Goal: Task Accomplishment & Management: Manage account settings

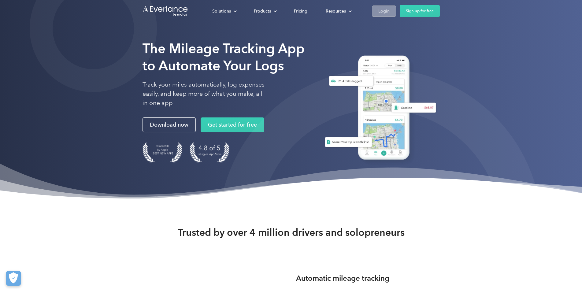
click at [390, 12] on div "Login" at bounding box center [383, 11] width 11 height 8
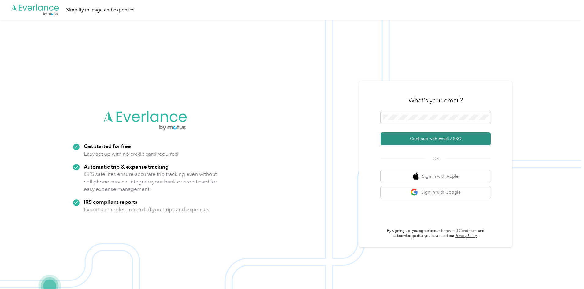
click at [424, 140] on button "Continue with Email / SSO" at bounding box center [435, 138] width 110 height 13
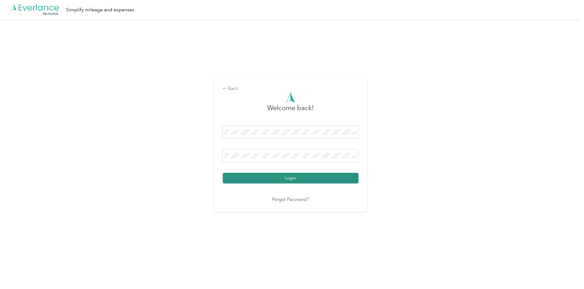
click at [291, 177] on button "Login" at bounding box center [291, 178] width 136 height 11
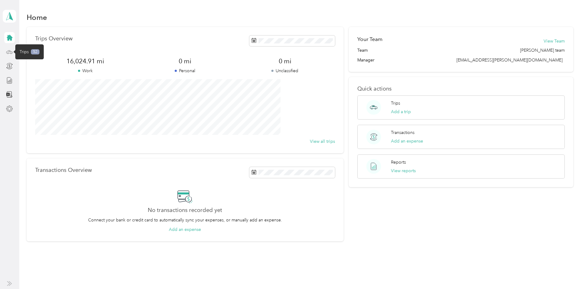
click at [9, 52] on icon at bounding box center [9, 52] width 7 height 7
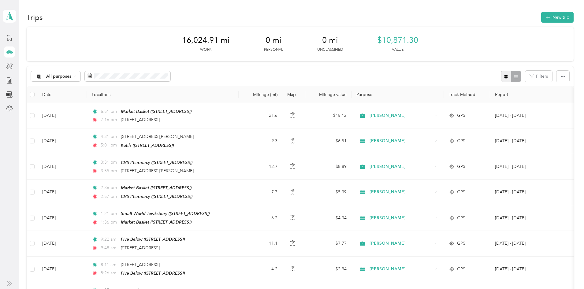
click at [504, 74] on span "button" at bounding box center [506, 76] width 4 height 5
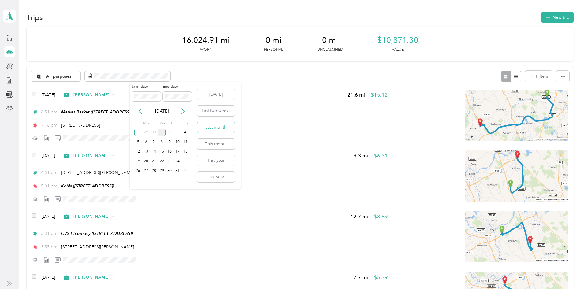
click at [215, 127] on button "Last month" at bounding box center [215, 127] width 37 height 11
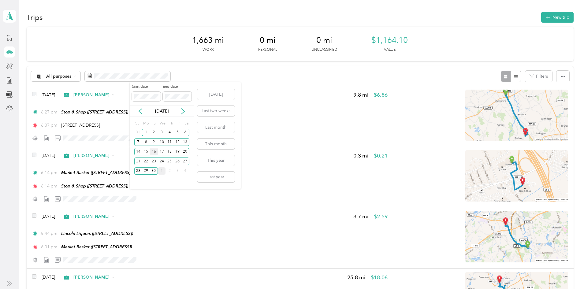
click at [154, 151] on div "16" at bounding box center [154, 152] width 8 height 8
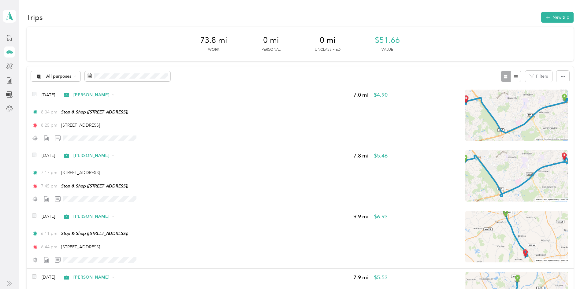
click at [541, 13] on button "New trip" at bounding box center [557, 17] width 32 height 11
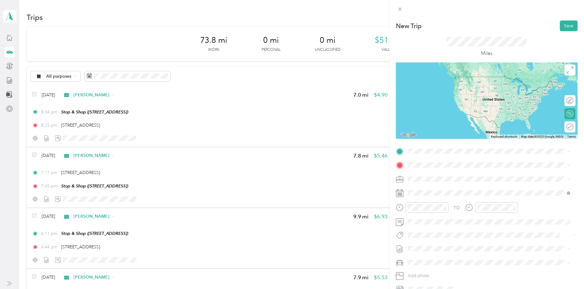
click at [528, 179] on div "TEAM Market Basket [STREET_ADDRESS]" at bounding box center [489, 178] width 158 height 17
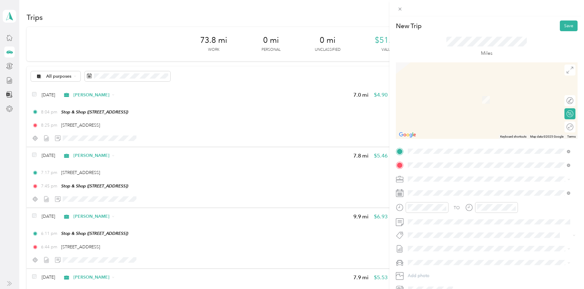
click at [432, 213] on span "[STREET_ADDRESS]" at bounding box center [438, 210] width 39 height 5
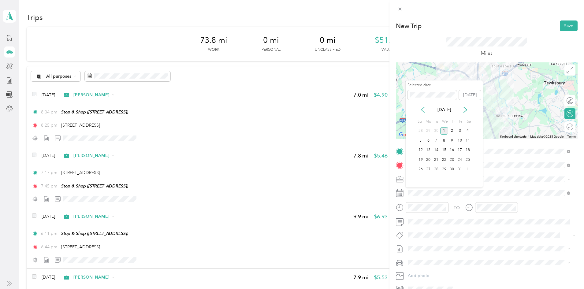
click at [421, 110] on icon at bounding box center [423, 110] width 6 height 6
click at [436, 152] on div "16" at bounding box center [436, 151] width 8 height 8
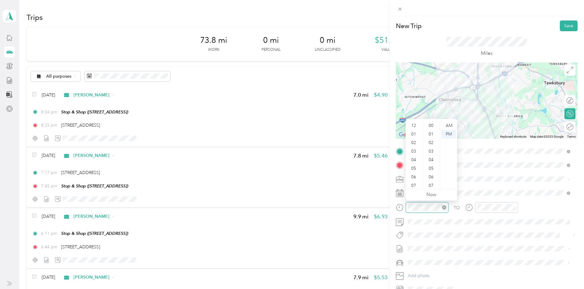
scroll to position [37, 0]
click at [412, 131] on div "05" at bounding box center [414, 132] width 15 height 9
click at [433, 125] on div "00" at bounding box center [431, 125] width 15 height 9
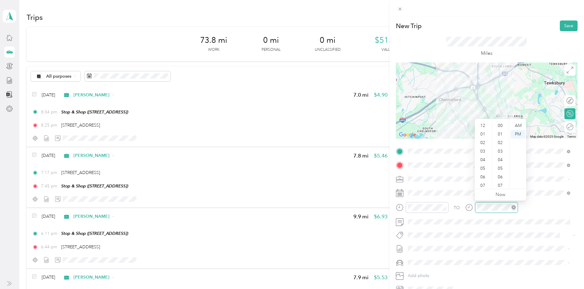
scroll to position [37, 0]
click at [484, 133] on div "05" at bounding box center [483, 132] width 15 height 9
click at [500, 126] on div "10" at bounding box center [500, 125] width 15 height 9
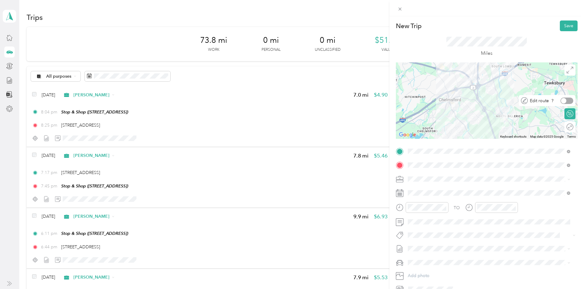
click at [566, 100] on div at bounding box center [566, 101] width 13 height 6
click at [568, 66] on span at bounding box center [569, 70] width 11 height 11
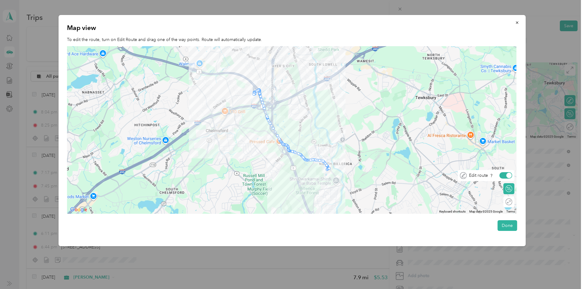
click at [512, 174] on div at bounding box center [509, 176] width 6 height 6
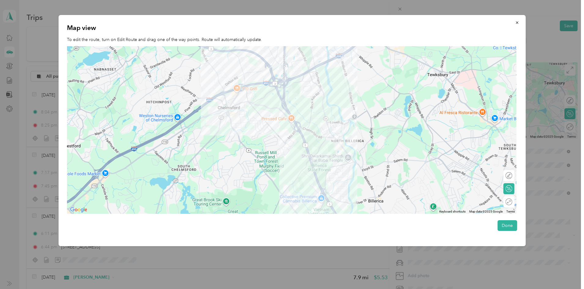
drag, startPoint x: 299, startPoint y: 154, endPoint x: 312, endPoint y: 130, distance: 26.8
click at [312, 130] on div at bounding box center [292, 130] width 450 height 168
click at [510, 176] on div at bounding box center [505, 175] width 13 height 6
drag, startPoint x: 307, startPoint y: 128, endPoint x: 316, endPoint y: 82, distance: 46.7
click at [518, 21] on icon "button" at bounding box center [517, 22] width 4 height 4
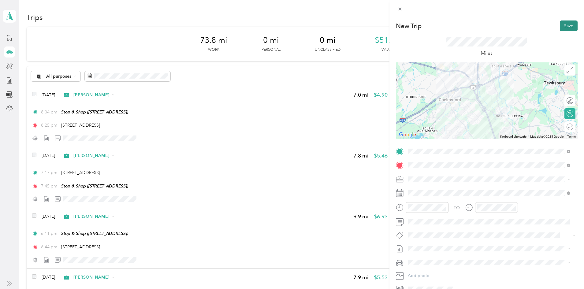
click at [567, 25] on button "Save" at bounding box center [569, 25] width 18 height 11
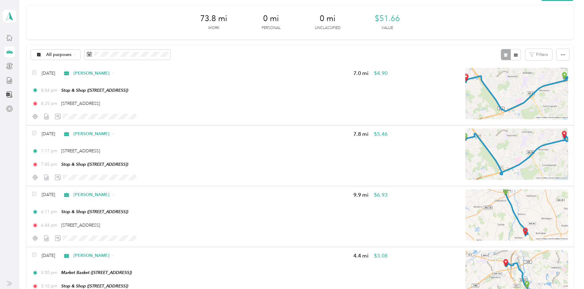
scroll to position [0, 0]
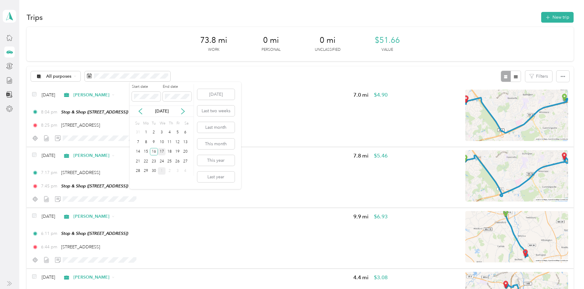
click at [165, 152] on div "17" at bounding box center [162, 152] width 8 height 8
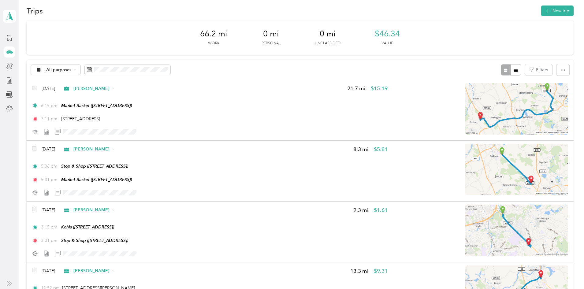
scroll to position [3, 0]
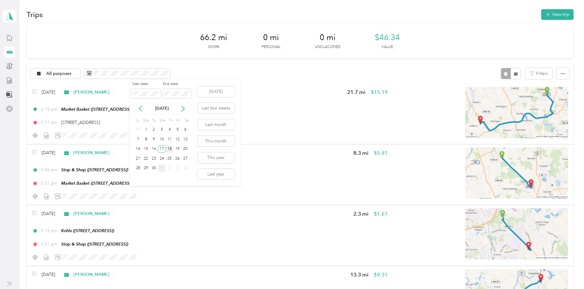
click at [171, 148] on div "18" at bounding box center [169, 149] width 8 height 8
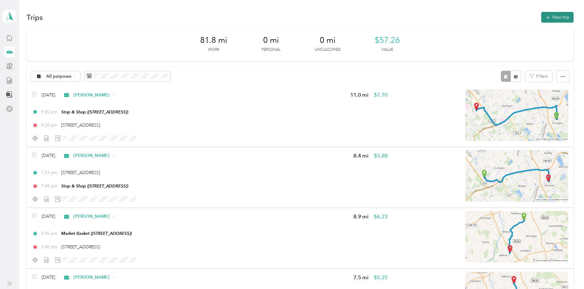
click at [541, 21] on button "New trip" at bounding box center [557, 17] width 32 height 11
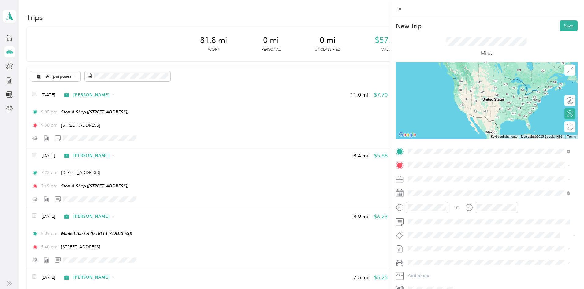
click at [435, 171] on span "[STREET_ADDRESS][US_STATE]" at bounding box center [449, 174] width 61 height 6
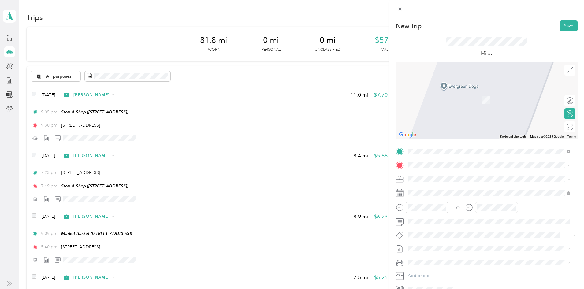
click at [476, 199] on div "TEAM Wegmans Food Market [STREET_ADDRESS]" at bounding box center [489, 190] width 158 height 17
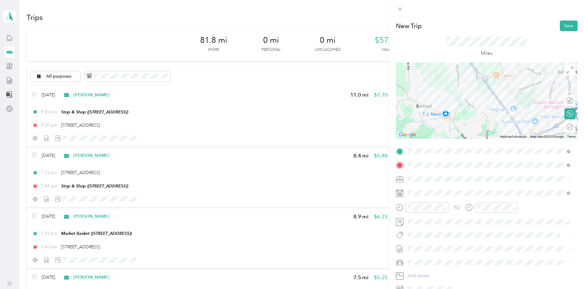
click at [566, 103] on icon at bounding box center [569, 100] width 7 height 7
click at [567, 98] on circle at bounding box center [570, 101] width 6 height 6
click at [564, 67] on span at bounding box center [569, 70] width 11 height 11
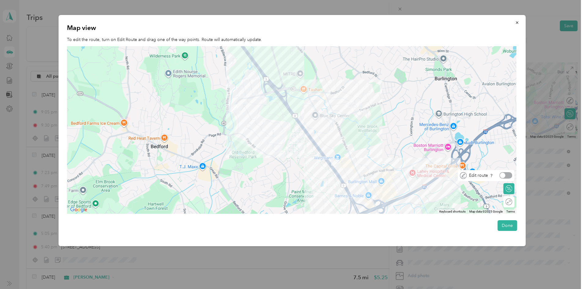
click at [510, 174] on div at bounding box center [505, 175] width 13 height 6
click at [325, 117] on div at bounding box center [329, 118] width 9 height 9
drag, startPoint x: 330, startPoint y: 120, endPoint x: 319, endPoint y: 153, distance: 34.9
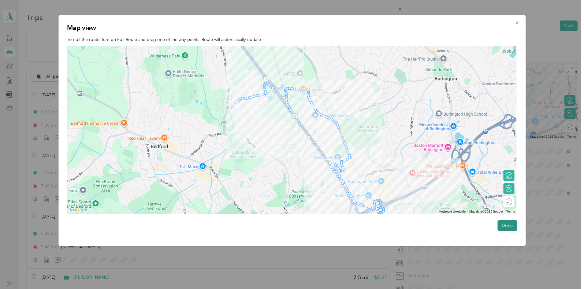
click at [507, 228] on button "Done" at bounding box center [507, 225] width 20 height 11
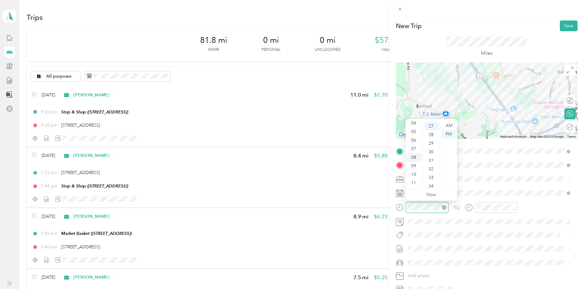
scroll to position [231, 0]
click at [415, 141] on div "06" at bounding box center [414, 140] width 15 height 9
click at [434, 121] on div "12 01 02 03 04 05 06 07 08 09 10 11 00 01 02 03 04 05 06 07 08 09 10 11 12 13 1…" at bounding box center [431, 154] width 51 height 69
click at [435, 126] on div "00" at bounding box center [431, 125] width 15 height 9
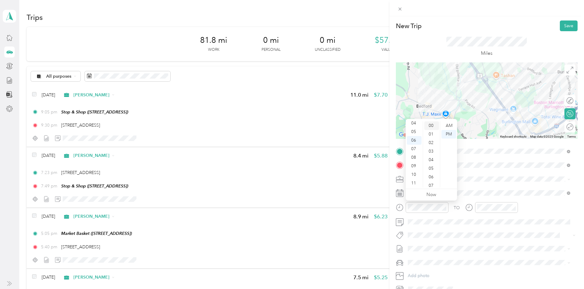
click at [429, 124] on div "00" at bounding box center [431, 125] width 15 height 9
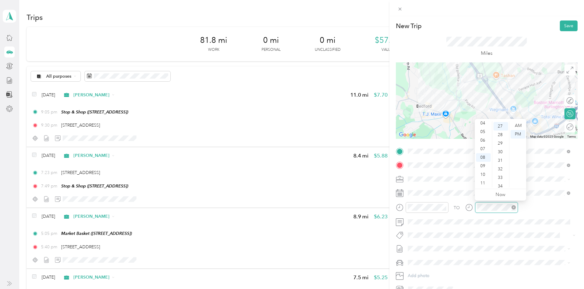
scroll to position [231, 0]
click at [484, 140] on div "06" at bounding box center [483, 140] width 15 height 9
click at [500, 152] on div "10" at bounding box center [500, 152] width 15 height 9
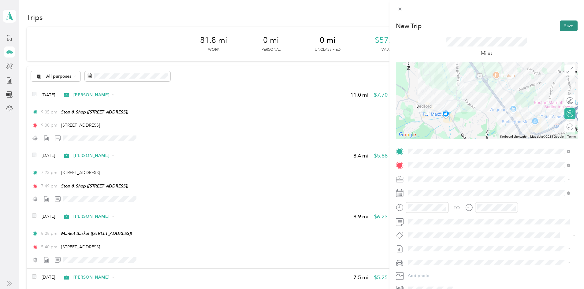
click at [562, 26] on button "Save" at bounding box center [569, 25] width 18 height 11
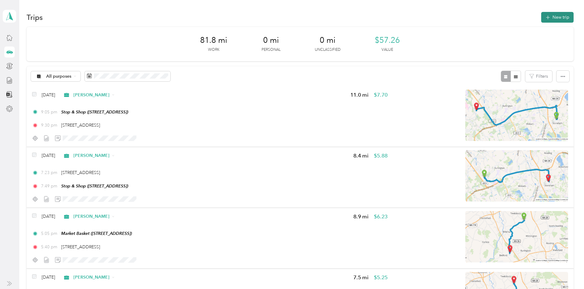
click at [541, 19] on button "New trip" at bounding box center [557, 17] width 32 height 11
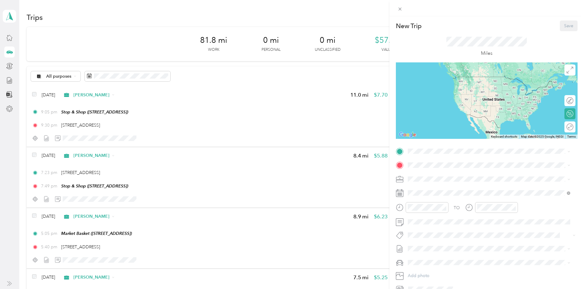
click at [32, 174] on div "New Trip Save This trip cannot be edited because it is either under review, app…" at bounding box center [292, 144] width 584 height 289
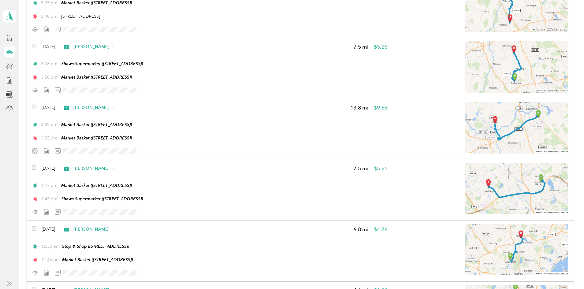
scroll to position [0, 0]
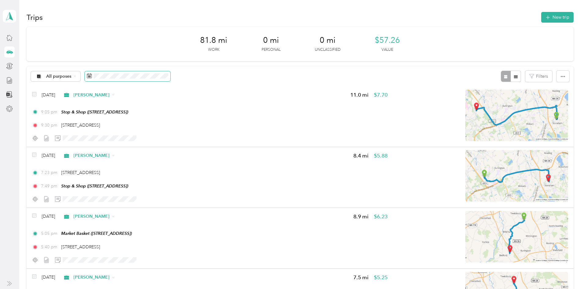
click at [170, 72] on span at bounding box center [128, 76] width 86 height 10
click at [215, 95] on button "[DATE]" at bounding box center [215, 94] width 37 height 11
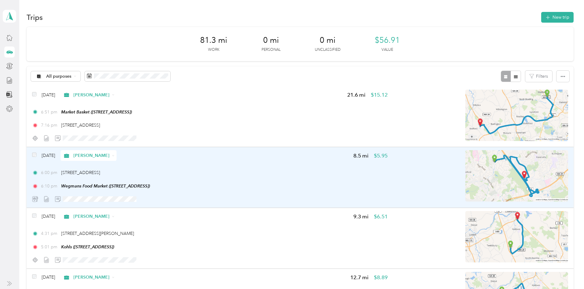
click at [393, 172] on div at bounding box center [480, 177] width 175 height 54
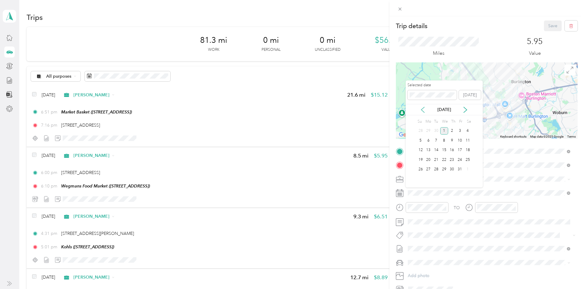
click at [422, 108] on icon at bounding box center [423, 110] width 6 height 6
click at [452, 149] on div "18" at bounding box center [452, 151] width 8 height 8
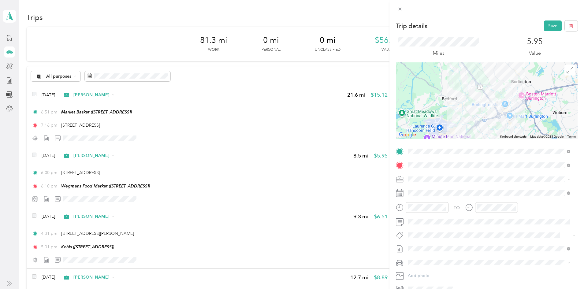
click at [452, 149] on div "18" at bounding box center [452, 150] width 8 height 8
click at [448, 125] on div "AM" at bounding box center [448, 125] width 15 height 9
click at [516, 124] on div "AM" at bounding box center [517, 125] width 15 height 9
click at [551, 24] on button "Save" at bounding box center [553, 25] width 18 height 11
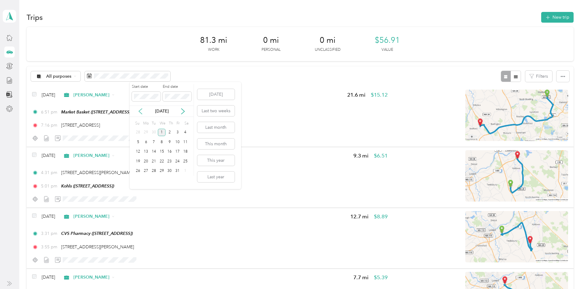
click at [141, 110] on icon at bounding box center [140, 111] width 6 height 6
click at [170, 154] on div "18" at bounding box center [169, 152] width 8 height 8
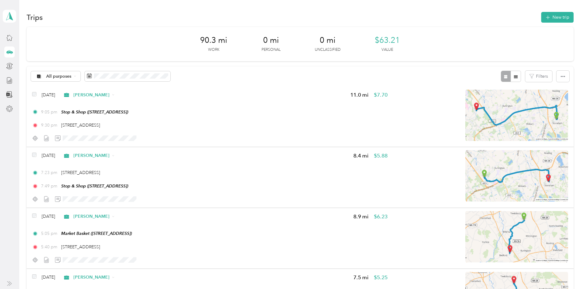
click at [541, 16] on button "New trip" at bounding box center [557, 17] width 32 height 11
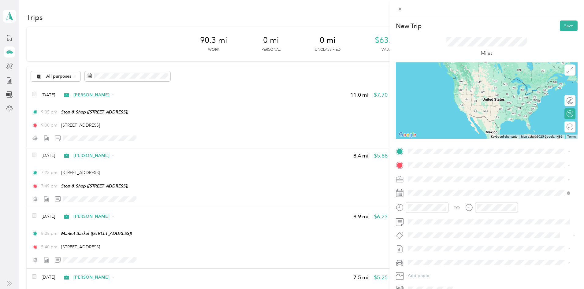
click at [447, 180] on div "TEAM Wegmans Food Market [STREET_ADDRESS]" at bounding box center [453, 179] width 68 height 15
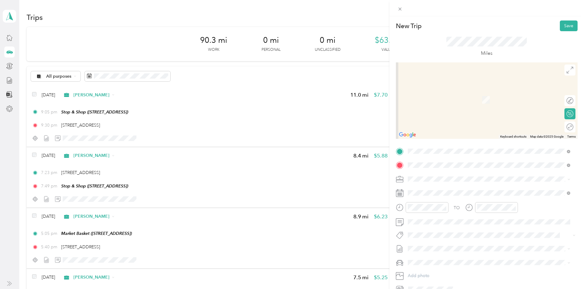
click at [453, 198] on div "TEAM Market Basket [STREET_ADDRESS]" at bounding box center [444, 194] width 50 height 15
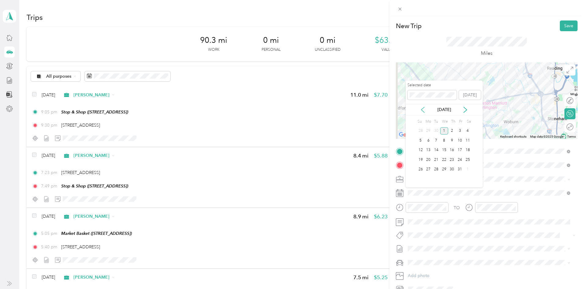
click at [421, 110] on icon at bounding box center [422, 110] width 3 height 6
click at [451, 152] on div "18" at bounding box center [452, 151] width 8 height 8
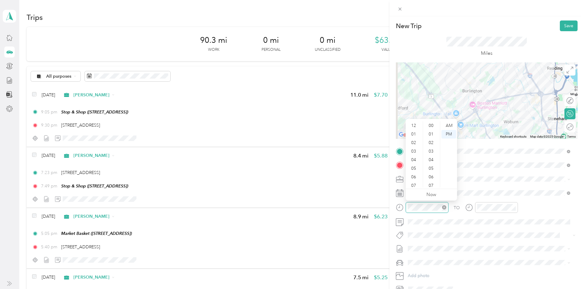
scroll to position [37, 0]
click at [415, 140] on div "06" at bounding box center [414, 140] width 15 height 9
click at [432, 127] on div "30" at bounding box center [431, 126] width 15 height 9
click at [449, 125] on div "AM" at bounding box center [448, 125] width 15 height 9
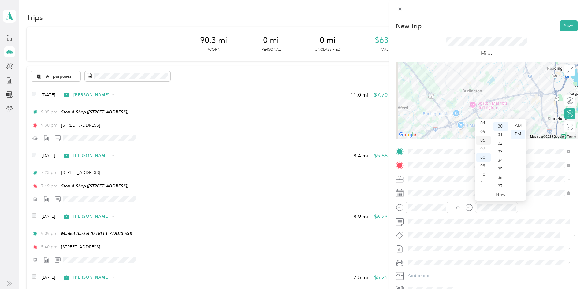
click at [484, 138] on div "06" at bounding box center [483, 140] width 15 height 9
click at [509, 183] on ul "AM PM" at bounding box center [517, 154] width 17 height 66
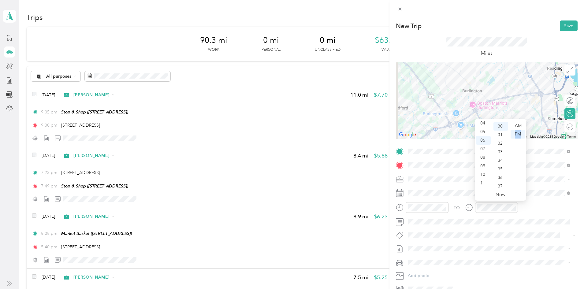
click at [509, 183] on ul "AM PM" at bounding box center [517, 154] width 17 height 66
click at [504, 186] on div "37" at bounding box center [500, 186] width 15 height 9
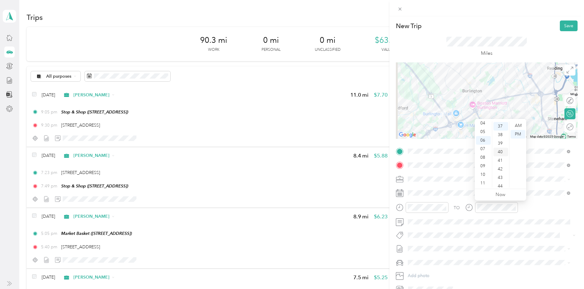
click at [499, 150] on div "40" at bounding box center [500, 152] width 15 height 9
click at [518, 126] on div "AM" at bounding box center [517, 125] width 15 height 9
click at [566, 69] on icon at bounding box center [569, 70] width 7 height 7
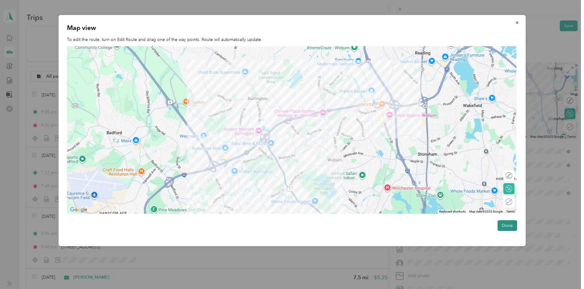
click at [510, 226] on button "Done" at bounding box center [507, 225] width 20 height 11
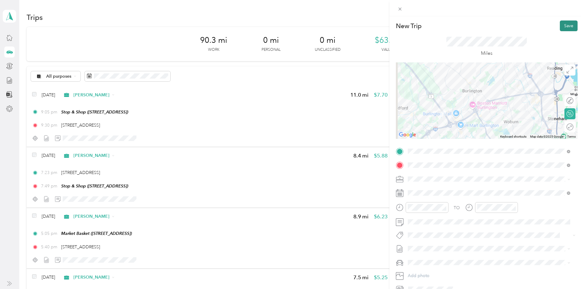
click at [562, 25] on button "Save" at bounding box center [569, 25] width 18 height 11
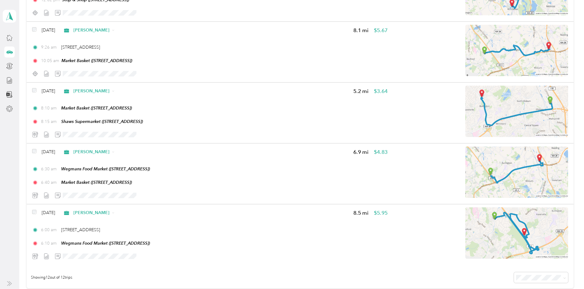
scroll to position [551, 0]
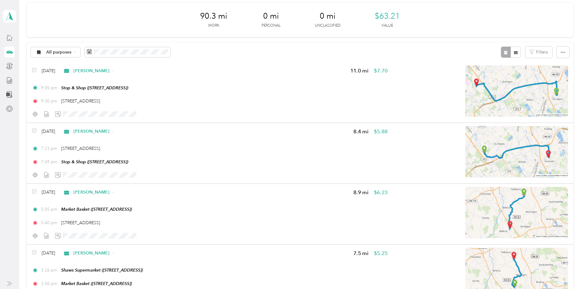
scroll to position [0, 0]
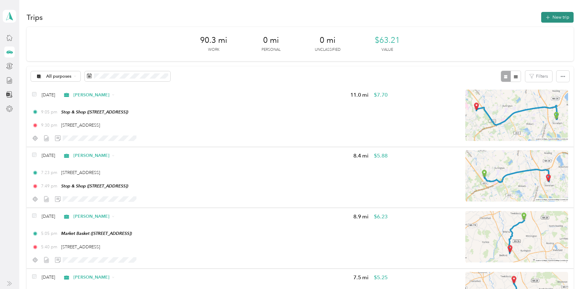
click at [541, 15] on button "New trip" at bounding box center [557, 17] width 32 height 11
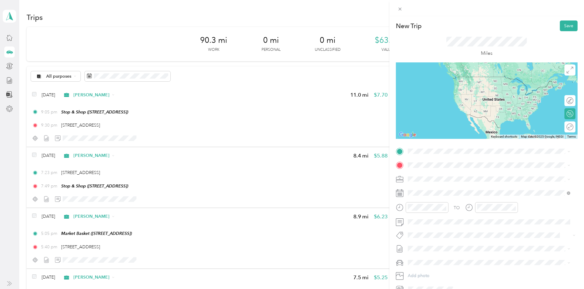
click at [448, 181] on div "TEAM Burlington [STREET_ADDRESS]" at bounding box center [452, 179] width 67 height 15
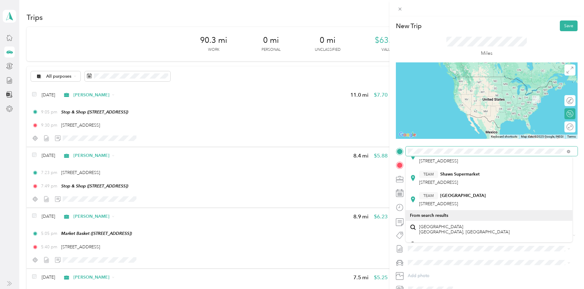
scroll to position [109, 0]
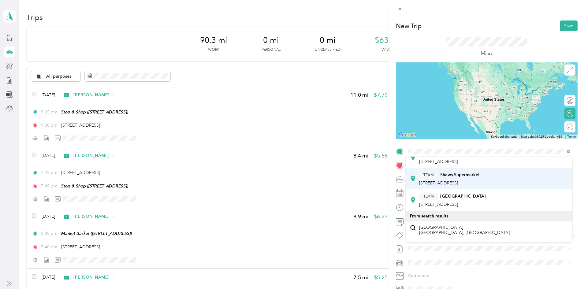
click at [480, 178] on div "TEAM Shaws Supermarket" at bounding box center [449, 175] width 61 height 8
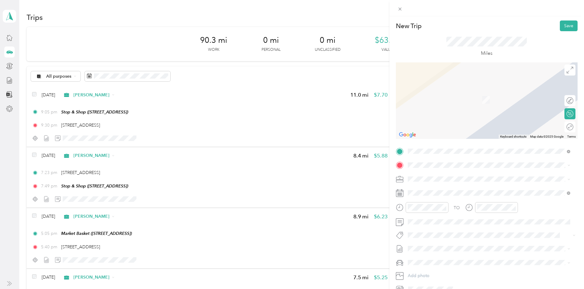
click at [444, 188] on span "[STREET_ADDRESS][US_STATE]" at bounding box center [449, 187] width 61 height 6
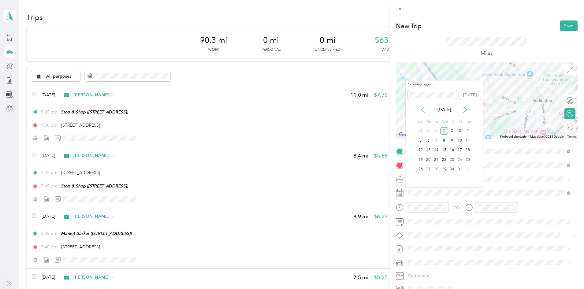
click at [424, 109] on icon at bounding box center [423, 110] width 6 height 6
click at [451, 152] on div "18" at bounding box center [452, 151] width 8 height 8
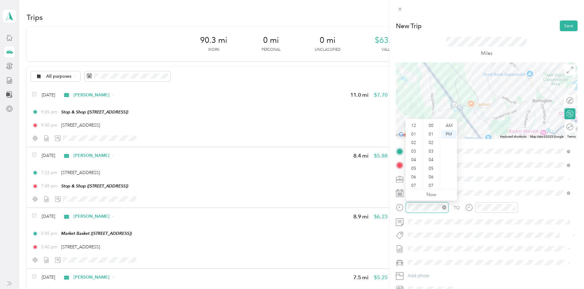
scroll to position [37, 0]
click at [414, 166] on div "09" at bounding box center [414, 166] width 15 height 9
click at [448, 124] on div "AM" at bounding box center [448, 125] width 15 height 9
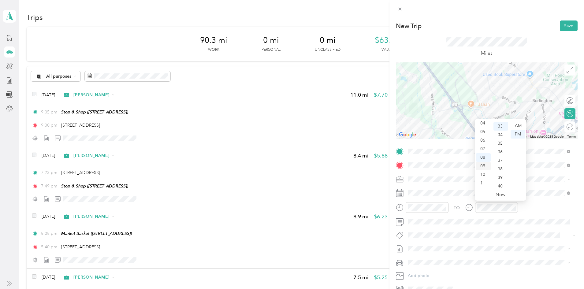
click at [483, 164] on div "09" at bounding box center [483, 166] width 15 height 9
click at [500, 163] on div "10" at bounding box center [500, 160] width 15 height 9
click at [517, 126] on div "AM" at bounding box center [517, 125] width 15 height 9
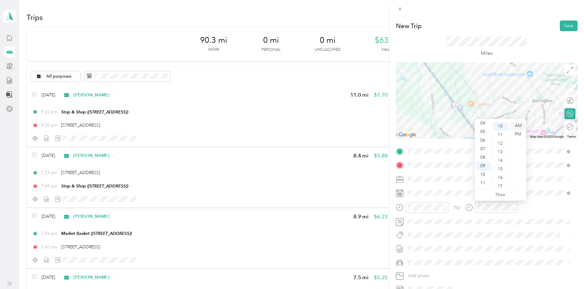
click at [517, 126] on div "AM" at bounding box center [517, 125] width 15 height 9
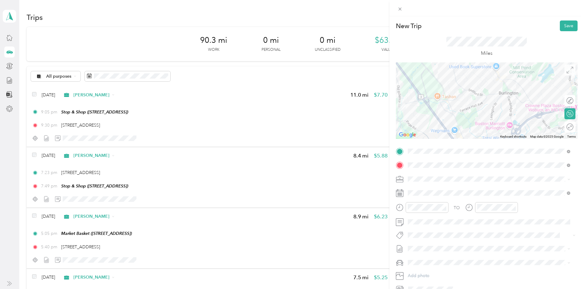
click at [566, 72] on icon at bounding box center [569, 70] width 7 height 7
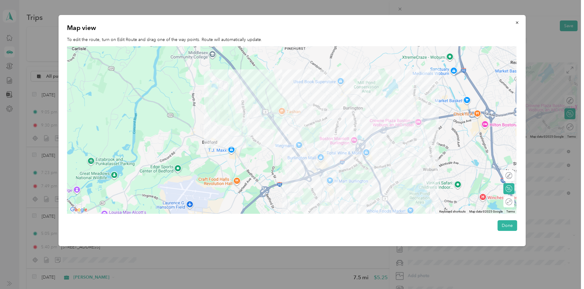
click at [343, 111] on div at bounding box center [292, 130] width 450 height 168
click at [341, 111] on div at bounding box center [292, 130] width 450 height 168
click at [510, 177] on div at bounding box center [505, 175] width 13 height 6
click at [311, 113] on div at bounding box center [306, 108] width 9 height 9
drag, startPoint x: 307, startPoint y: 107, endPoint x: 339, endPoint y: 163, distance: 64.4
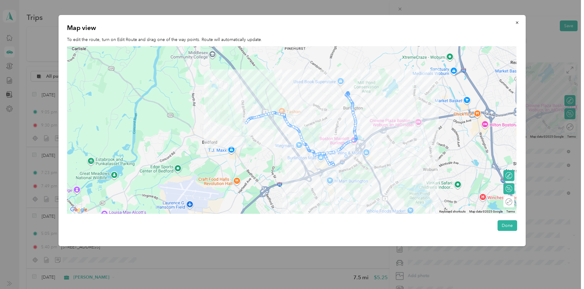
drag, startPoint x: 336, startPoint y: 150, endPoint x: 352, endPoint y: 153, distance: 15.7
click at [313, 154] on div at bounding box center [309, 151] width 9 height 9
click at [505, 225] on button "Done" at bounding box center [507, 225] width 20 height 11
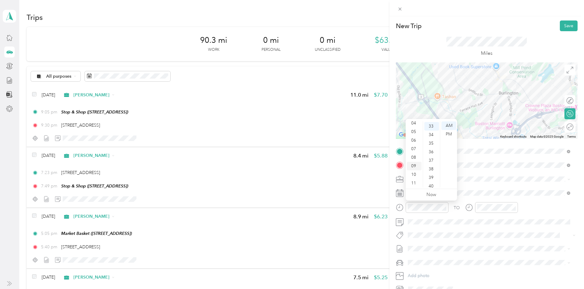
click at [415, 165] on div "09" at bounding box center [414, 166] width 15 height 9
click at [432, 163] on div "20" at bounding box center [431, 162] width 15 height 9
click at [494, 209] on div at bounding box center [496, 207] width 43 height 11
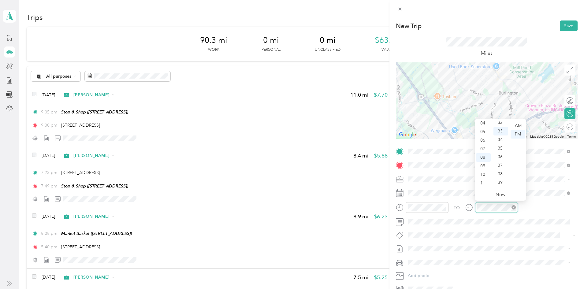
scroll to position [282, 0]
click at [481, 164] on div "09" at bounding box center [483, 166] width 15 height 9
click at [498, 175] on div "30" at bounding box center [500, 174] width 15 height 9
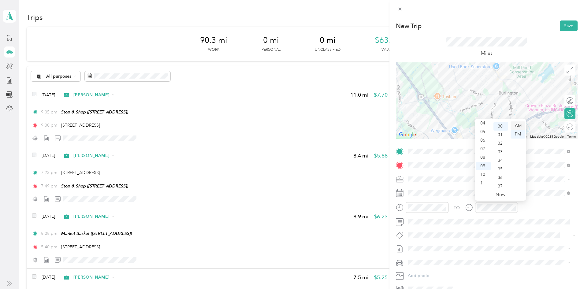
click at [519, 124] on div "AM" at bounding box center [517, 125] width 15 height 9
click at [565, 26] on button "Save" at bounding box center [569, 25] width 18 height 11
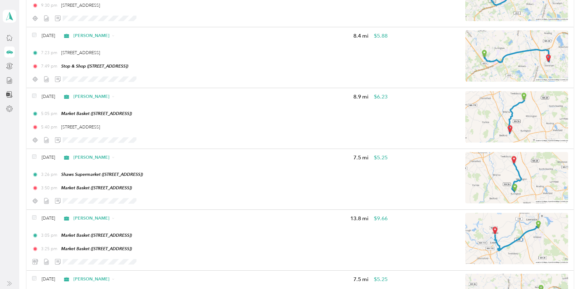
scroll to position [0, 0]
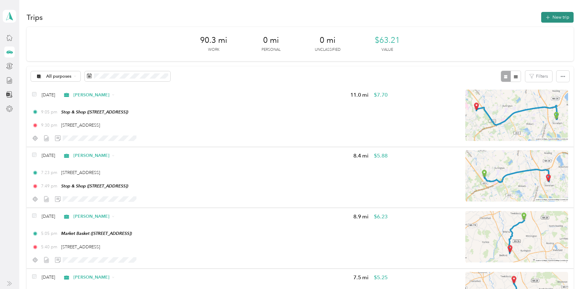
click at [541, 15] on button "New trip" at bounding box center [557, 17] width 32 height 11
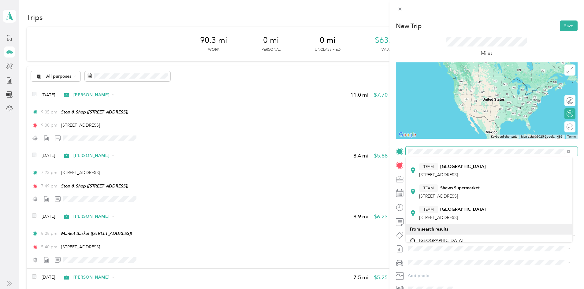
scroll to position [93, 0]
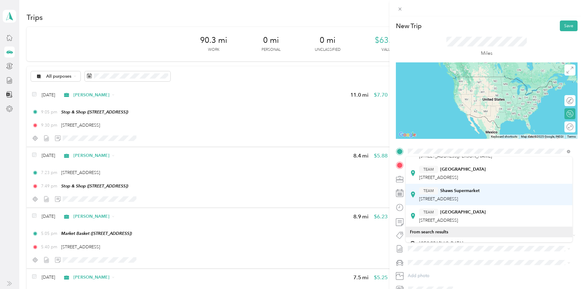
click at [458, 197] on span "[STREET_ADDRESS]" at bounding box center [438, 198] width 39 height 5
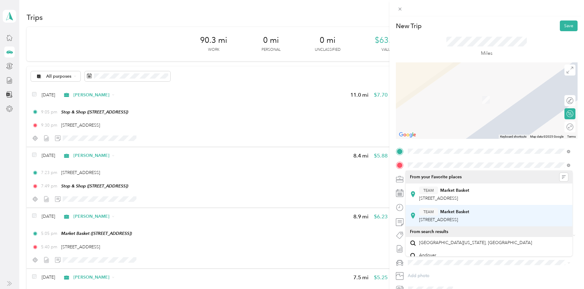
click at [458, 217] on span "[STREET_ADDRESS]" at bounding box center [438, 219] width 39 height 5
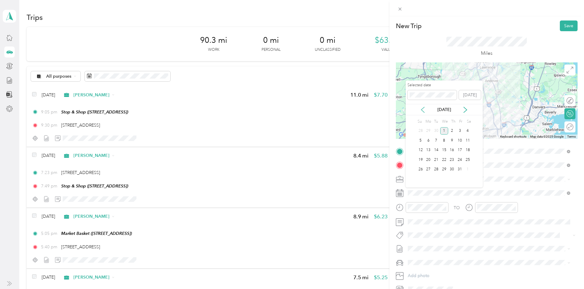
click at [424, 112] on icon at bounding box center [422, 110] width 3 height 6
click at [454, 151] on div "18" at bounding box center [452, 151] width 8 height 8
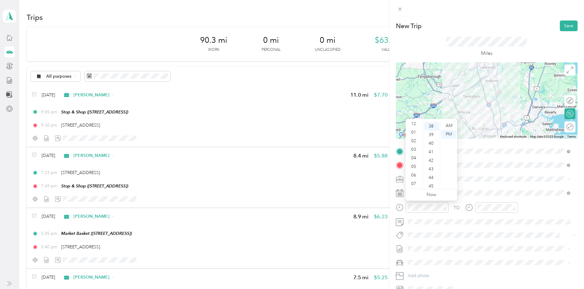
scroll to position [0, 0]
click at [413, 145] on div "02" at bounding box center [414, 143] width 15 height 9
click at [450, 125] on div "AM" at bounding box center [448, 125] width 15 height 9
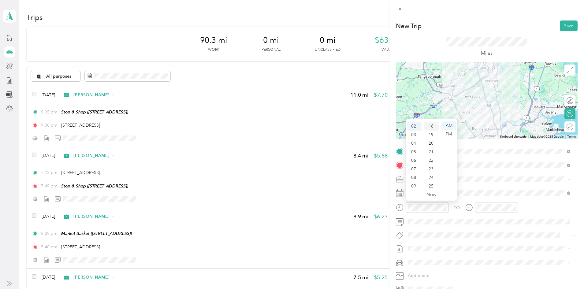
click at [436, 123] on div "18" at bounding box center [431, 126] width 15 height 9
click at [437, 123] on ul "00 01 02 03 04 05 06 07 08 09 10 11 12 13 14 15 16 17 18 19 20 21 22 23 24 25 2…" at bounding box center [431, 154] width 17 height 66
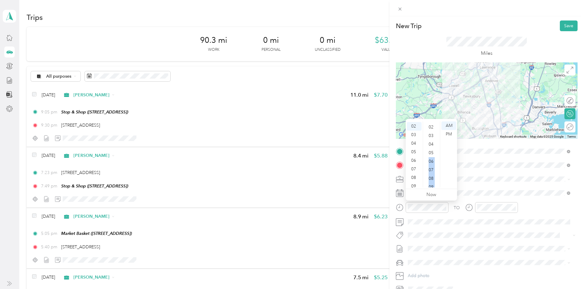
scroll to position [0, 0]
click at [433, 124] on div "00" at bounding box center [431, 125] width 15 height 9
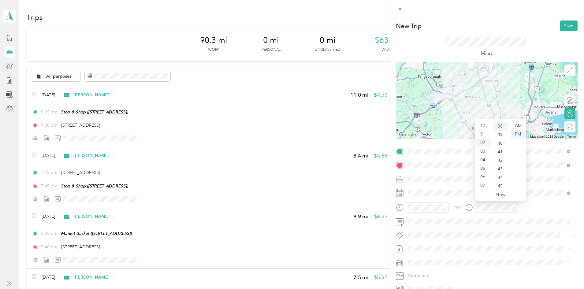
click at [483, 143] on div "02" at bounding box center [483, 143] width 15 height 9
click at [500, 158] on div "10" at bounding box center [500, 155] width 15 height 9
click at [517, 128] on div "AM" at bounding box center [517, 125] width 15 height 9
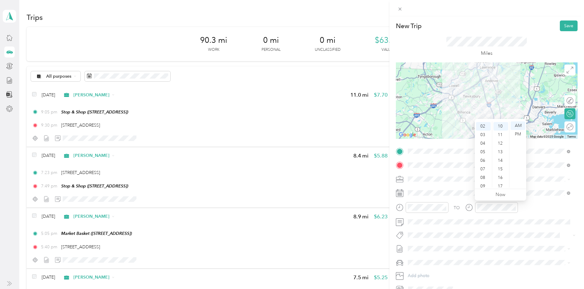
click at [529, 46] on div "Miles" at bounding box center [487, 46] width 182 height 31
click at [563, 100] on div at bounding box center [566, 101] width 13 height 6
drag, startPoint x: 489, startPoint y: 108, endPoint x: 469, endPoint y: 132, distance: 31.3
click at [474, 129] on img at bounding box center [479, 125] width 13 height 13
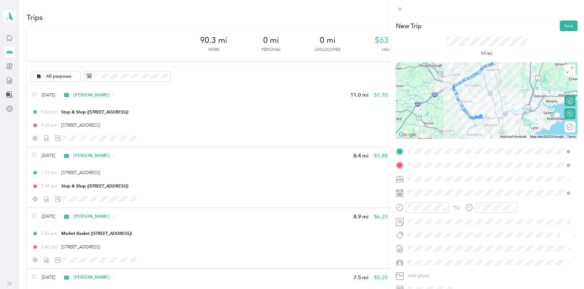
drag, startPoint x: 474, startPoint y: 128, endPoint x: 475, endPoint y: 118, distance: 10.5
click at [475, 118] on img at bounding box center [480, 114] width 13 height 13
click at [566, 74] on span at bounding box center [569, 70] width 11 height 11
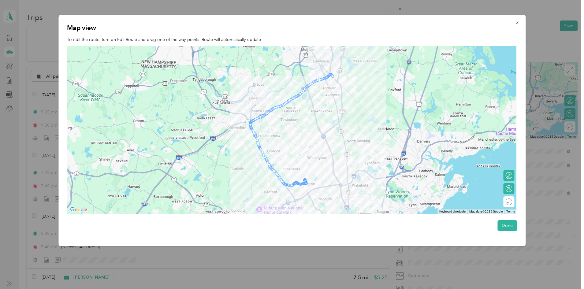
click at [302, 184] on img at bounding box center [304, 179] width 13 height 13
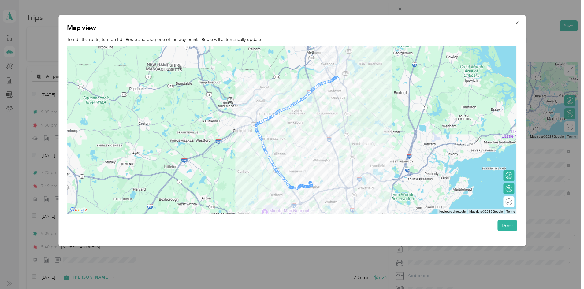
drag, startPoint x: 303, startPoint y: 184, endPoint x: 310, endPoint y: 187, distance: 7.3
click at [310, 187] on img at bounding box center [310, 182] width 13 height 13
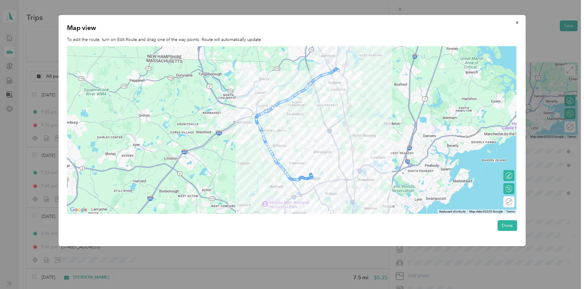
drag, startPoint x: 296, startPoint y: 190, endPoint x: 302, endPoint y: 196, distance: 8.9
click at [510, 225] on button "Done" at bounding box center [507, 225] width 20 height 11
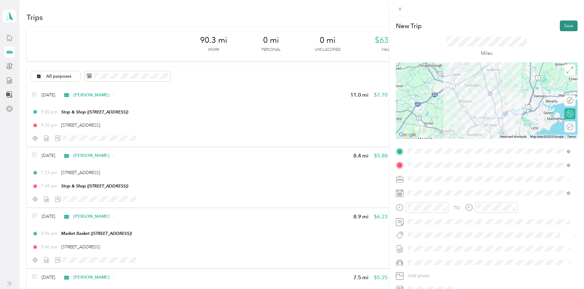
click at [562, 27] on button "Save" at bounding box center [569, 25] width 18 height 11
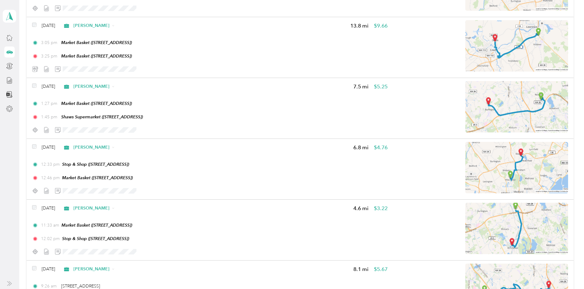
scroll to position [312, 0]
click at [41, 65] on div "90.3 mi Work 0 mi Personal 0 mi Unclassified $63.21 Value All purposes Filters …" at bounding box center [300, 193] width 547 height 956
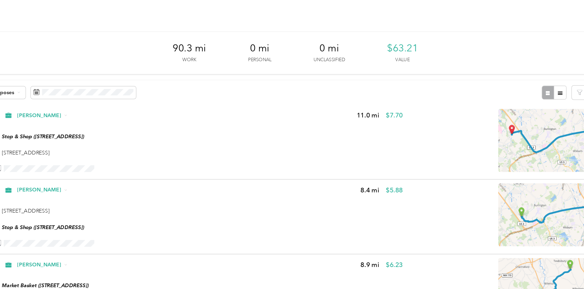
scroll to position [0, 0]
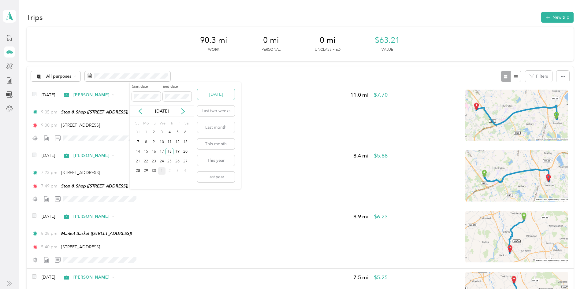
click at [219, 93] on button "[DATE]" at bounding box center [215, 94] width 37 height 11
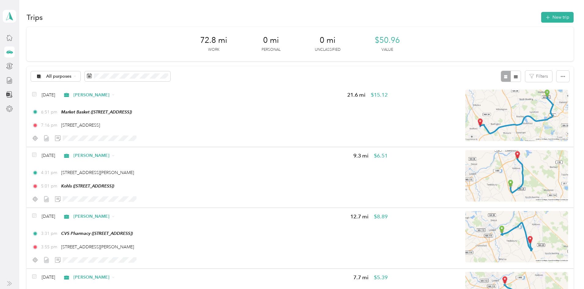
click at [54, 99] on div "72.8 mi Work 0 mi Personal 0 mi Unclassified $50.96 Value All purposes Filters …" at bounding box center [300, 292] width 547 height 530
click at [141, 111] on icon at bounding box center [140, 111] width 6 height 6
click at [168, 150] on div "18" at bounding box center [169, 152] width 8 height 8
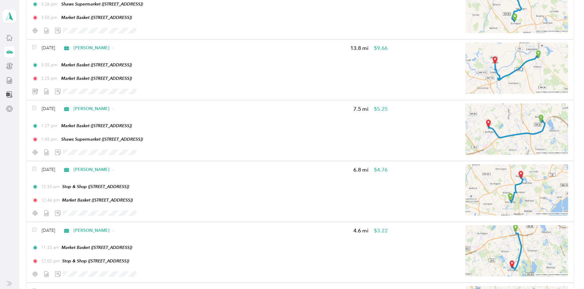
scroll to position [290, 0]
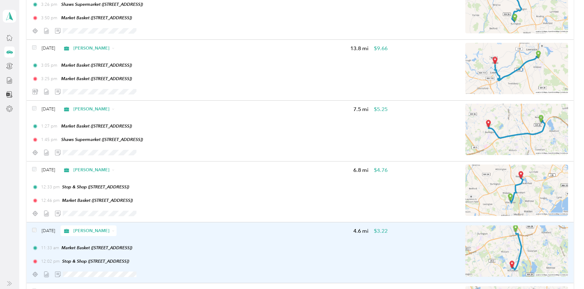
click at [481, 238] on img at bounding box center [516, 250] width 103 height 51
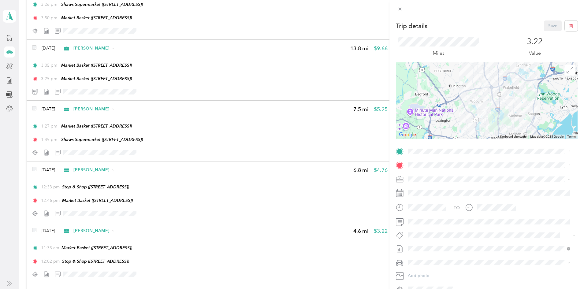
click at [60, 142] on div "Trip details Save This trip cannot be edited because it is either under review,…" at bounding box center [292, 144] width 584 height 289
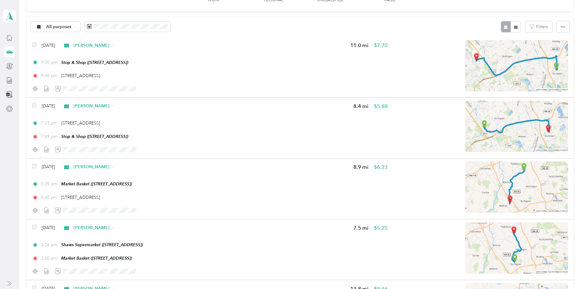
scroll to position [35, 0]
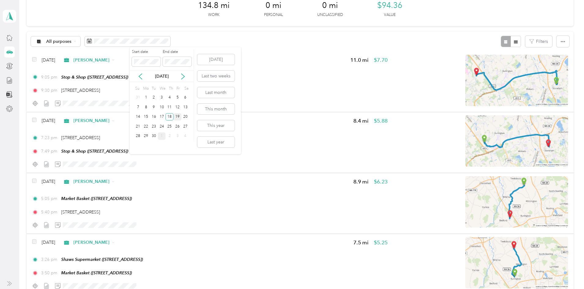
click at [177, 116] on div "19" at bounding box center [177, 117] width 8 height 8
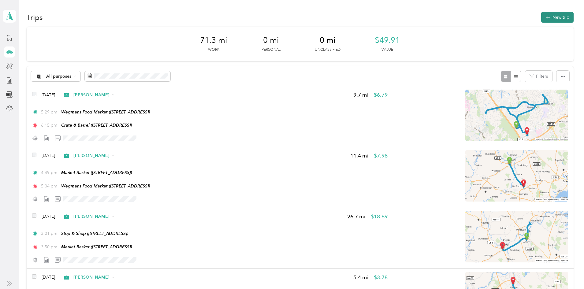
click at [541, 12] on button "New trip" at bounding box center [557, 17] width 32 height 11
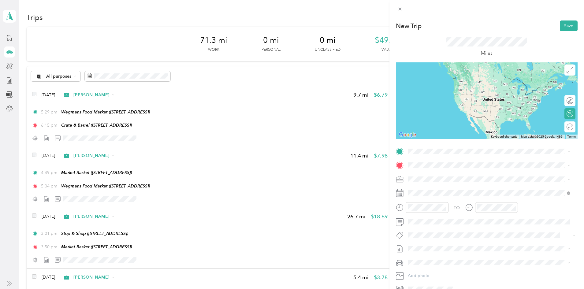
click at [447, 180] on div "TEAM Crate & Barrel [STREET_ADDRESS]" at bounding box center [444, 176] width 50 height 15
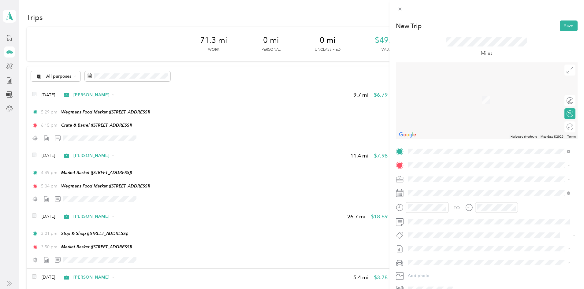
click at [436, 186] on span "[STREET_ADDRESS][US_STATE]" at bounding box center [449, 184] width 61 height 6
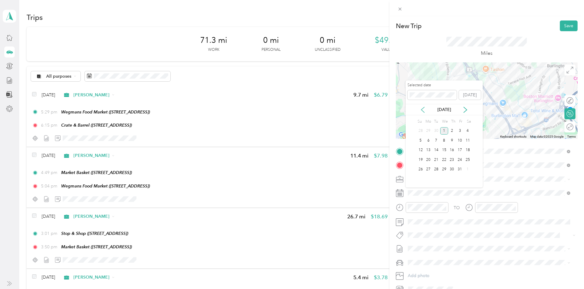
click at [423, 109] on icon at bounding box center [423, 110] width 6 height 6
click at [458, 150] on div "19" at bounding box center [460, 151] width 8 height 8
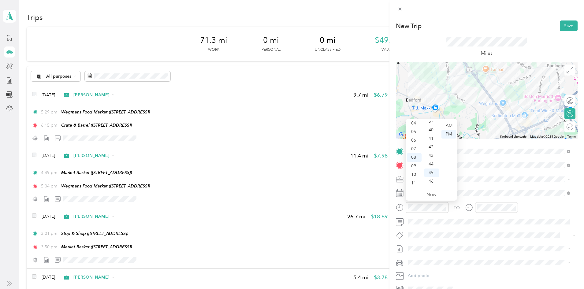
scroll to position [336, 0]
click at [431, 133] on div "40" at bounding box center [431, 132] width 15 height 9
click at [564, 70] on span at bounding box center [569, 70] width 11 height 11
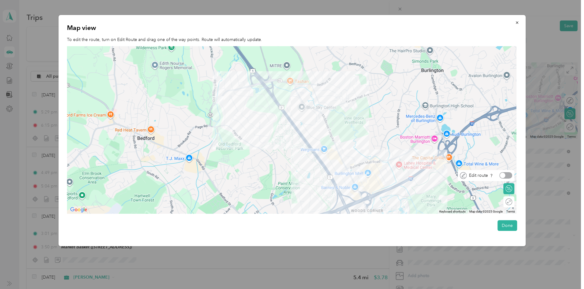
click at [510, 173] on div at bounding box center [505, 175] width 13 height 6
click at [518, 22] on icon "button" at bounding box center [517, 22] width 2 height 2
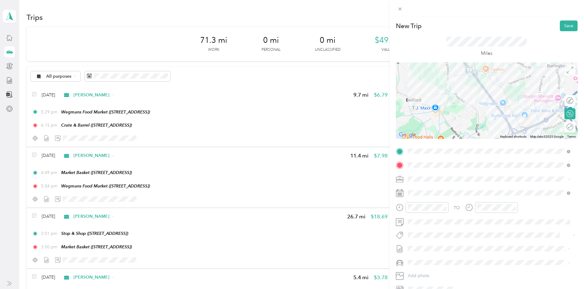
click at [566, 73] on icon at bounding box center [569, 70] width 7 height 7
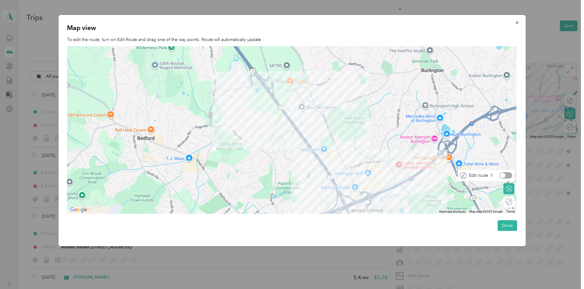
click at [510, 177] on div at bounding box center [505, 175] width 13 height 6
drag, startPoint x: 340, startPoint y: 153, endPoint x: 361, endPoint y: 195, distance: 46.2
click at [361, 195] on div at bounding box center [360, 193] width 9 height 9
click at [318, 110] on div at bounding box center [315, 109] width 9 height 9
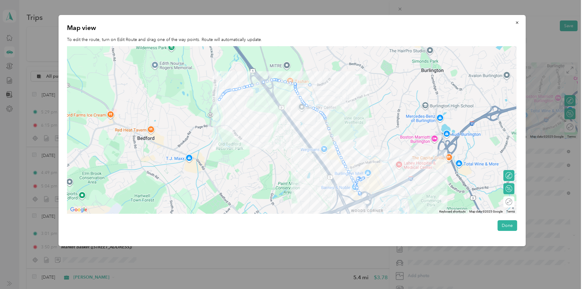
drag, startPoint x: 310, startPoint y: 106, endPoint x: 314, endPoint y: 85, distance: 21.0
click at [506, 228] on button "Done" at bounding box center [507, 225] width 20 height 11
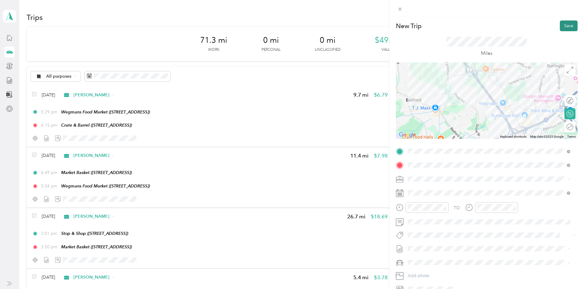
click at [564, 25] on button "Save" at bounding box center [569, 25] width 18 height 11
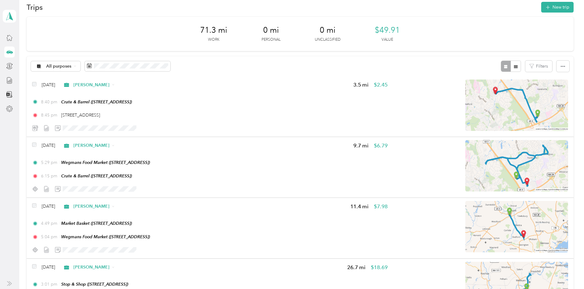
scroll to position [0, 0]
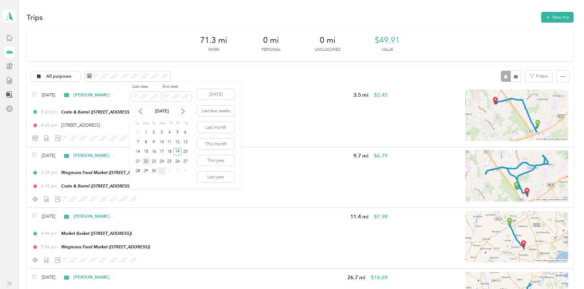
click at [146, 162] on div "22" at bounding box center [146, 162] width 8 height 8
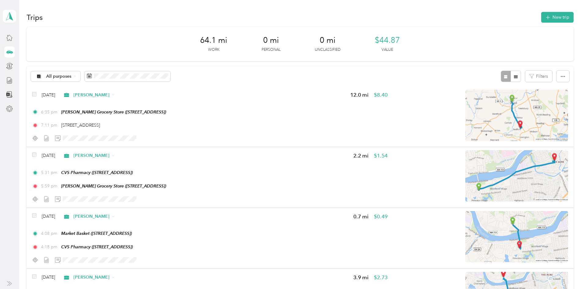
click at [154, 165] on div "23" at bounding box center [154, 162] width 8 height 8
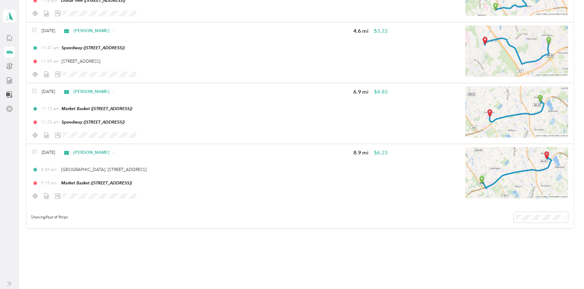
scroll to position [453, 0]
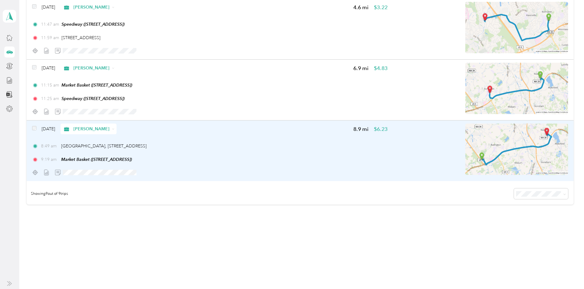
click at [480, 155] on img at bounding box center [516, 149] width 103 height 51
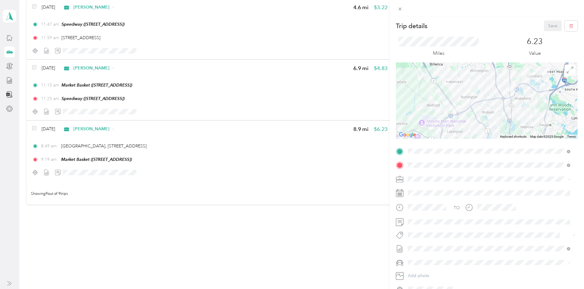
click at [274, 236] on div "Trip details Save This trip cannot be edited because it is either under review,…" at bounding box center [292, 144] width 584 height 289
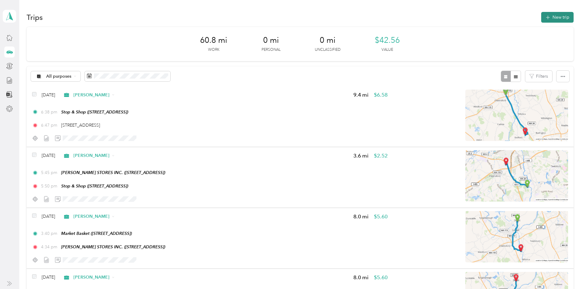
click at [541, 13] on button "New trip" at bounding box center [557, 17] width 32 height 11
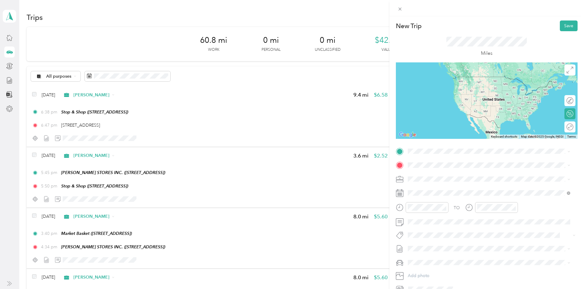
click at [440, 178] on li "[STREET_ADDRESS][US_STATE]" at bounding box center [489, 171] width 167 height 13
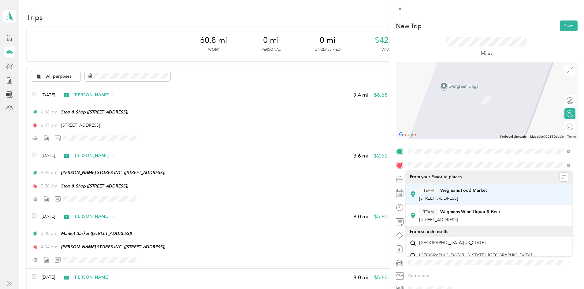
click at [471, 190] on strong "Wegmans Food Market" at bounding box center [463, 191] width 47 height 6
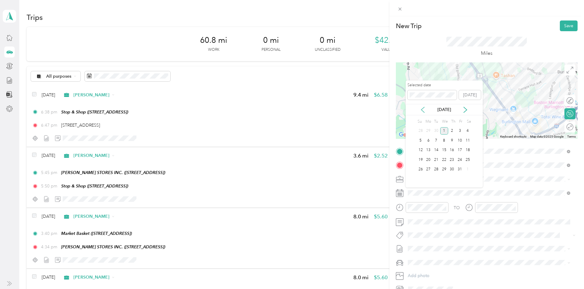
click at [422, 110] on icon at bounding box center [422, 110] width 3 height 6
click at [436, 161] on div "23" at bounding box center [436, 160] width 8 height 8
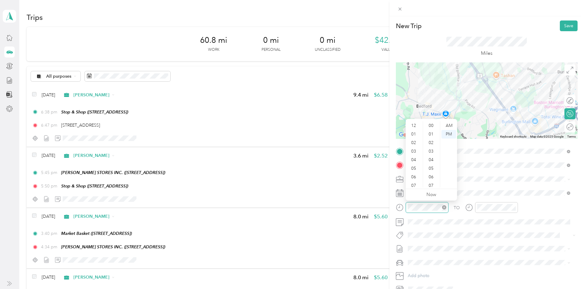
scroll to position [37, 0]
click at [413, 150] on div "07" at bounding box center [414, 149] width 15 height 9
click at [432, 124] on div "00" at bounding box center [431, 125] width 15 height 9
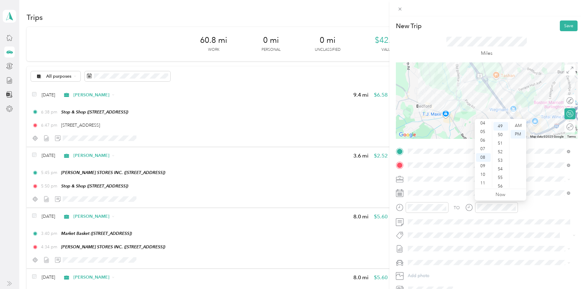
scroll to position [24, 0]
click at [485, 162] on div "07" at bounding box center [483, 161] width 15 height 9
click at [502, 139] on div "10" at bounding box center [500, 139] width 15 height 9
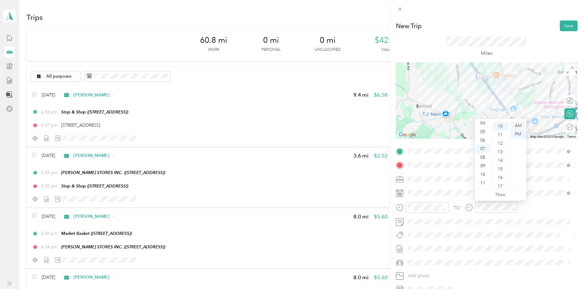
click at [519, 126] on div "AM" at bounding box center [517, 125] width 15 height 9
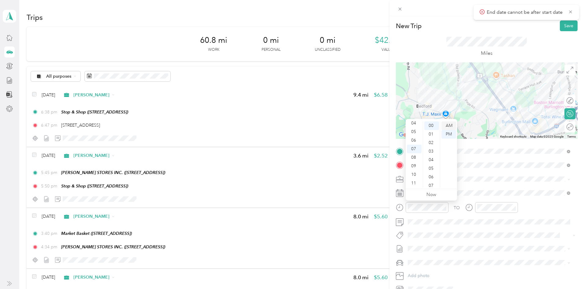
click at [449, 128] on div "AM" at bounding box center [448, 125] width 15 height 9
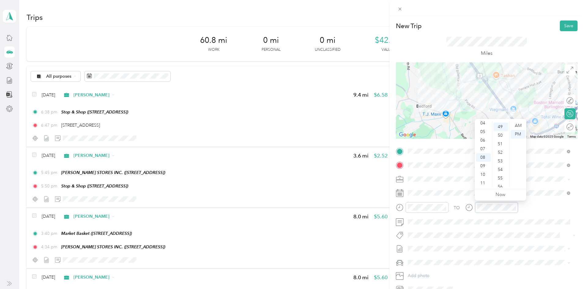
scroll to position [419, 0]
click at [486, 147] on div "07" at bounding box center [483, 149] width 15 height 9
click at [515, 125] on div "AM" at bounding box center [517, 125] width 15 height 9
click at [502, 128] on div "25" at bounding box center [500, 128] width 15 height 9
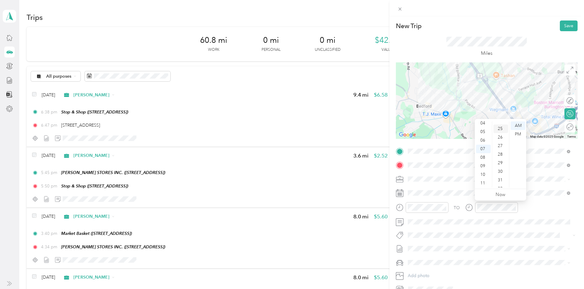
scroll to position [213, 0]
click at [565, 102] on div at bounding box center [566, 101] width 13 height 6
click at [566, 71] on icon at bounding box center [569, 70] width 7 height 7
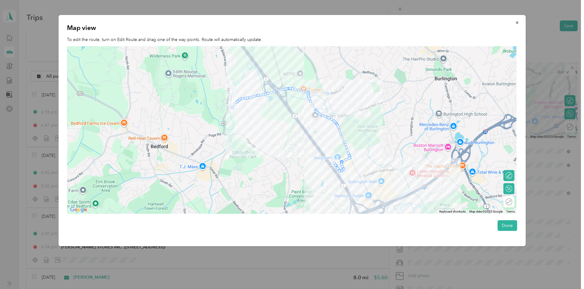
drag, startPoint x: 317, startPoint y: 114, endPoint x: 324, endPoint y: 91, distance: 23.6
click at [509, 226] on button "Done" at bounding box center [507, 225] width 20 height 11
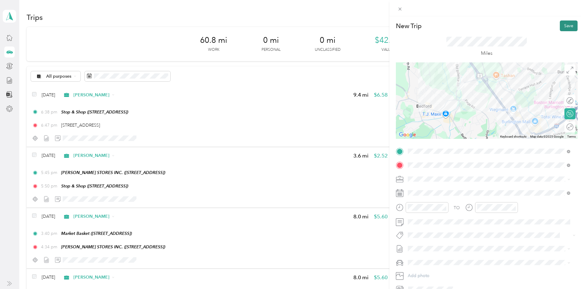
click at [560, 27] on button "Save" at bounding box center [569, 25] width 18 height 11
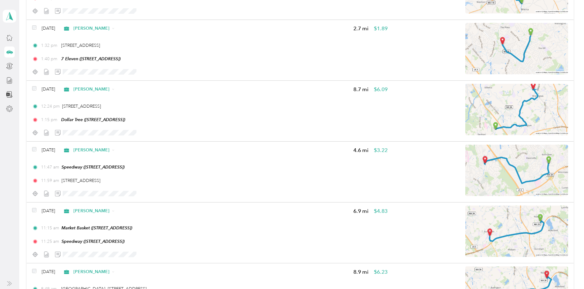
scroll to position [310, 0]
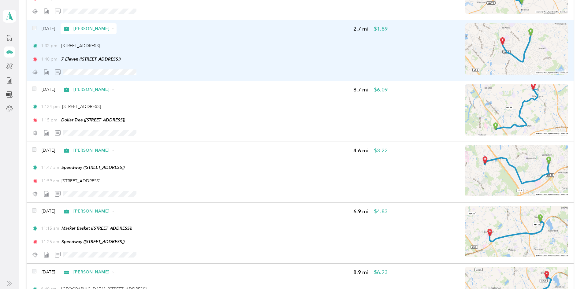
click at [306, 61] on div "1:40 pm 7 Eleven ([STREET_ADDRESS])" at bounding box center [209, 59] width 355 height 6
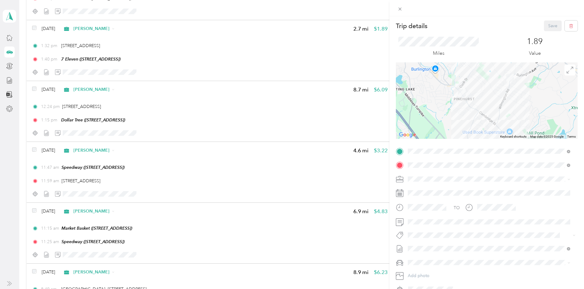
click at [39, 99] on div "Trip details Save This trip cannot be edited because it is either under review,…" at bounding box center [292, 144] width 584 height 289
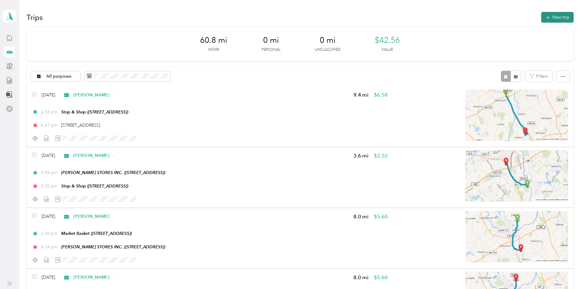
click at [541, 17] on button "New trip" at bounding box center [557, 17] width 32 height 11
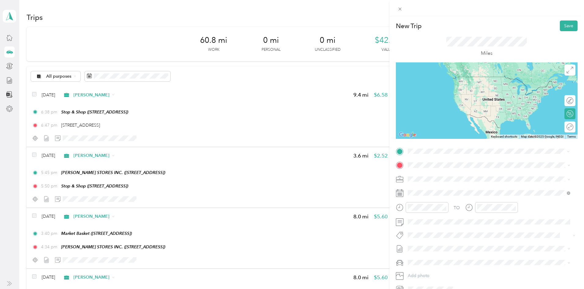
click at [53, 135] on div "New Trip Save This trip cannot be edited because it is either under review, app…" at bounding box center [292, 144] width 584 height 289
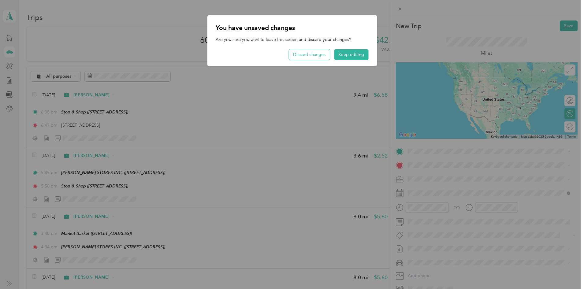
click at [299, 53] on button "Discard changes" at bounding box center [309, 54] width 41 height 11
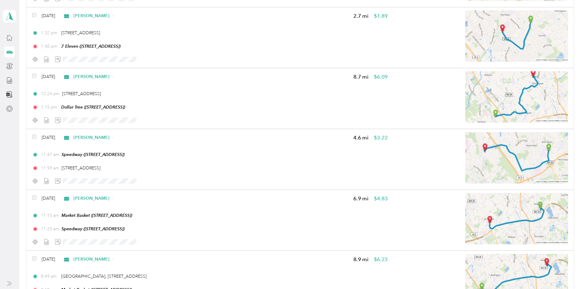
scroll to position [319, 0]
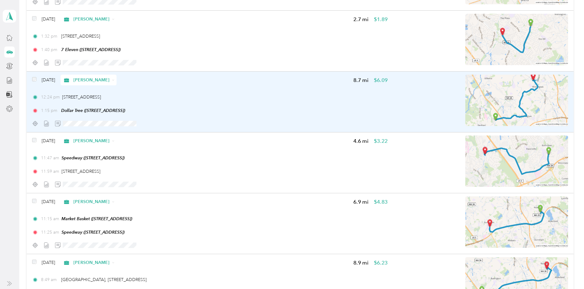
click at [302, 88] on div "[DATE] [PERSON_NAME] 8.7 mi $6.09 12:24 pm [STREET_ADDRESS] 1:15 pm Dollar Tree…" at bounding box center [209, 102] width 355 height 54
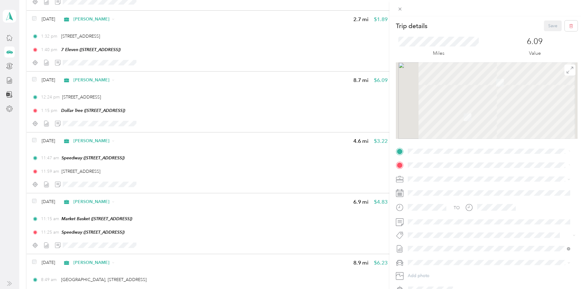
click at [303, 88] on div "Trip details Save This trip cannot be edited because it is either under review,…" at bounding box center [292, 144] width 584 height 289
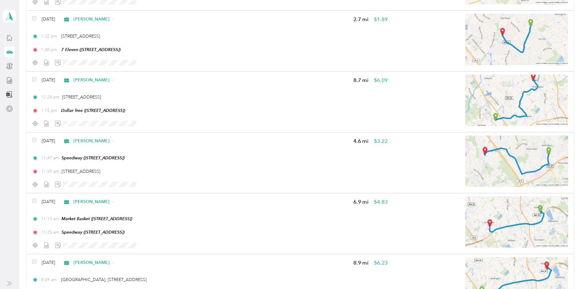
click at [303, 88] on div at bounding box center [292, 144] width 584 height 289
click at [303, 88] on div "[DATE] [PERSON_NAME] 8.7 mi $6.09 12:24 pm [STREET_ADDRESS] 1:15 pm Dollar Tree…" at bounding box center [209, 102] width 355 height 54
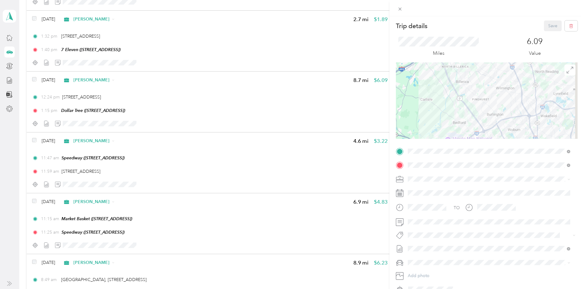
click at [304, 88] on div "Trip details Save This trip cannot be edited because it is either under review,…" at bounding box center [292, 144] width 584 height 289
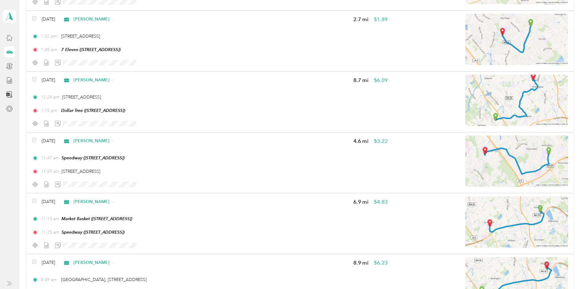
click at [304, 88] on div at bounding box center [292, 144] width 584 height 289
click at [304, 88] on div "[DATE] [PERSON_NAME] 8.7 mi $6.09 12:24 pm [STREET_ADDRESS] 1:15 pm Dollar Tree…" at bounding box center [209, 102] width 355 height 54
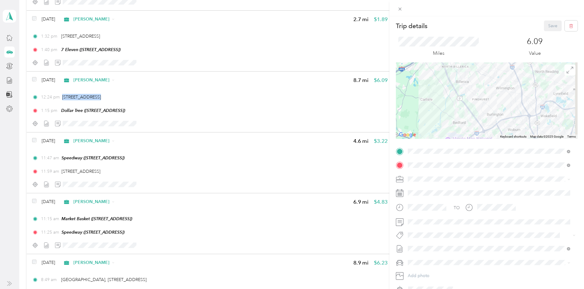
click at [247, 56] on div "Trip details Save This trip cannot be edited because it is either under review,…" at bounding box center [292, 144] width 584 height 289
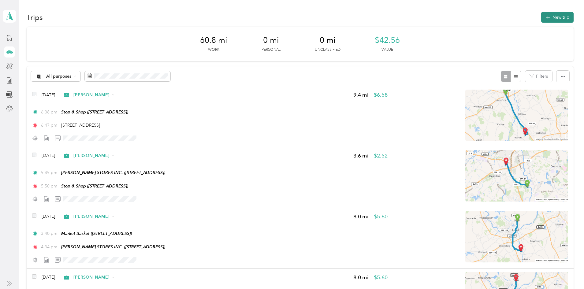
click at [541, 18] on button "New trip" at bounding box center [557, 17] width 32 height 11
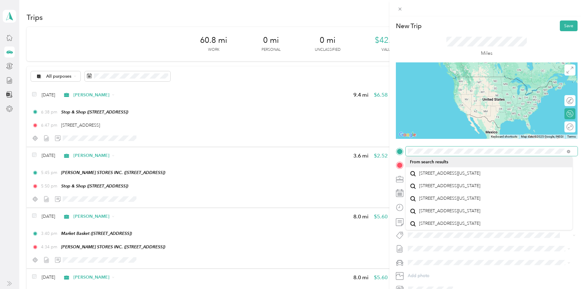
scroll to position [11, 0]
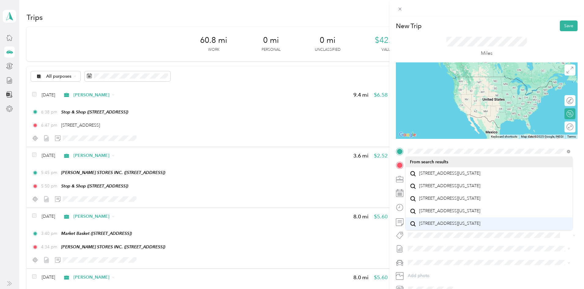
click at [480, 226] on span "213 Main Street Wilmington, Massachusetts 01887, United States" at bounding box center [449, 224] width 61 height 6
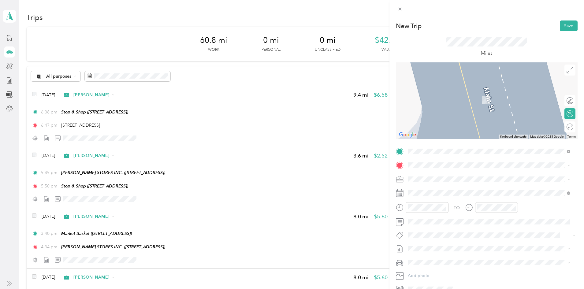
click at [469, 186] on span "145 Wilmington Road Burlington, Massachusetts 01803, United States" at bounding box center [449, 184] width 61 height 6
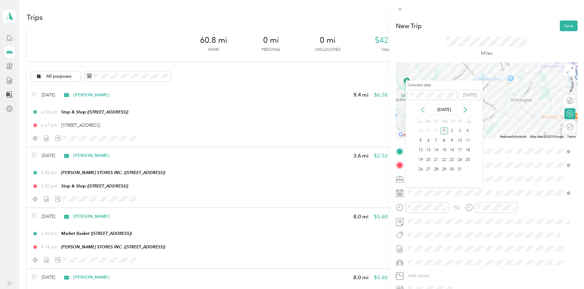
click at [421, 111] on icon at bounding box center [423, 110] width 6 height 6
click at [436, 160] on div "23" at bounding box center [436, 160] width 8 height 8
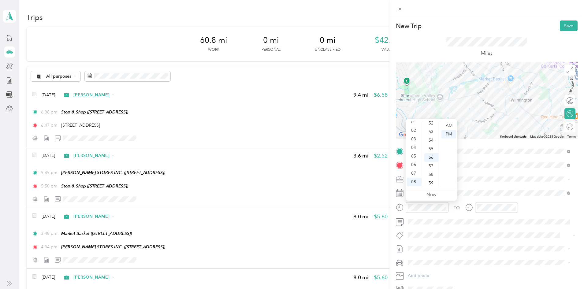
scroll to position [0, 0]
click at [413, 132] on div "01" at bounding box center [414, 134] width 15 height 9
click at [433, 129] on div "30" at bounding box center [431, 130] width 15 height 9
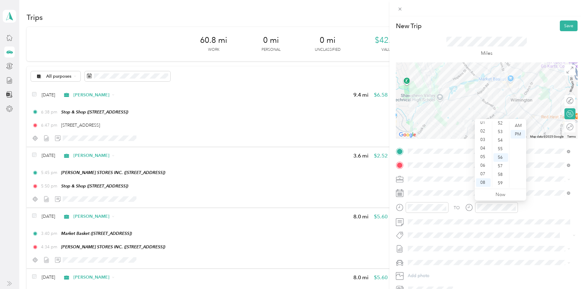
scroll to position [0, 0]
click at [484, 132] on div "01" at bounding box center [483, 134] width 15 height 9
click at [509, 122] on ul "AM PM" at bounding box center [517, 154] width 17 height 66
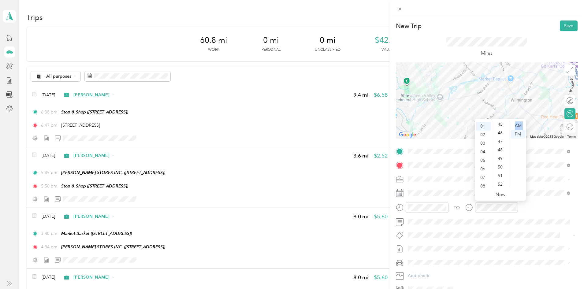
click at [509, 122] on ul "AM PM" at bounding box center [517, 154] width 17 height 66
click at [502, 123] on div "45" at bounding box center [500, 124] width 15 height 9
click at [502, 125] on div "45" at bounding box center [500, 125] width 15 height 9
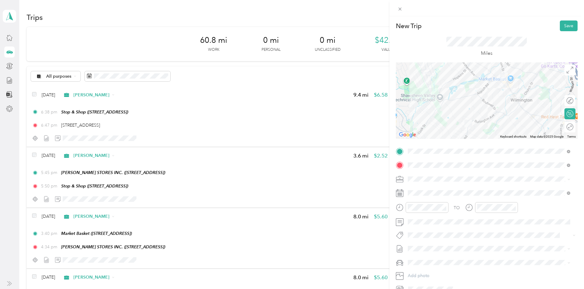
click at [538, 34] on div "Miles" at bounding box center [487, 46] width 182 height 31
click at [503, 126] on div "37" at bounding box center [500, 128] width 15 height 9
click at [530, 53] on div "Miles" at bounding box center [487, 46] width 182 height 31
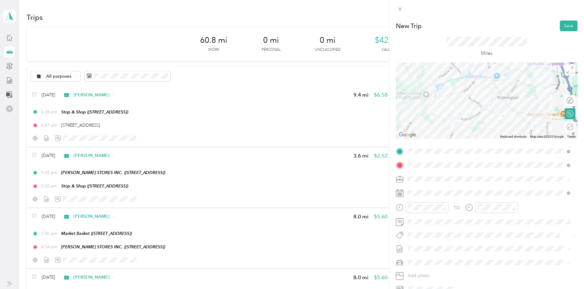
click at [567, 72] on icon at bounding box center [569, 70] width 7 height 7
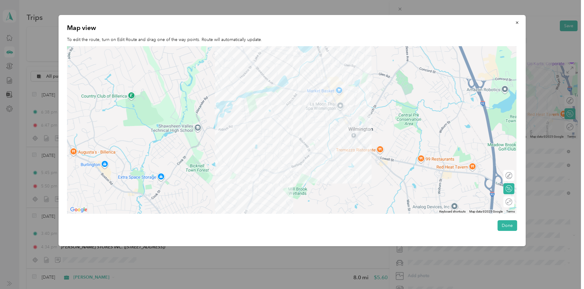
drag, startPoint x: 567, startPoint y: 72, endPoint x: 587, endPoint y: 70, distance: 20.0
click at [581, 70] on html "Mark D. Wilson Personal dashboard Trips New trip 60.8 mi Work 0 mi Personal 0 m…" at bounding box center [290, 144] width 581 height 289
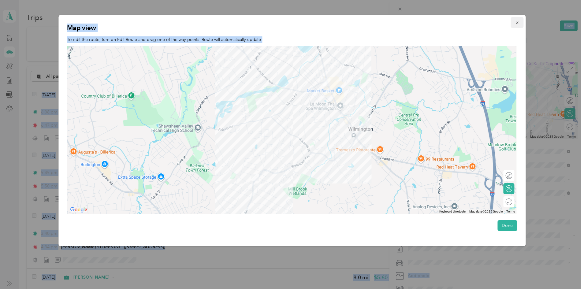
click at [517, 23] on icon "button" at bounding box center [517, 22] width 4 height 4
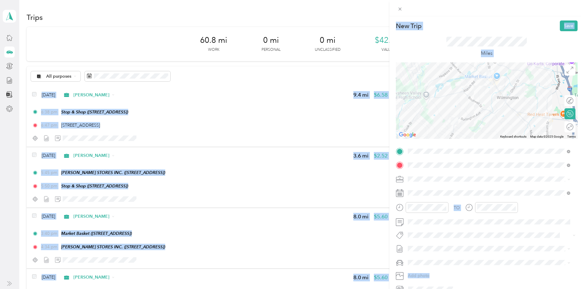
click at [528, 45] on div "Miles" at bounding box center [487, 46] width 182 height 31
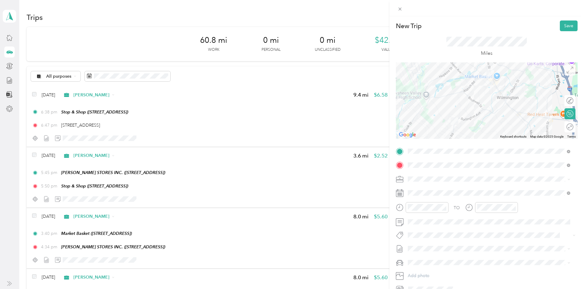
click at [566, 69] on icon at bounding box center [569, 70] width 7 height 7
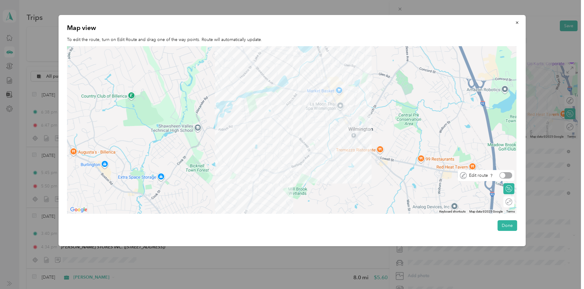
click at [511, 178] on div at bounding box center [505, 175] width 13 height 6
drag, startPoint x: 288, startPoint y: 103, endPoint x: 347, endPoint y: 149, distance: 74.8
click at [511, 227] on button "Done" at bounding box center [507, 225] width 20 height 11
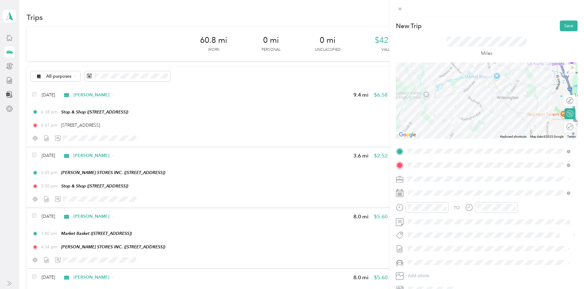
click at [566, 70] on icon at bounding box center [569, 70] width 7 height 7
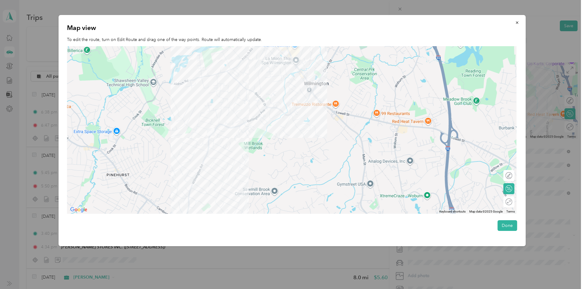
drag, startPoint x: 306, startPoint y: 154, endPoint x: 273, endPoint y: 107, distance: 57.0
click at [273, 107] on div at bounding box center [292, 130] width 450 height 168
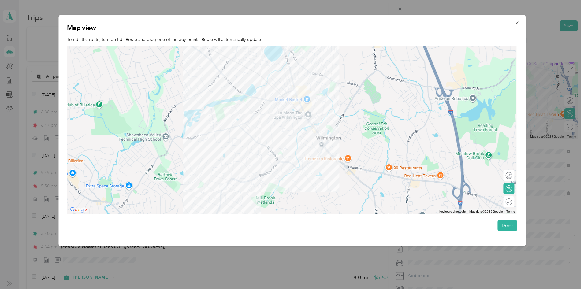
click at [510, 180] on div "Edit route" at bounding box center [508, 175] width 11 height 11
click at [512, 178] on icon at bounding box center [509, 175] width 7 height 7
click at [512, 176] on div "Edit route" at bounding box center [490, 175] width 46 height 6
click at [510, 174] on div at bounding box center [505, 175] width 13 height 6
drag, startPoint x: 320, startPoint y: 144, endPoint x: 257, endPoint y: 109, distance: 71.4
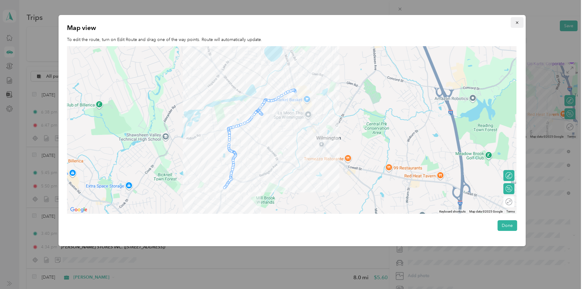
click at [518, 20] on icon "button" at bounding box center [517, 22] width 4 height 4
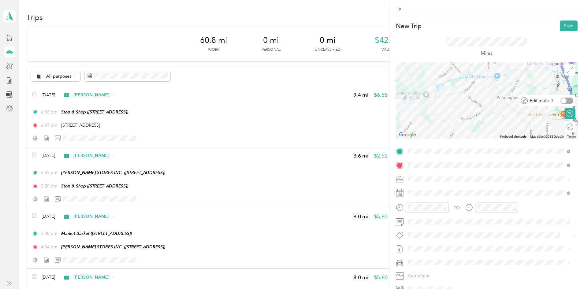
click at [568, 101] on div "Edit route" at bounding box center [547, 100] width 57 height 11
click at [562, 98] on div at bounding box center [566, 101] width 13 height 6
drag, startPoint x: 466, startPoint y: 87, endPoint x: 499, endPoint y: 106, distance: 38.5
click at [566, 25] on button "Save" at bounding box center [569, 25] width 18 height 11
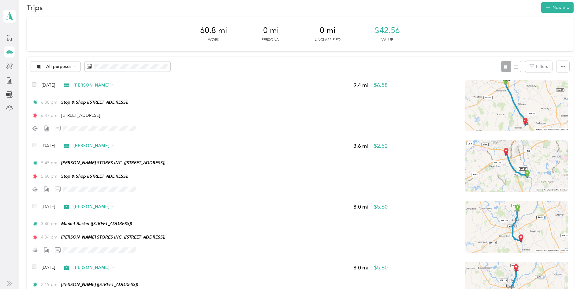
scroll to position [9, 0]
click at [164, 152] on div "24" at bounding box center [162, 152] width 8 height 8
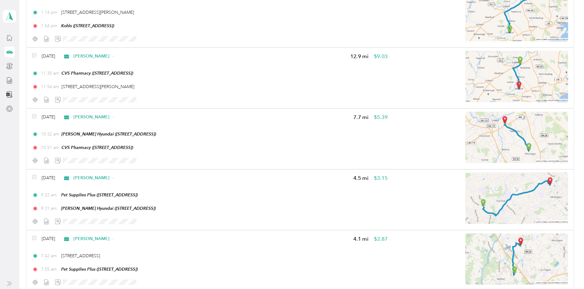
scroll to position [340, 0]
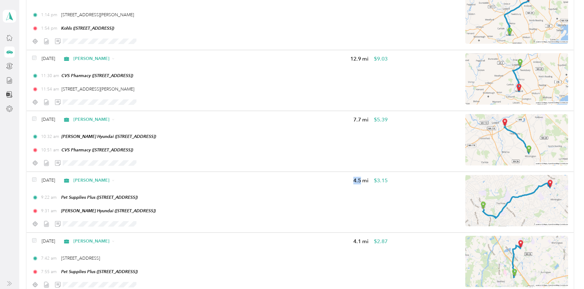
click at [50, 151] on div "87 mi Work 0 mi Personal 0 mi Unclassified $60.90 Value All purposes Filters Se…" at bounding box center [300, 13] width 547 height 652
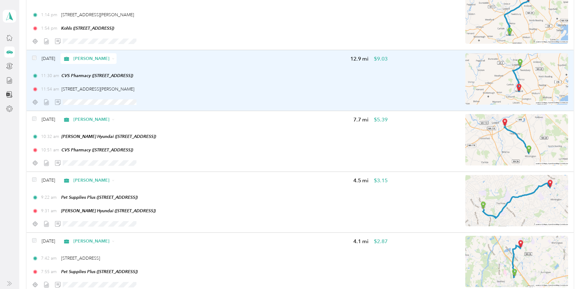
click at [465, 95] on img at bounding box center [516, 78] width 103 height 51
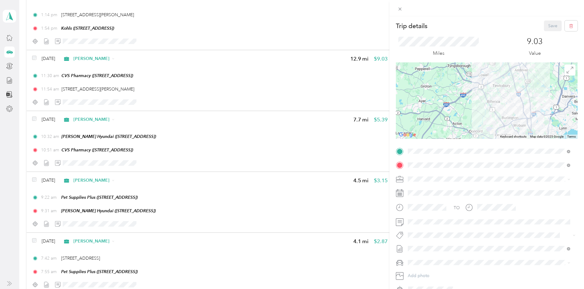
click at [521, 125] on div at bounding box center [487, 100] width 182 height 76
click at [566, 70] on icon at bounding box center [569, 70] width 7 height 7
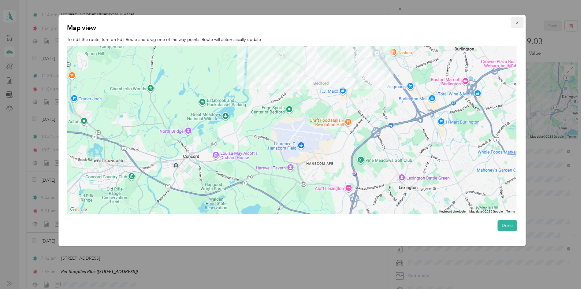
click at [517, 25] on icon "button" at bounding box center [517, 22] width 4 height 4
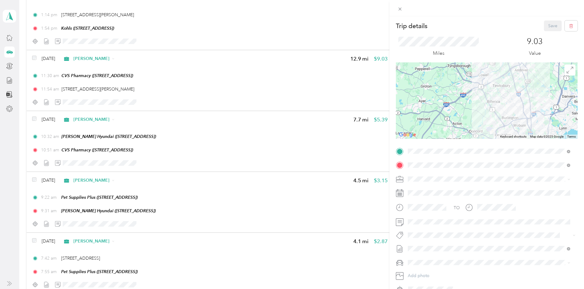
click at [47, 141] on div "Trip details Save This trip cannot be edited because it is either under review,…" at bounding box center [292, 144] width 584 height 289
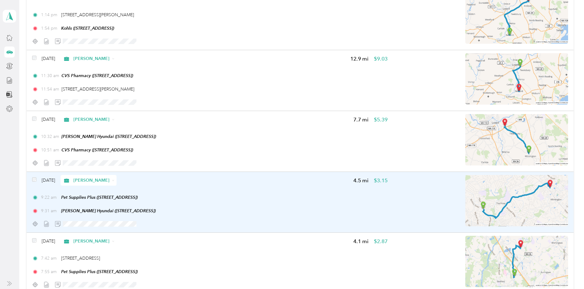
click at [498, 232] on div "Sep 24, 2025 Acosta 4.5 mi $3.15 9:22 am Pet Supplies Plus (700 Boston Rd Ste 1…" at bounding box center [300, 202] width 547 height 61
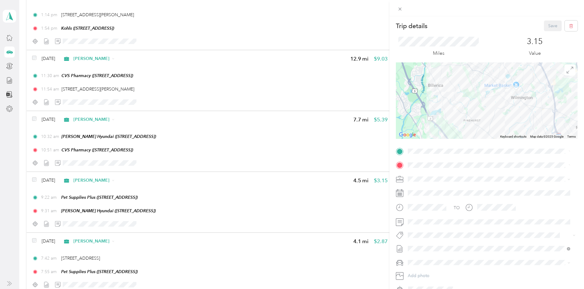
click at [37, 191] on div "Trip details Save This trip cannot be edited because it is either under review,…" at bounding box center [292, 144] width 584 height 289
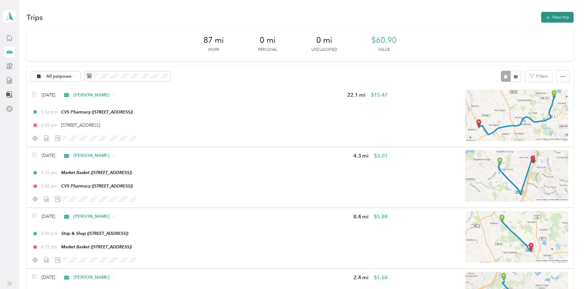
click at [541, 19] on button "New trip" at bounding box center [557, 17] width 32 height 11
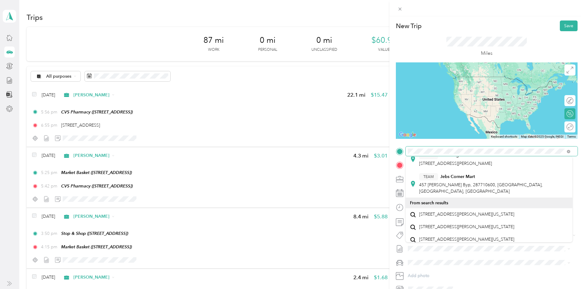
scroll to position [86, 0]
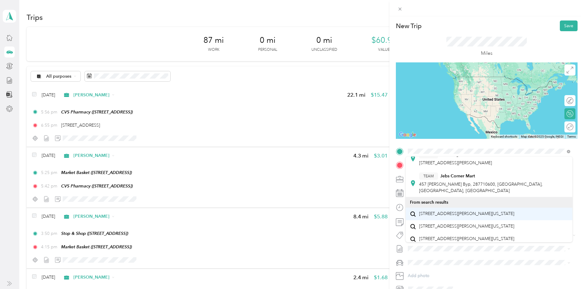
click at [483, 214] on span "4 Rodney Road Bedford, Massachusetts 01730, United States" at bounding box center [466, 214] width 95 height 6
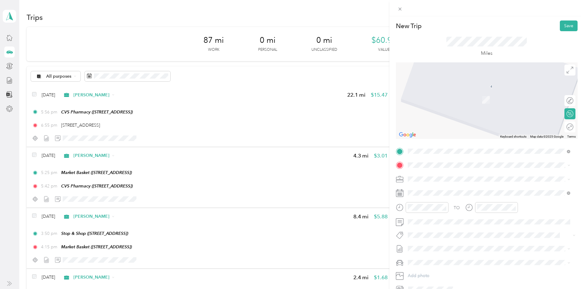
click at [429, 187] on span "12 Mudge Way Bedford, Massachusetts 01730, United States" at bounding box center [466, 184] width 95 height 6
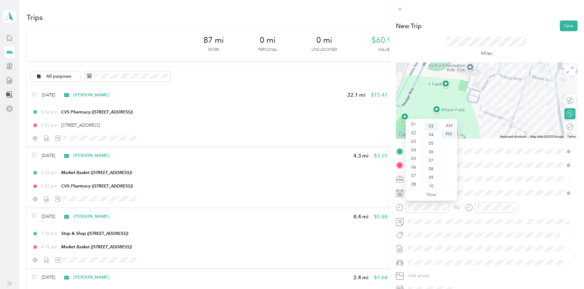
scroll to position [0, 0]
click at [413, 135] on div "01" at bounding box center [414, 134] width 15 height 9
click at [432, 126] on div "00" at bounding box center [431, 125] width 15 height 9
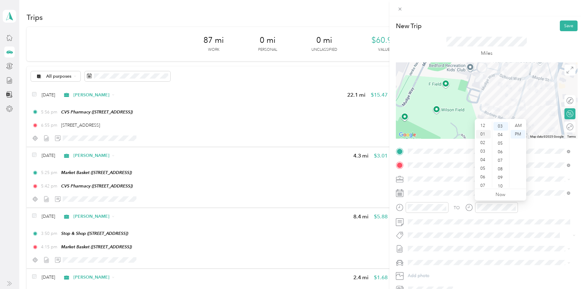
click at [481, 132] on div "01" at bounding box center [483, 134] width 15 height 9
click at [560, 27] on button "Save" at bounding box center [569, 25] width 18 height 11
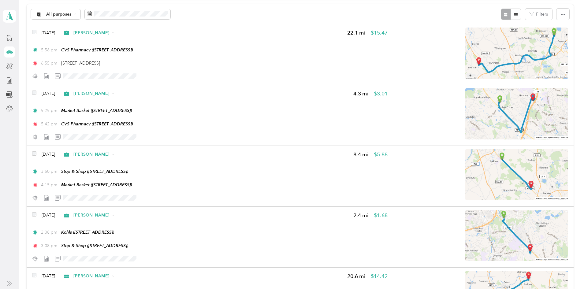
scroll to position [0, 0]
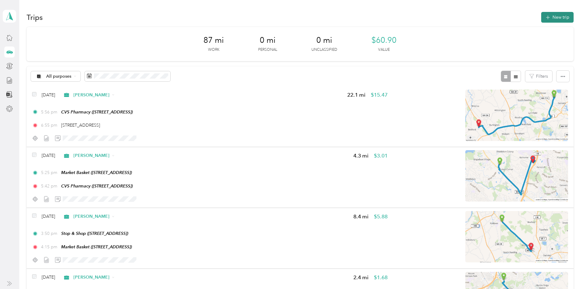
click at [541, 15] on button "New trip" at bounding box center [557, 17] width 32 height 11
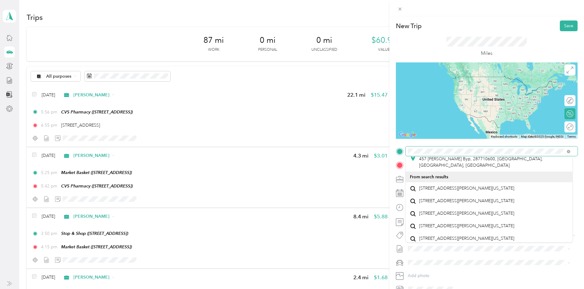
scroll to position [106, 0]
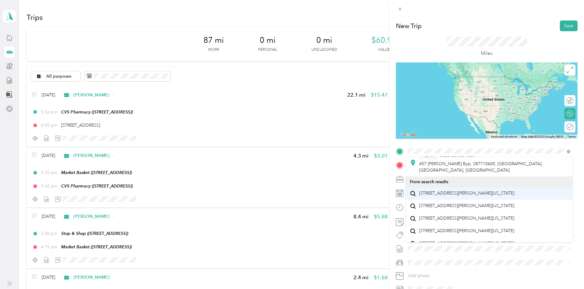
click at [477, 191] on span "4 Rodney Road Bedford, Massachusetts 01730, United States" at bounding box center [466, 194] width 95 height 6
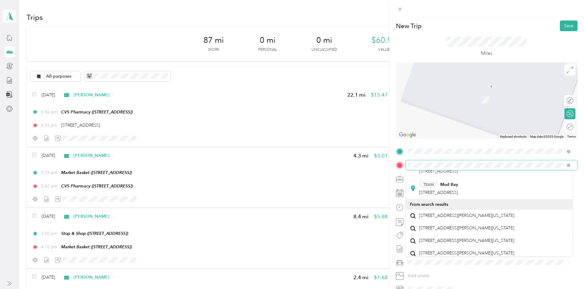
scroll to position [92, 0]
click at [495, 217] on span "12 Mudge Way Bedford, Massachusetts 01730, United States" at bounding box center [466, 216] width 95 height 6
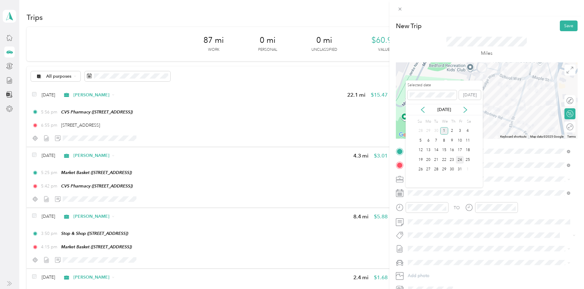
click at [459, 161] on div "24" at bounding box center [460, 160] width 8 height 8
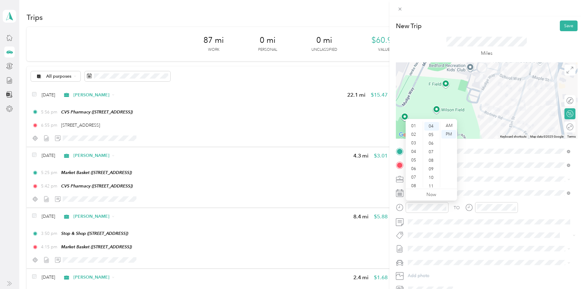
scroll to position [0, 0]
click at [414, 134] on div "01" at bounding box center [414, 134] width 15 height 9
click at [435, 124] on div "00" at bounding box center [431, 125] width 15 height 9
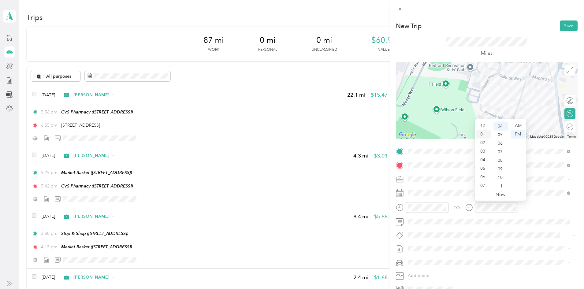
click at [482, 133] on div "01" at bounding box center [483, 134] width 15 height 9
click at [523, 31] on div "Miles" at bounding box center [487, 46] width 182 height 31
click at [564, 74] on span at bounding box center [569, 70] width 11 height 11
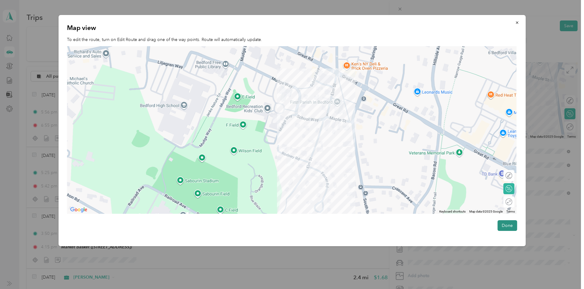
click at [509, 225] on button "Done" at bounding box center [507, 225] width 20 height 11
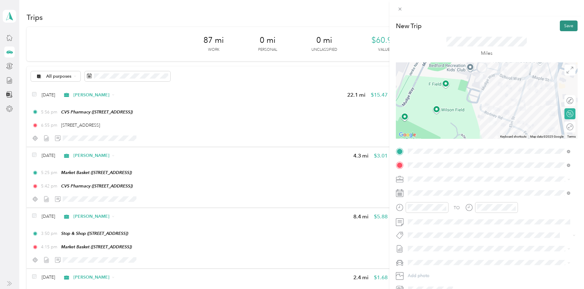
click at [564, 26] on button "Save" at bounding box center [569, 25] width 18 height 11
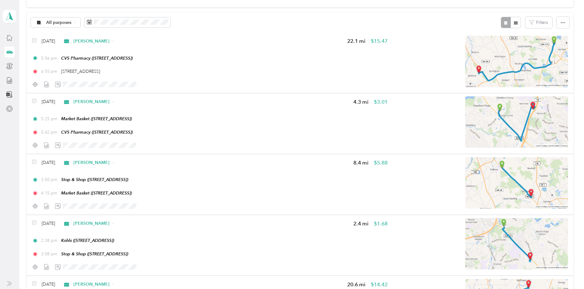
scroll to position [0, 0]
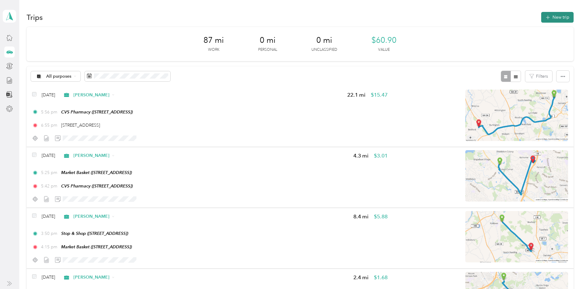
click at [541, 21] on button "New trip" at bounding box center [557, 17] width 32 height 11
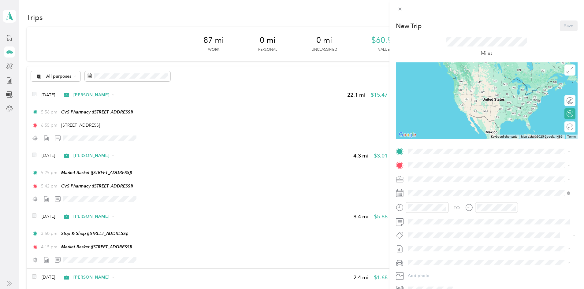
click at [442, 36] on div "Miles" at bounding box center [487, 46] width 182 height 31
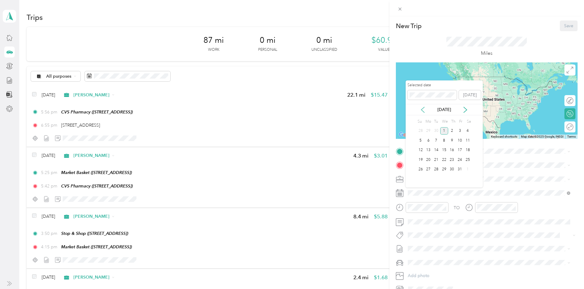
click at [422, 107] on icon at bounding box center [423, 110] width 6 height 6
click at [459, 160] on div "26" at bounding box center [460, 160] width 8 height 8
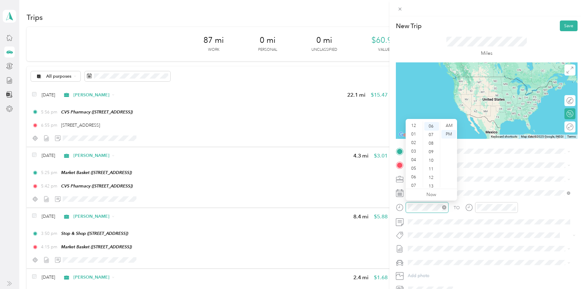
scroll to position [37, 0]
click at [454, 35] on div "Miles" at bounding box center [487, 46] width 182 height 31
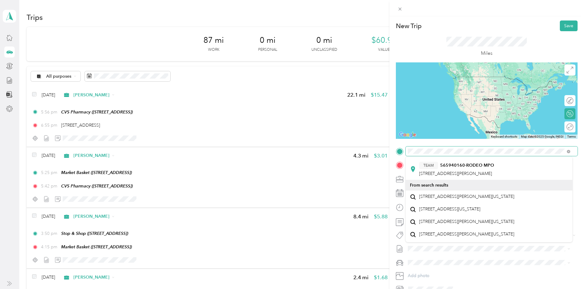
scroll to position [208, 0]
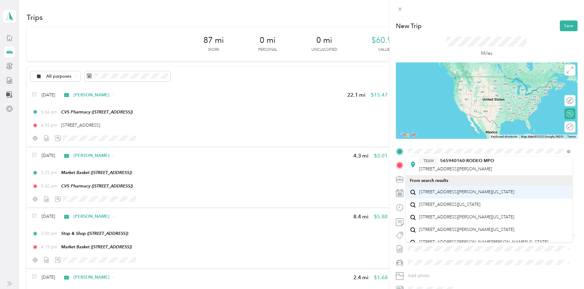
click at [493, 198] on li "4 Rodney Road Bedford, Massachusetts 01730, United States" at bounding box center [489, 192] width 167 height 13
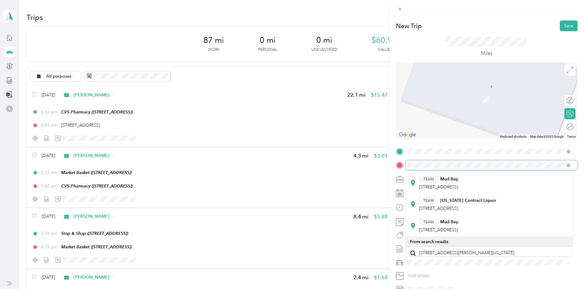
scroll to position [57, 0]
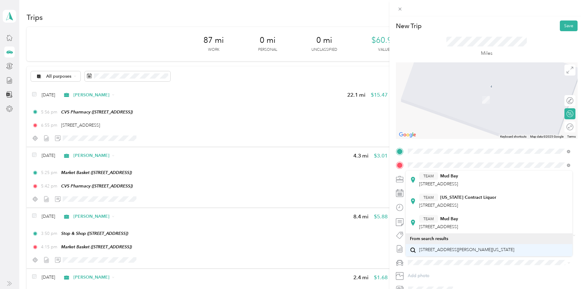
click at [495, 251] on span "12 Mudge Way Bedford, Massachusetts 01730, United States" at bounding box center [466, 250] width 95 height 6
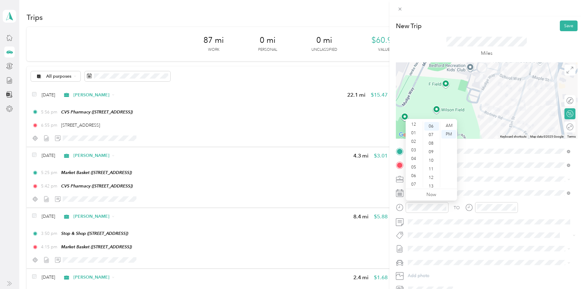
scroll to position [0, 0]
click at [414, 131] on div "01" at bounding box center [414, 134] width 15 height 9
click at [433, 125] on div "00" at bounding box center [431, 125] width 15 height 9
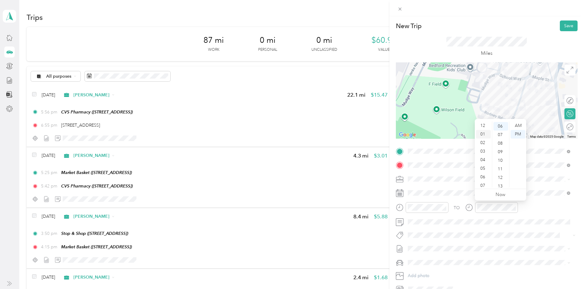
click at [487, 132] on div "01" at bounding box center [483, 134] width 15 height 9
click at [564, 27] on button "Save" at bounding box center [569, 25] width 18 height 11
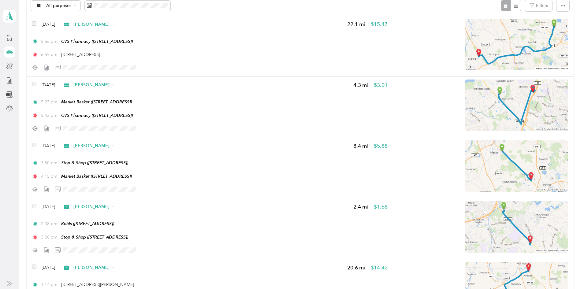
scroll to position [0, 0]
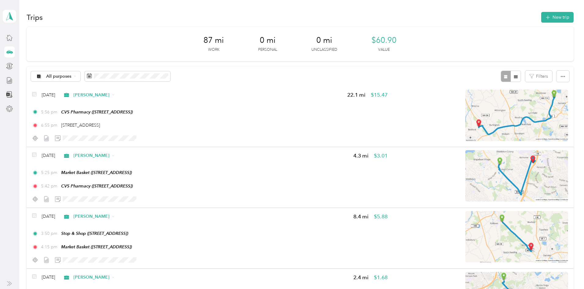
click at [179, 160] on div "26" at bounding box center [177, 162] width 8 height 8
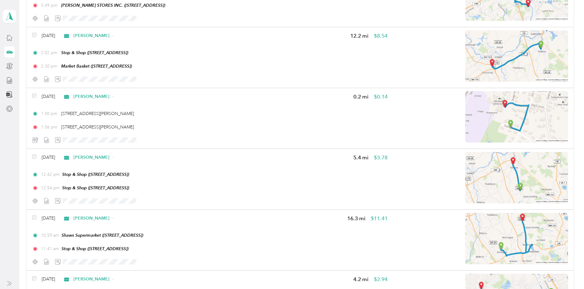
scroll to position [302, 0]
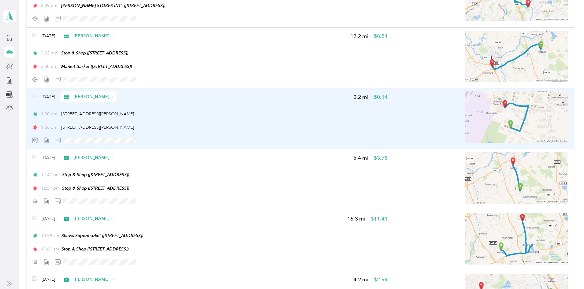
click at [250, 116] on div "1:00 pm 4 Rodney Road, Bedford" at bounding box center [209, 114] width 355 height 6
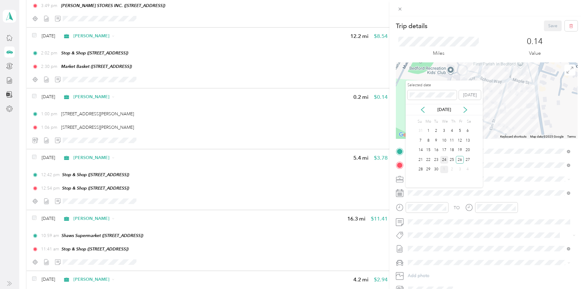
click at [444, 160] on div "24" at bounding box center [444, 160] width 8 height 8
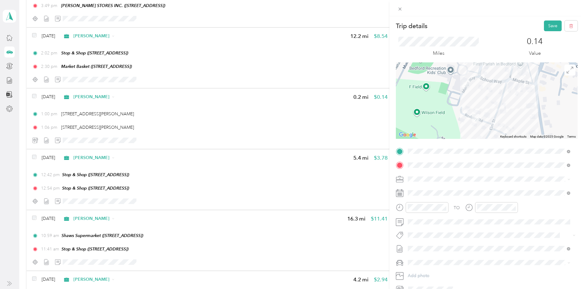
click at [444, 160] on div "24" at bounding box center [444, 160] width 8 height 10
click at [545, 24] on button "Save" at bounding box center [553, 25] width 18 height 11
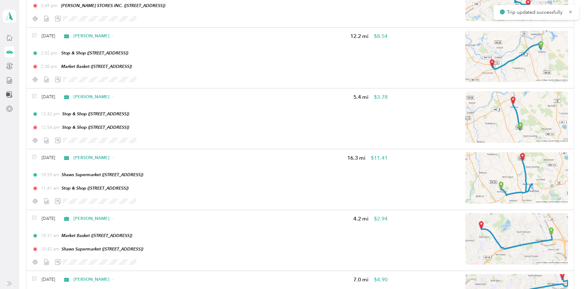
click at [51, 21] on div "71.1 mi Work 0 mi Personal 0 mi Unclassified $49.77 Value All purposes Filters …" at bounding box center [300, 81] width 547 height 713
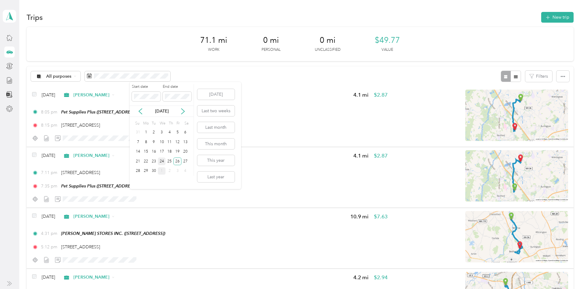
click at [163, 160] on div "24" at bounding box center [162, 162] width 8 height 8
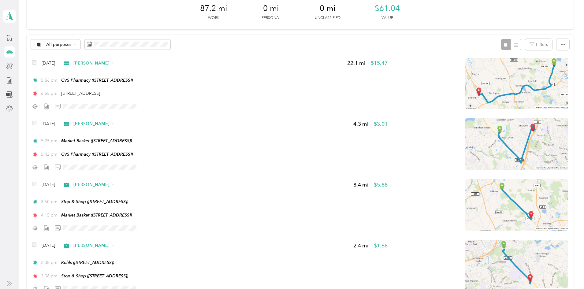
scroll to position [32, 0]
click at [168, 129] on div "25" at bounding box center [169, 130] width 8 height 8
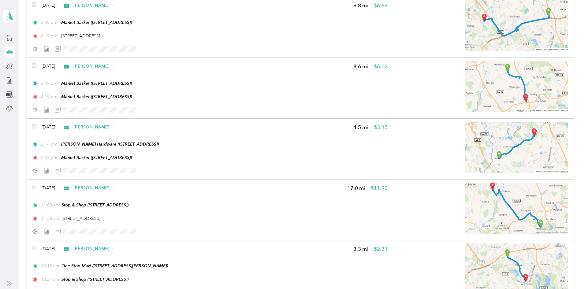
scroll to position [453, 0]
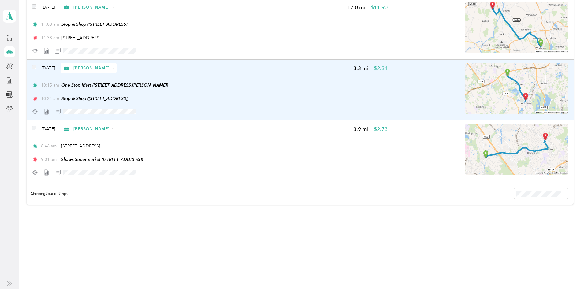
click at [465, 91] on img at bounding box center [516, 88] width 103 height 51
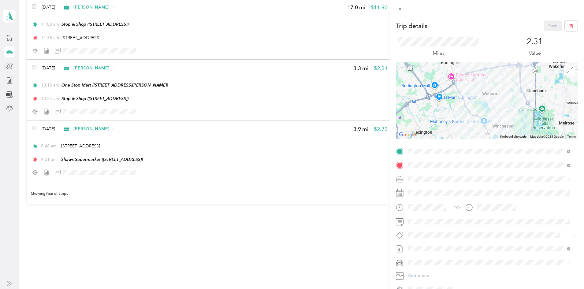
click at [570, 71] on div at bounding box center [487, 100] width 182 height 76
click at [567, 69] on icon at bounding box center [569, 70] width 7 height 7
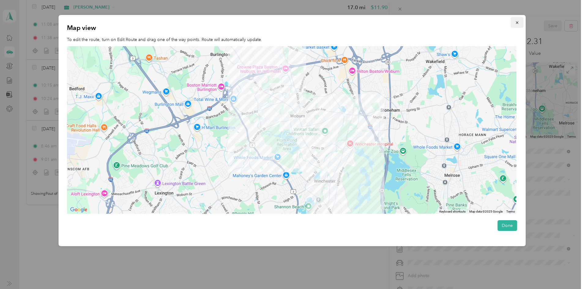
click at [518, 24] on icon "button" at bounding box center [517, 22] width 2 height 2
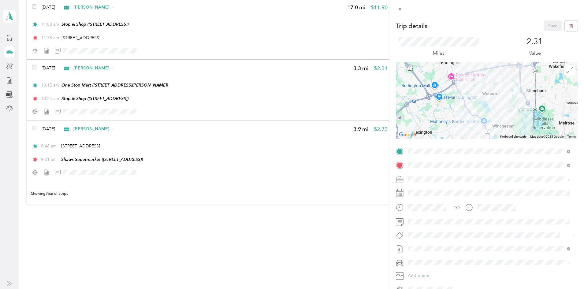
click at [59, 122] on div "Trip details Save This trip cannot be edited because it is either under review,…" at bounding box center [292, 144] width 584 height 289
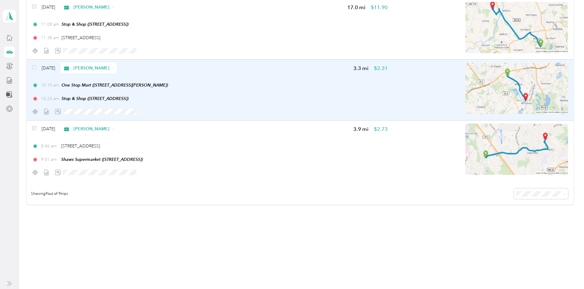
click at [198, 86] on div "10:15 am One Stop Mart (31 Winn St, Burlington, MA)" at bounding box center [209, 85] width 355 height 6
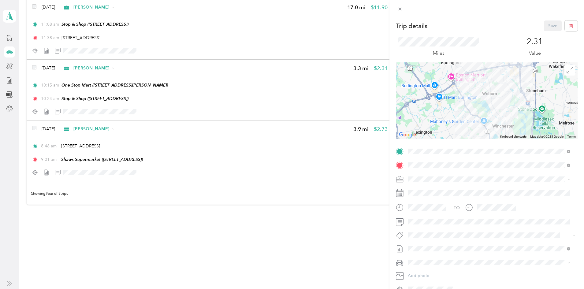
drag, startPoint x: 198, startPoint y: 86, endPoint x: 191, endPoint y: 80, distance: 9.8
click at [191, 80] on div "Trip details Save This trip cannot be edited because it is either under review,…" at bounding box center [292, 144] width 584 height 289
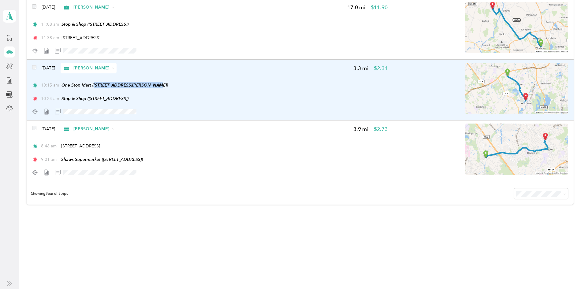
drag, startPoint x: 202, startPoint y: 85, endPoint x: 139, endPoint y: 82, distance: 63.7
click at [139, 82] on div "Sep 25, 2025 Acosta 3.3 mi $2.31 10:15 am One Stop Mart (31 Winn St, Burlington…" at bounding box center [209, 90] width 355 height 54
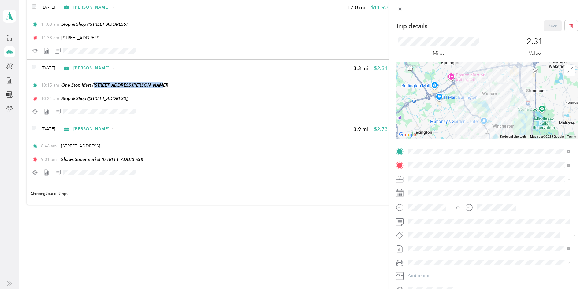
click at [165, 244] on div "Trip details Save This trip cannot be edited because it is either under review,…" at bounding box center [292, 144] width 584 height 289
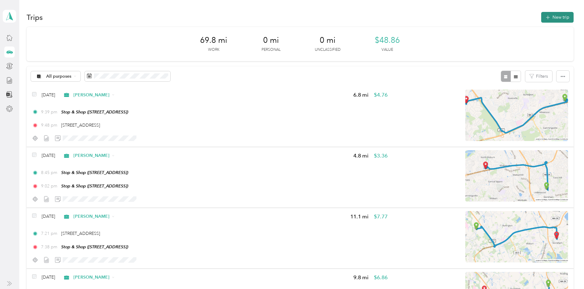
click at [541, 17] on button "New trip" at bounding box center [557, 17] width 32 height 11
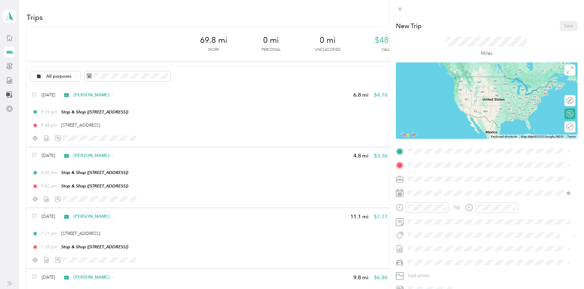
click at [326, 19] on div "New Trip Save This trip cannot be edited because it is either under review, app…" at bounding box center [292, 144] width 584 height 289
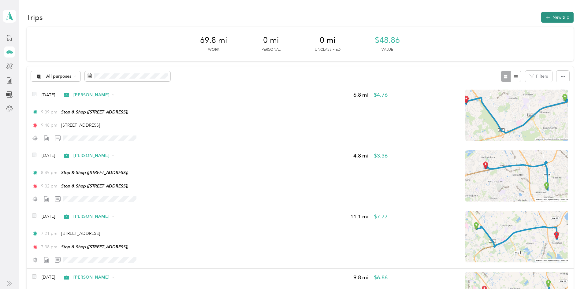
click at [541, 19] on button "New trip" at bounding box center [557, 17] width 32 height 11
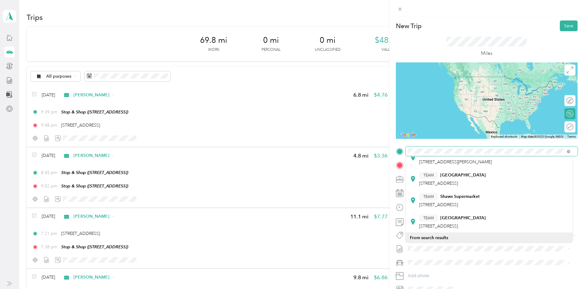
scroll to position [107, 0]
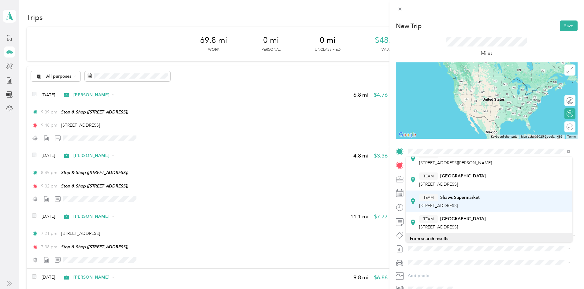
click at [458, 203] on span "[STREET_ADDRESS]" at bounding box center [438, 205] width 39 height 5
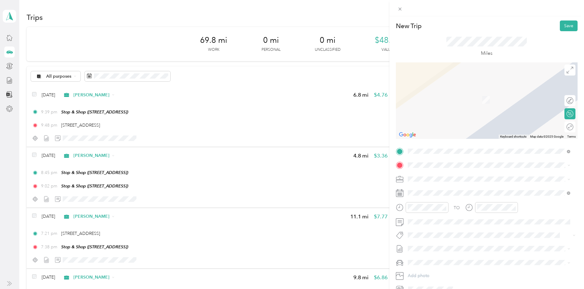
click at [459, 201] on li "TEAM One Stop Mart 31 Winn St, 018034730, Burlington, MA, USA" at bounding box center [489, 193] width 167 height 21
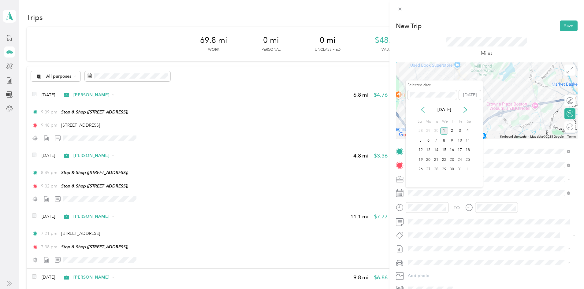
click at [421, 111] on icon at bounding box center [423, 110] width 6 height 6
click at [452, 160] on div "25" at bounding box center [452, 160] width 8 height 8
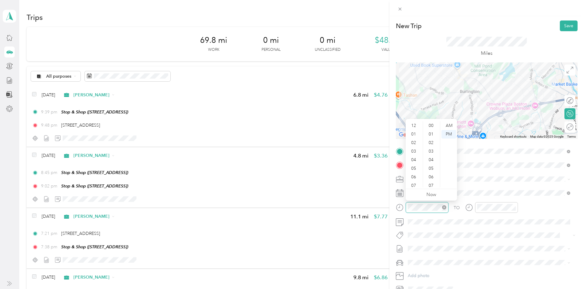
scroll to position [37, 0]
click at [413, 121] on div "12 01 02 03 04 05 06 07 08 09 10 11 00 01 02 03 04 05 06 07 08 09 10 11 12 13 1…" at bounding box center [431, 154] width 51 height 69
click at [413, 125] on div "04" at bounding box center [414, 123] width 15 height 9
click at [448, 127] on div "AM" at bounding box center [448, 125] width 15 height 9
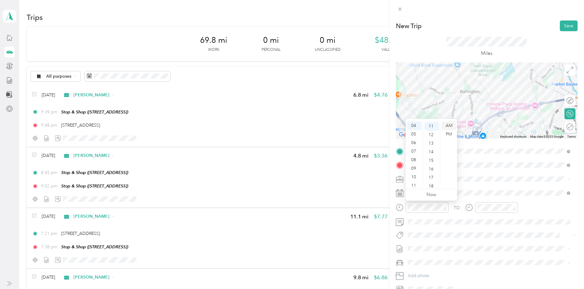
click at [448, 127] on div "AM" at bounding box center [448, 125] width 15 height 9
click at [540, 31] on div "New Trip Save" at bounding box center [487, 25] width 182 height 11
click at [562, 23] on button "Save" at bounding box center [569, 25] width 18 height 11
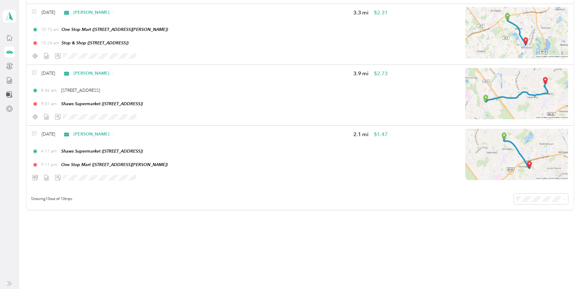
scroll to position [514, 0]
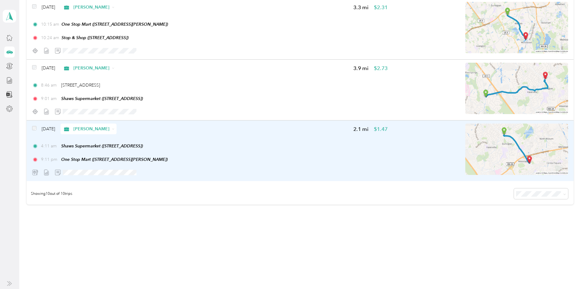
click at [295, 167] on div at bounding box center [209, 172] width 355 height 11
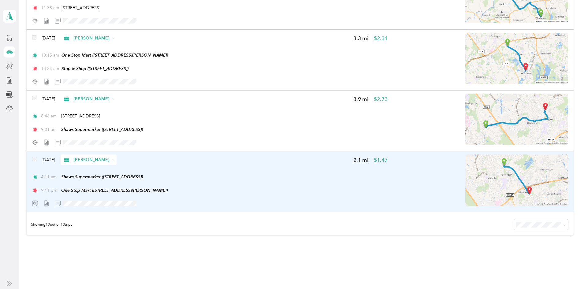
scroll to position [484, 0]
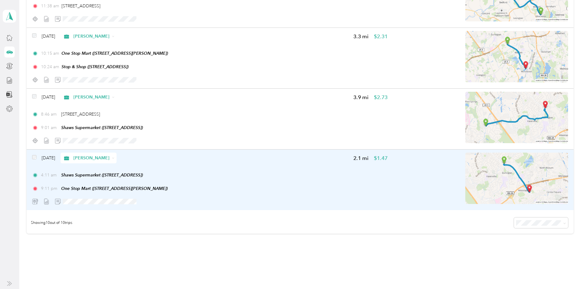
click at [324, 177] on div "4:11 am Shaws Supermarket (180A Cambridge St, Burlington, MA)" at bounding box center [209, 175] width 355 height 6
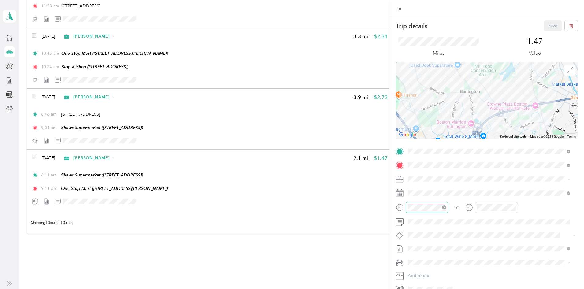
click at [409, 211] on div at bounding box center [427, 207] width 43 height 11
click at [414, 177] on div "10" at bounding box center [414, 177] width 15 height 9
click at [432, 125] on div "00" at bounding box center [431, 125] width 15 height 9
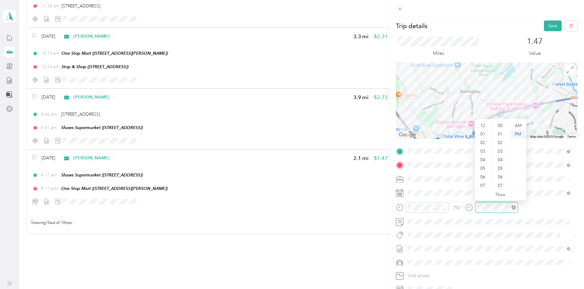
scroll to position [37, 0]
click at [505, 123] on div "11" at bounding box center [500, 126] width 15 height 9
click at [499, 131] on div "10" at bounding box center [500, 130] width 15 height 9
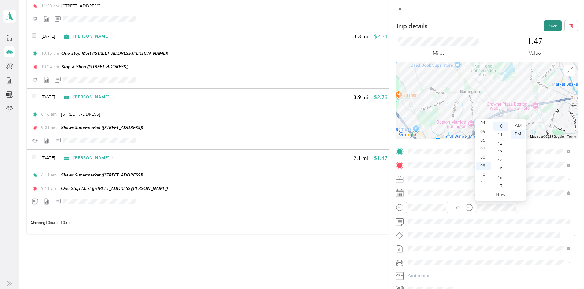
click at [545, 27] on button "Save" at bounding box center [553, 25] width 18 height 11
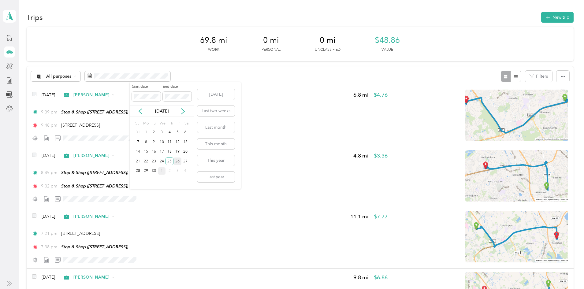
click at [179, 162] on div "26" at bounding box center [177, 162] width 8 height 8
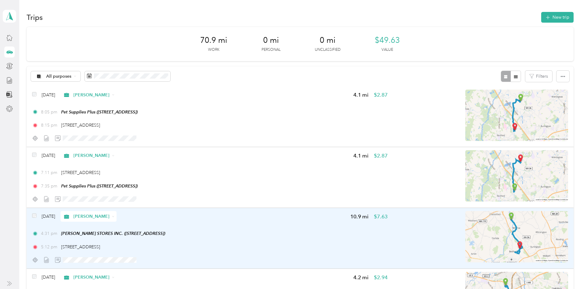
click at [465, 231] on img at bounding box center [516, 236] width 103 height 51
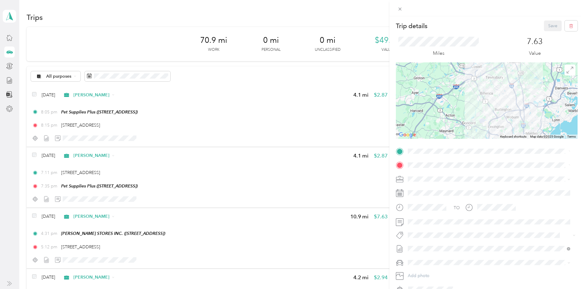
click at [57, 144] on div "Trip details Save This trip cannot be edited because it is either under review,…" at bounding box center [292, 144] width 584 height 289
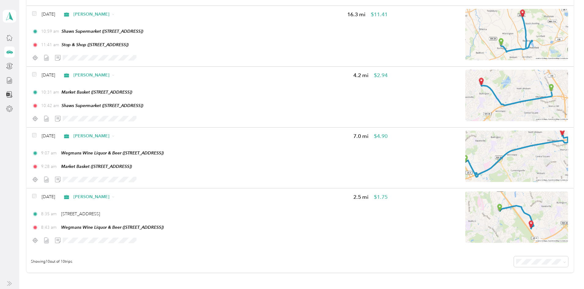
scroll to position [444, 0]
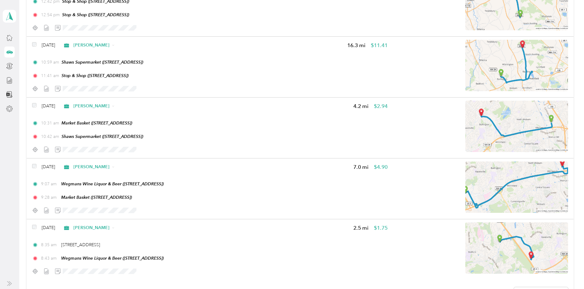
scroll to position [403, 0]
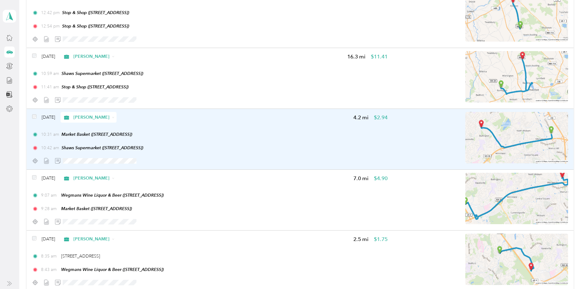
click at [298, 162] on div at bounding box center [209, 160] width 355 height 11
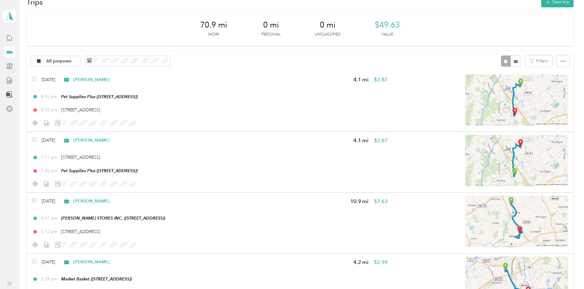
scroll to position [13, 0]
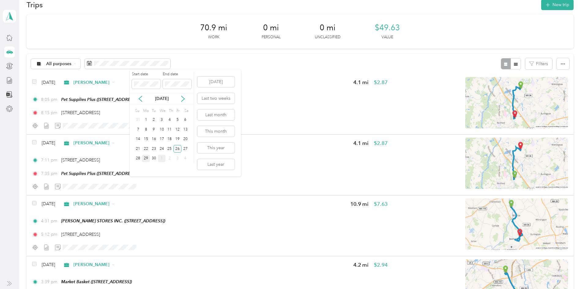
click at [149, 159] on div "29" at bounding box center [146, 159] width 8 height 8
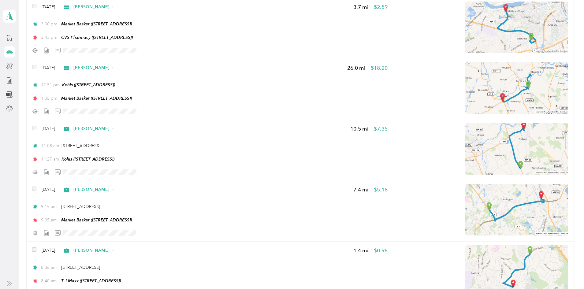
scroll to position [331, 0]
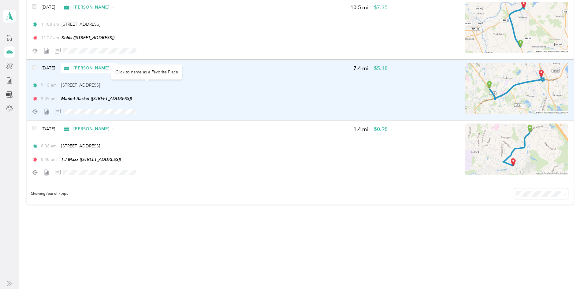
drag, startPoint x: 176, startPoint y: 85, endPoint x: 107, endPoint y: 87, distance: 68.2
click at [100, 87] on span "[STREET_ADDRESS]" at bounding box center [80, 85] width 39 height 5
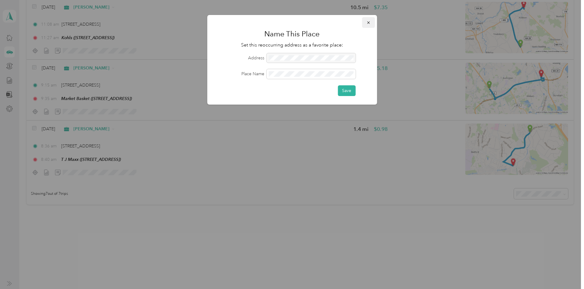
click at [369, 20] on span "button" at bounding box center [368, 22] width 4 height 5
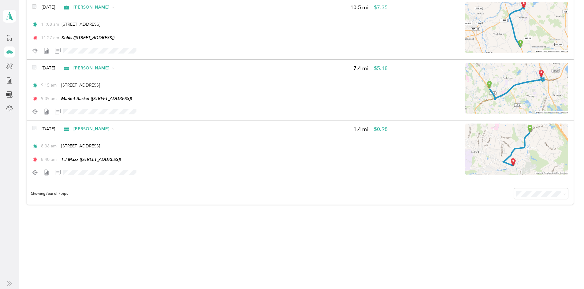
copy span "21 North Ave, Burlington, MA 01803"
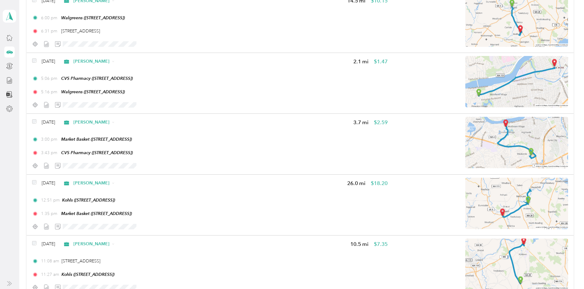
scroll to position [0, 0]
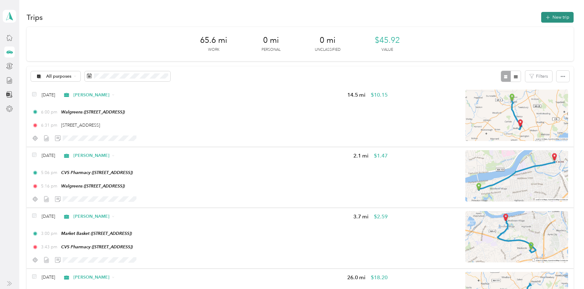
click at [541, 18] on button "New trip" at bounding box center [557, 17] width 32 height 11
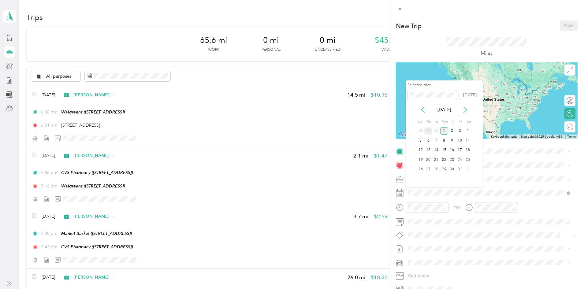
click at [428, 131] on div "29" at bounding box center [428, 131] width 8 height 8
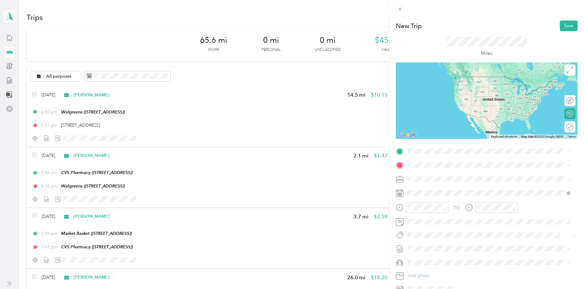
click at [43, 154] on div "New Trip Save This trip cannot be edited because it is either under review, app…" at bounding box center [292, 144] width 584 height 289
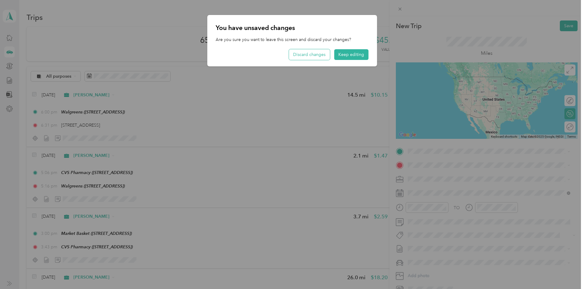
click at [314, 51] on button "Discard changes" at bounding box center [309, 54] width 41 height 11
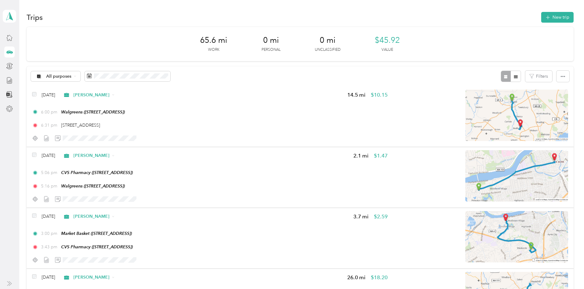
click at [44, 59] on div "65.6 mi Work 0 mi Personal 0 mi Unclassified $45.92 Value All purposes Filters …" at bounding box center [300, 292] width 547 height 530
click at [541, 18] on button "New trip" at bounding box center [557, 17] width 32 height 11
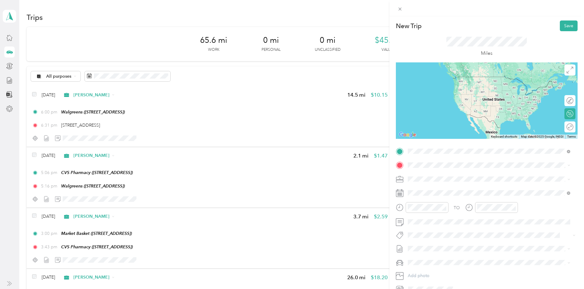
click at [457, 185] on div "TEAM T J Maxx 297 Great Rd, 17302802, Bedford, MA, USA" at bounding box center [489, 180] width 158 height 17
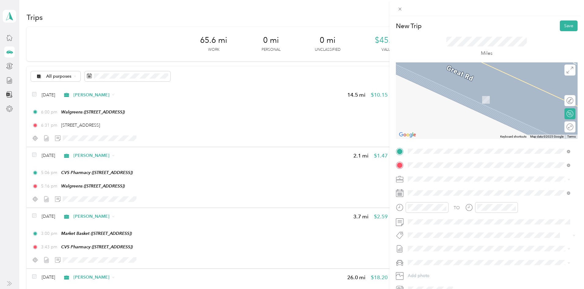
click at [440, 190] on span "21 North Avenue Burlington, Massachusetts 01803, United States" at bounding box center [449, 187] width 61 height 6
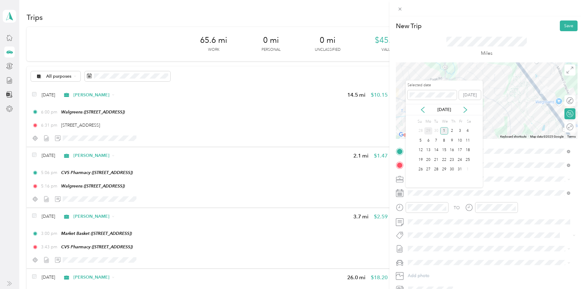
click at [428, 132] on div "29" at bounding box center [428, 131] width 8 height 8
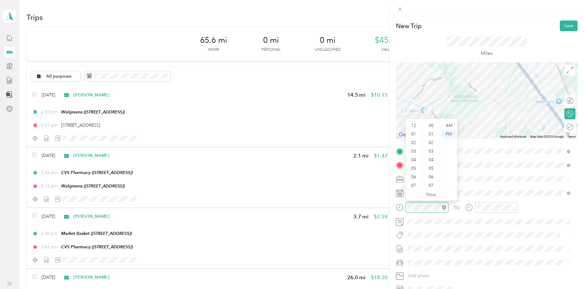
scroll to position [37, 0]
click at [416, 168] on div "09" at bounding box center [414, 166] width 15 height 9
click at [435, 134] on div "20" at bounding box center [431, 135] width 15 height 9
click at [448, 128] on div "AM" at bounding box center [448, 125] width 15 height 9
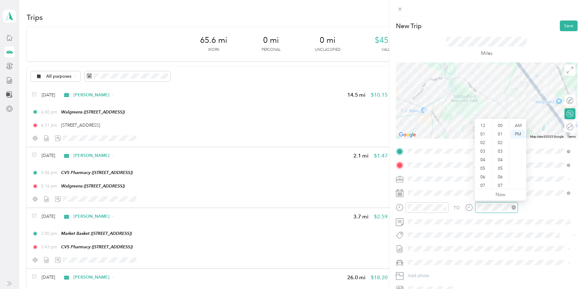
scroll to position [37, 0]
click at [480, 166] on div "09" at bounding box center [483, 166] width 15 height 9
click at [502, 177] on div "25" at bounding box center [500, 177] width 15 height 9
click at [517, 125] on div "AM" at bounding box center [517, 125] width 15 height 9
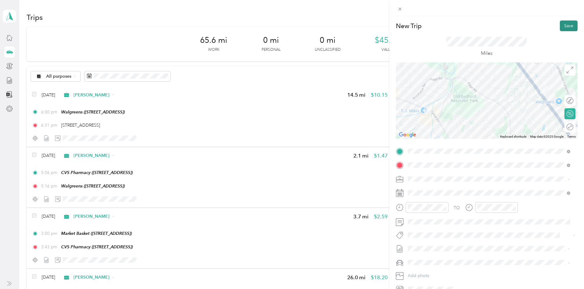
click at [564, 26] on button "Save" at bounding box center [569, 25] width 18 height 11
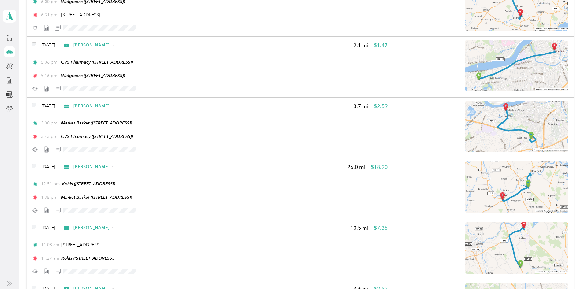
scroll to position [0, 0]
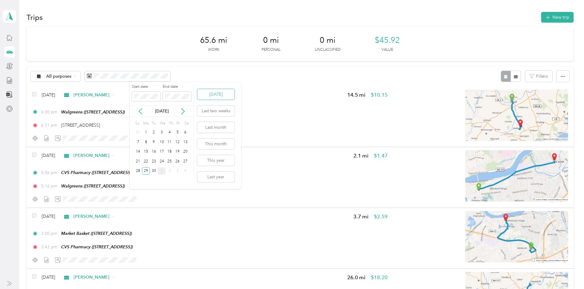
click at [211, 94] on button "[DATE]" at bounding box center [215, 94] width 37 height 11
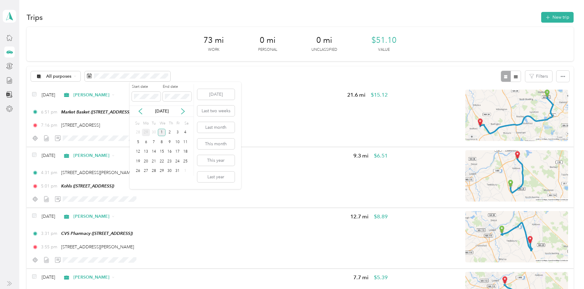
click at [147, 132] on div "29" at bounding box center [146, 133] width 8 height 8
click at [147, 166] on div "29" at bounding box center [146, 171] width 8 height 10
click at [147, 169] on div "29" at bounding box center [146, 171] width 8 height 8
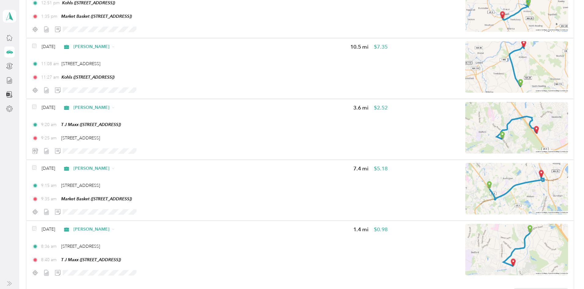
scroll to position [392, 0]
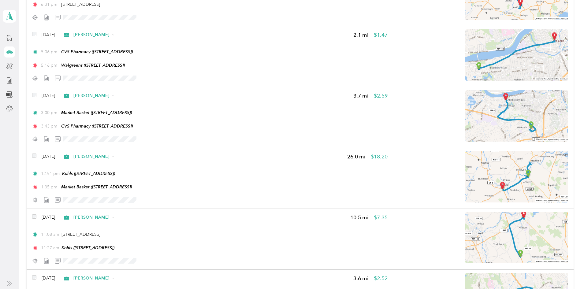
scroll to position [0, 0]
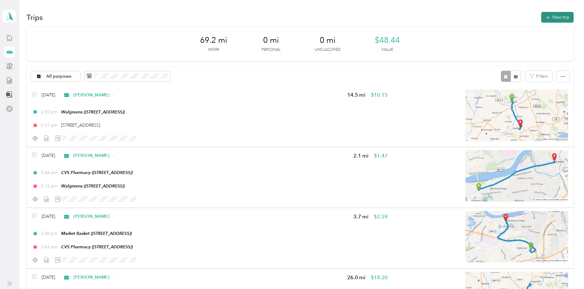
click at [541, 17] on button "New trip" at bounding box center [557, 17] width 32 height 11
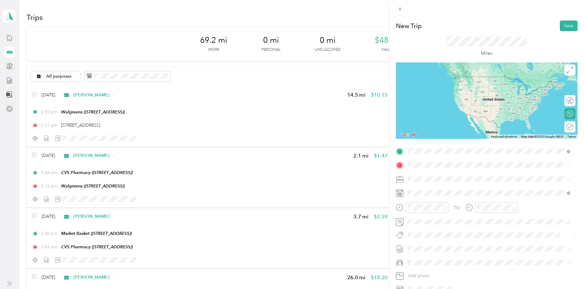
click at [434, 182] on span "297 Great Rd, 17302802, Bedford, MA, USA" at bounding box center [438, 184] width 39 height 5
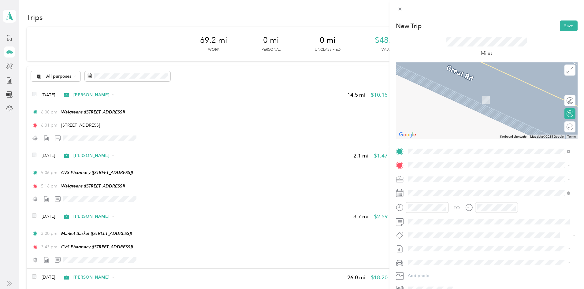
click at [438, 187] on span "21 North Avenue Burlington, Massachusetts 01803, United States" at bounding box center [449, 185] width 61 height 6
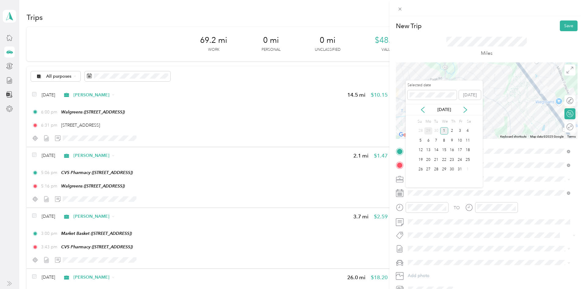
click at [428, 132] on div "29" at bounding box center [428, 131] width 8 height 8
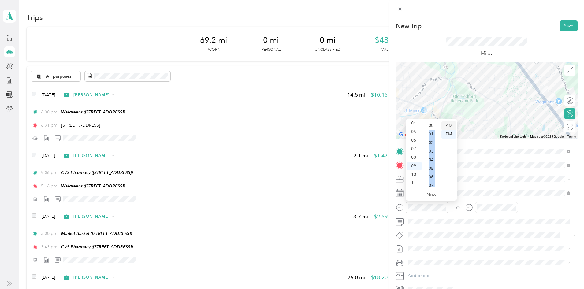
drag, startPoint x: 434, startPoint y: 125, endPoint x: 447, endPoint y: 126, distance: 12.9
click at [447, 126] on div "12 01 02 03 04 05 06 07 08 09 10 11 00 01 02 03 04 05 06 07 08 09 10 11 12 13 1…" at bounding box center [431, 154] width 51 height 69
click at [449, 124] on div "AM" at bounding box center [448, 125] width 15 height 9
click at [431, 123] on div "00" at bounding box center [431, 125] width 15 height 9
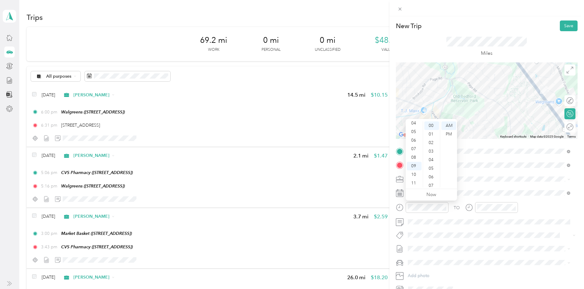
click at [468, 25] on div "New Trip Save" at bounding box center [487, 25] width 182 height 11
click at [501, 132] on div "10" at bounding box center [500, 133] width 15 height 9
click at [518, 124] on div "AM" at bounding box center [517, 125] width 15 height 9
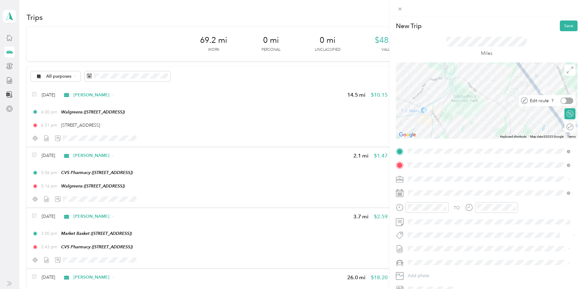
click at [566, 100] on div at bounding box center [566, 101] width 13 height 6
click at [566, 72] on icon at bounding box center [569, 70] width 7 height 7
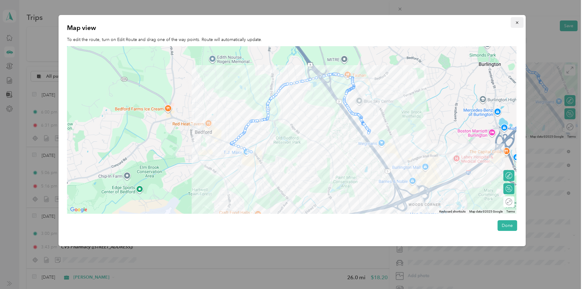
click at [522, 25] on button "button" at bounding box center [516, 22] width 13 height 11
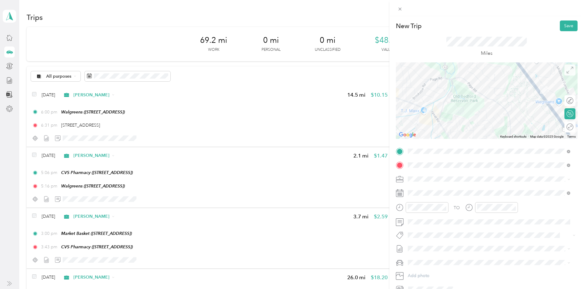
click at [568, 69] on span at bounding box center [569, 70] width 11 height 11
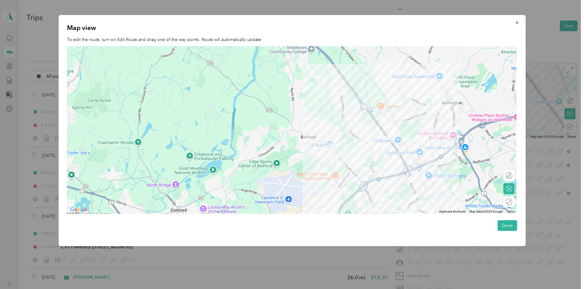
drag, startPoint x: 308, startPoint y: 89, endPoint x: 347, endPoint y: 121, distance: 49.8
click at [347, 121] on div at bounding box center [292, 130] width 450 height 168
click at [509, 169] on div at bounding box center [292, 130] width 450 height 168
click at [511, 177] on div at bounding box center [505, 175] width 13 height 6
drag, startPoint x: 351, startPoint y: 111, endPoint x: 395, endPoint y: 173, distance: 76.9
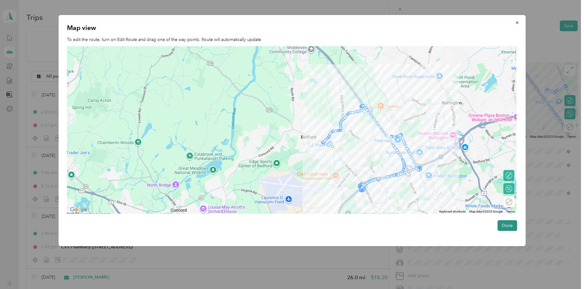
click at [506, 226] on button "Done" at bounding box center [507, 225] width 20 height 11
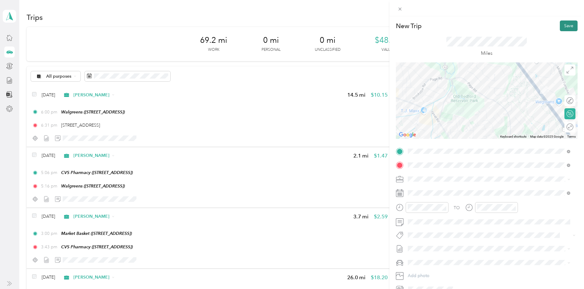
click at [562, 26] on button "Save" at bounding box center [569, 25] width 18 height 11
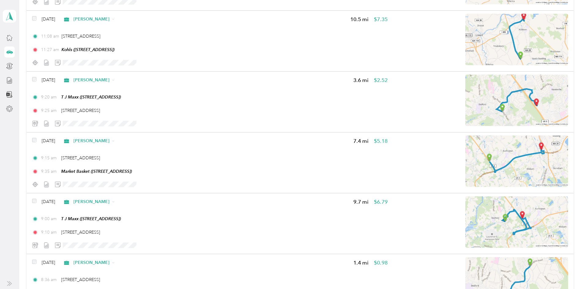
scroll to position [318, 0]
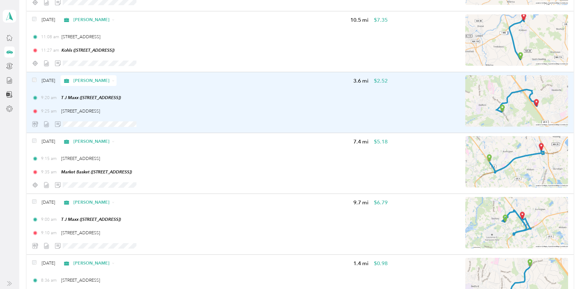
click at [256, 110] on div "9:25 am 21 North Avenue, Burlington" at bounding box center [209, 111] width 355 height 6
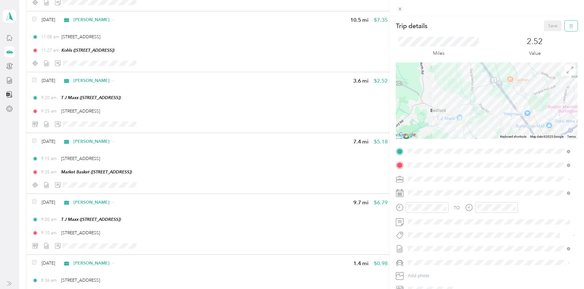
click at [569, 27] on icon "button" at bounding box center [571, 26] width 4 height 4
click at [551, 31] on button "Yes" at bounding box center [548, 33] width 12 height 10
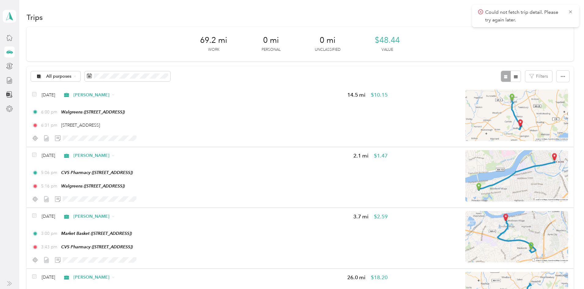
click at [577, 9] on div "Could not fetch trip detail. Please try again later." at bounding box center [525, 16] width 107 height 22
click at [572, 11] on icon at bounding box center [570, 11] width 3 height 3
click at [541, 17] on button "New trip" at bounding box center [557, 17] width 32 height 11
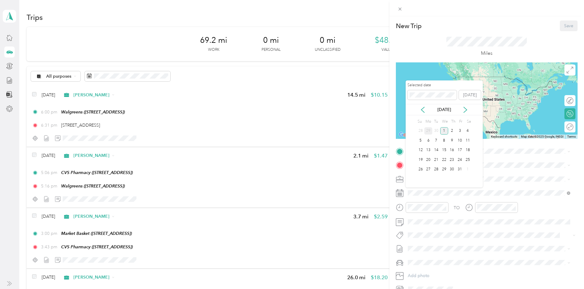
click at [429, 131] on div "29" at bounding box center [428, 131] width 8 height 8
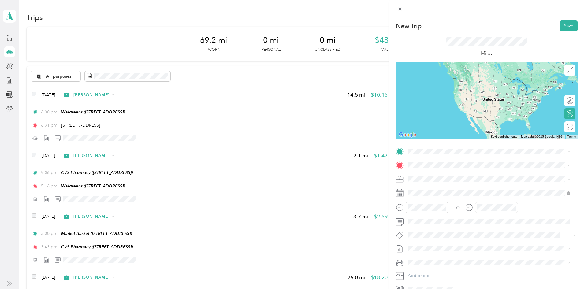
click at [431, 187] on li "TEAM Market Basket [STREET_ADDRESS]" at bounding box center [489, 179] width 167 height 21
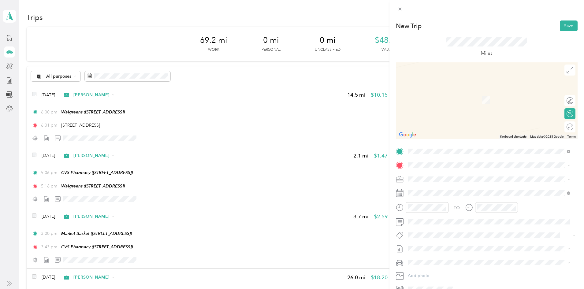
click at [428, 200] on span "168 Woburn Street Wilmington, Massachusetts 01887, United States" at bounding box center [449, 197] width 61 height 6
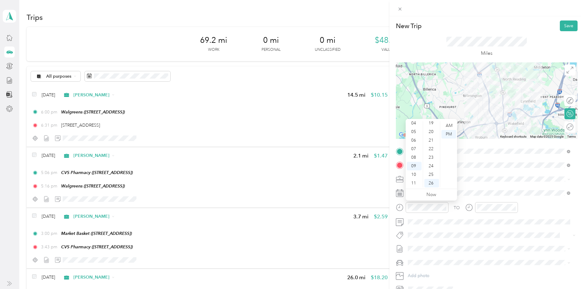
scroll to position [161, 0]
click at [432, 134] on div "20" at bounding box center [431, 136] width 15 height 9
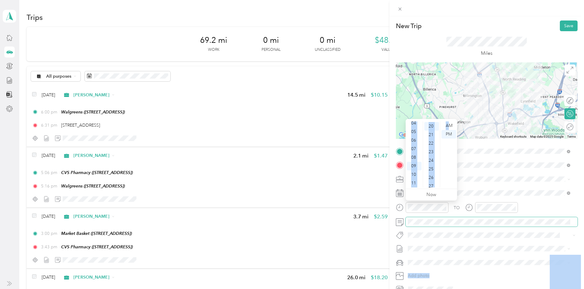
drag, startPoint x: 449, startPoint y: 126, endPoint x: 495, endPoint y: 218, distance: 102.3
click at [495, 218] on body "Mark D. Wilson Personal dashboard Trips New trip 69.2 mi Work 0 mi Personal 0 m…" at bounding box center [290, 144] width 581 height 289
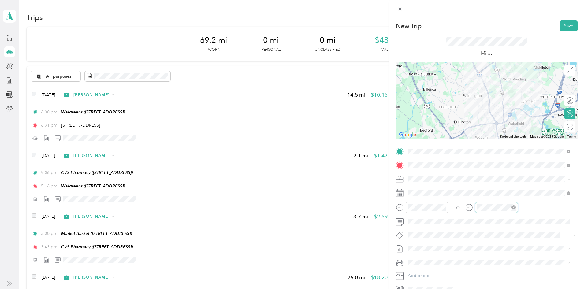
scroll to position [37, 0]
click at [517, 126] on div "AM" at bounding box center [517, 125] width 15 height 9
click at [562, 28] on button "Save" at bounding box center [569, 25] width 18 height 11
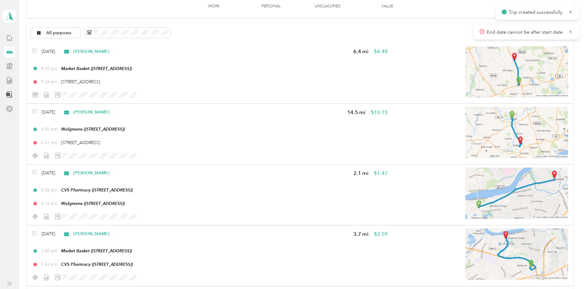
scroll to position [0, 0]
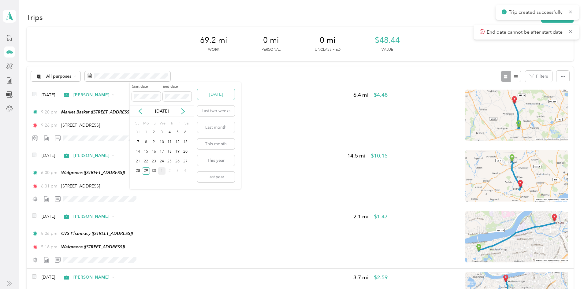
click at [228, 94] on button "[DATE]" at bounding box center [215, 94] width 37 height 11
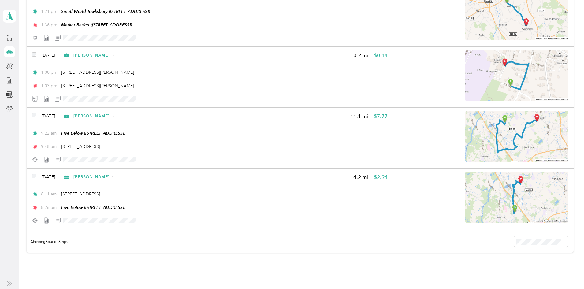
scroll to position [343, 0]
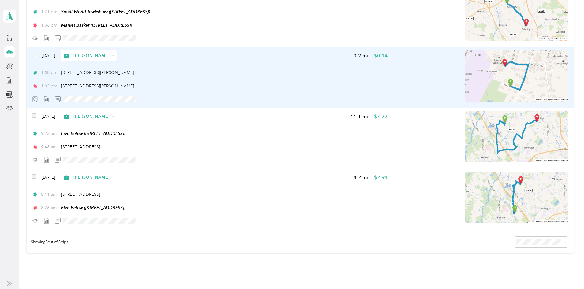
click at [326, 84] on div "1:03 pm 12 Mudge Way, Bedford" at bounding box center [209, 86] width 355 height 6
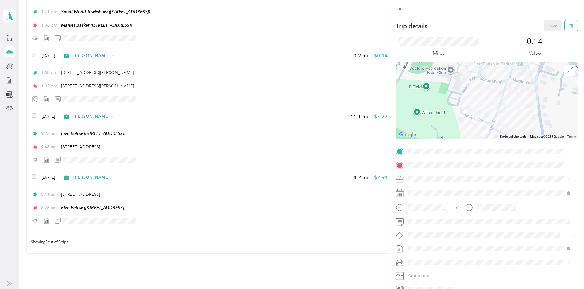
click at [571, 24] on button "button" at bounding box center [571, 25] width 13 height 11
click at [548, 33] on button "Yes" at bounding box center [548, 33] width 12 height 10
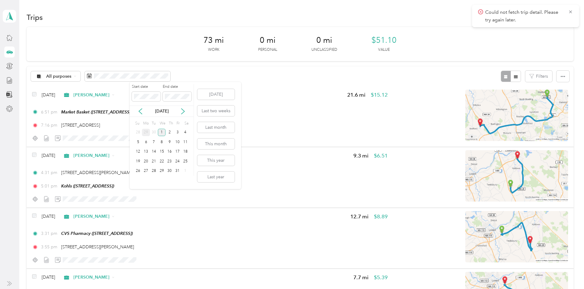
click at [146, 134] on div "29" at bounding box center [146, 133] width 8 height 8
click at [146, 134] on div "1" at bounding box center [146, 133] width 8 height 8
click at [147, 173] on div "29" at bounding box center [146, 171] width 8 height 8
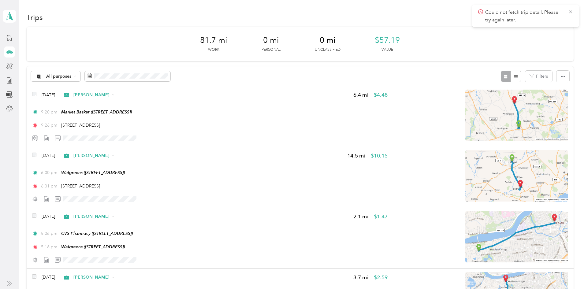
click at [571, 9] on icon at bounding box center [570, 12] width 5 height 6
click at [541, 16] on button "New trip" at bounding box center [557, 17] width 32 height 11
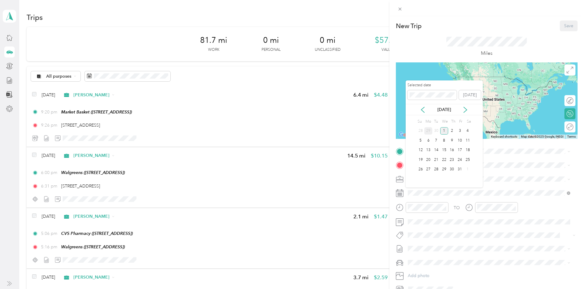
click at [428, 130] on div "29" at bounding box center [428, 131] width 8 height 8
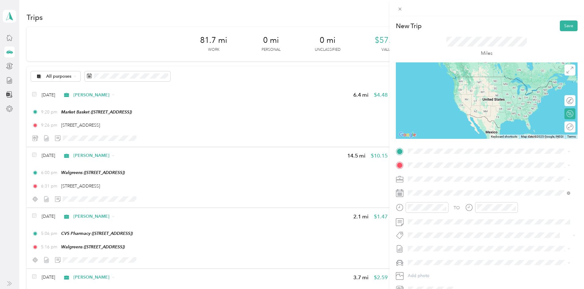
click at [431, 182] on span "[STREET_ADDRESS]" at bounding box center [438, 182] width 39 height 5
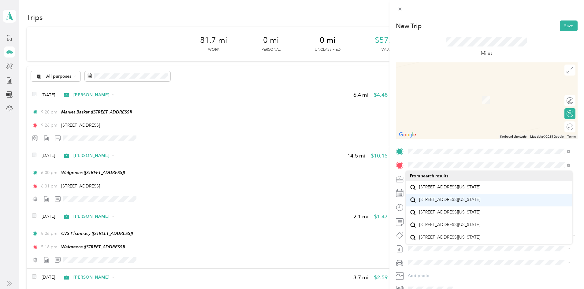
click at [478, 199] on li "168 Woburn Street Reading, Massachusetts 01867, United States" at bounding box center [489, 200] width 167 height 13
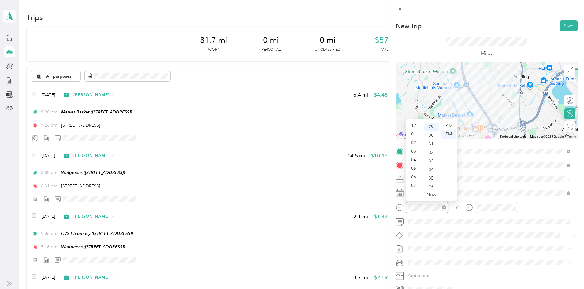
scroll to position [37, 0]
click at [418, 173] on div "10" at bounding box center [414, 174] width 15 height 9
click at [433, 124] on div "00" at bounding box center [431, 125] width 15 height 9
click at [448, 124] on div "AM" at bounding box center [448, 125] width 15 height 9
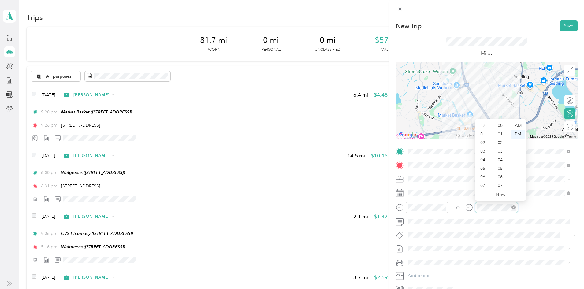
scroll to position [37, 0]
click at [486, 175] on div "10" at bounding box center [483, 174] width 15 height 9
click at [499, 128] on div "11" at bounding box center [500, 131] width 15 height 9
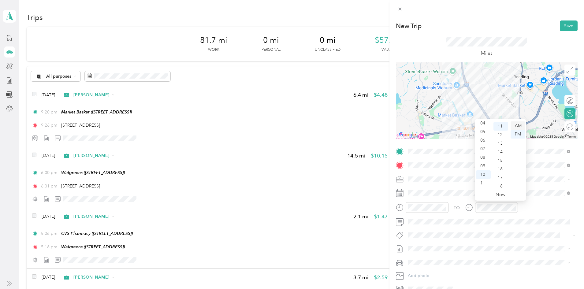
click at [516, 125] on div "AM" at bounding box center [517, 125] width 15 height 9
click at [568, 73] on span at bounding box center [569, 70] width 11 height 11
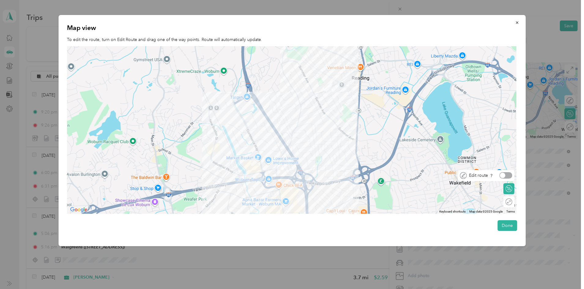
click at [511, 180] on div "Edit route" at bounding box center [486, 175] width 57 height 11
click at [508, 172] on div "Edit route" at bounding box center [486, 175] width 57 height 11
click at [510, 173] on div at bounding box center [505, 175] width 13 height 6
drag, startPoint x: 279, startPoint y: 159, endPoint x: 303, endPoint y: 186, distance: 35.7
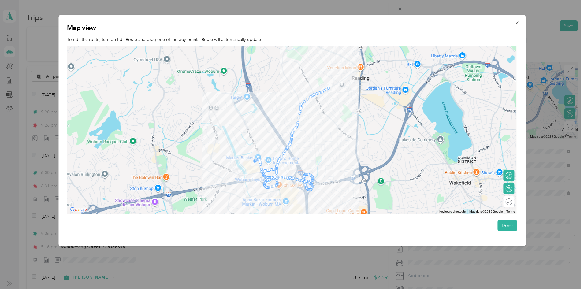
click at [284, 154] on div at bounding box center [286, 149] width 9 height 9
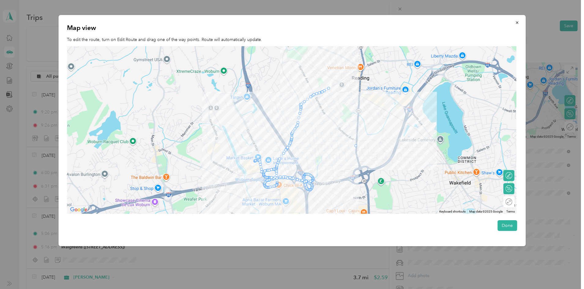
drag, startPoint x: 284, startPoint y: 154, endPoint x: 356, endPoint y: 150, distance: 71.7
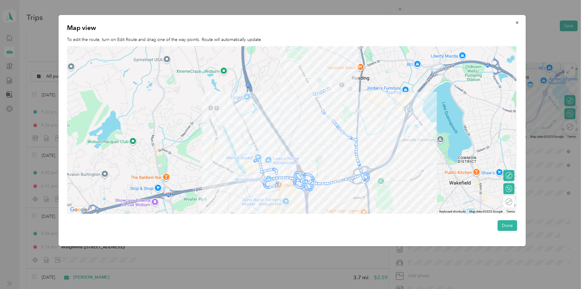
drag, startPoint x: 347, startPoint y: 136, endPoint x: 354, endPoint y: 90, distance: 46.9
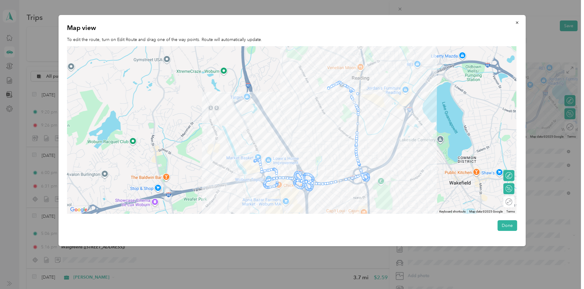
drag, startPoint x: 354, startPoint y: 99, endPoint x: 360, endPoint y: 96, distance: 7.4
click at [509, 225] on button "Done" at bounding box center [507, 225] width 20 height 11
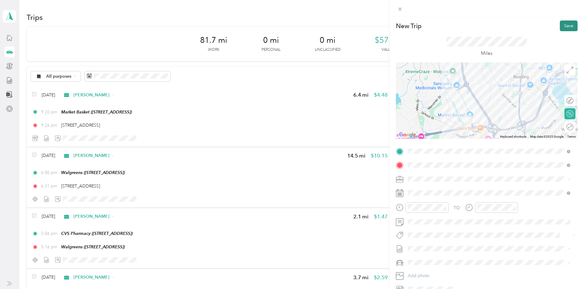
click at [564, 25] on button "Save" at bounding box center [569, 25] width 18 height 11
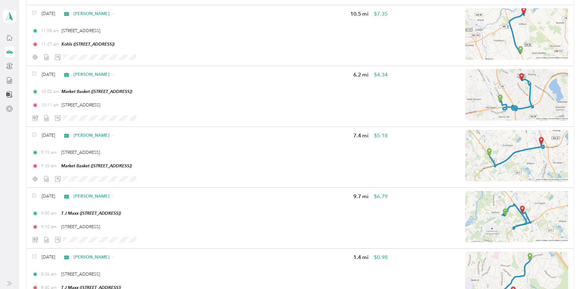
scroll to position [388, 0]
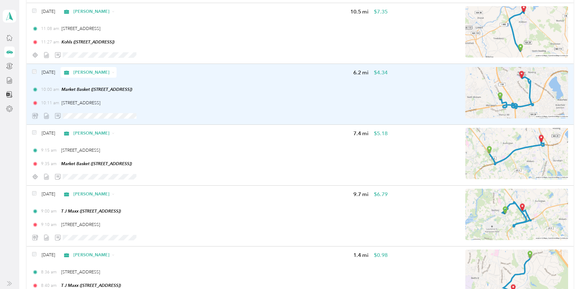
click at [393, 88] on div at bounding box center [480, 94] width 175 height 54
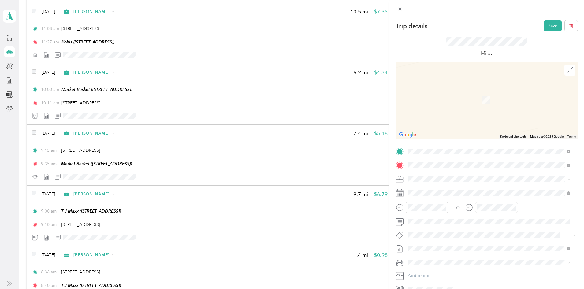
click at [458, 190] on span "168 Woburn Street Wilmington, Massachusetts 01887, United States" at bounding box center [449, 187] width 61 height 6
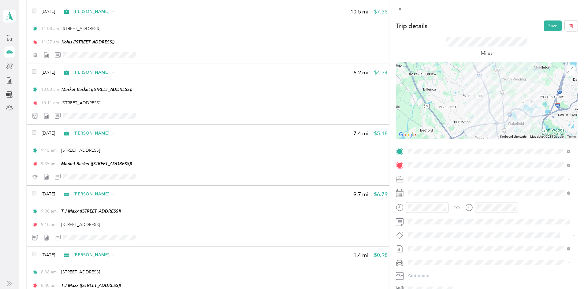
click at [566, 69] on icon at bounding box center [569, 70] width 7 height 7
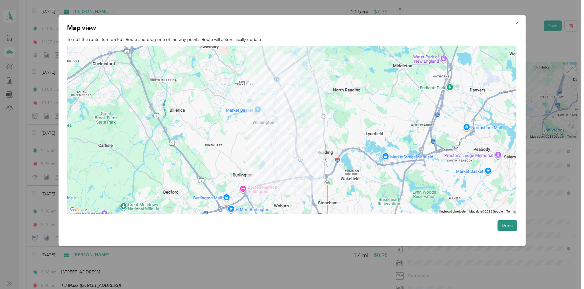
click at [506, 224] on button "Done" at bounding box center [507, 225] width 20 height 11
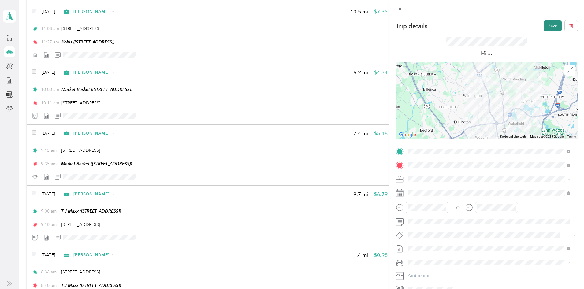
click at [545, 28] on button "Save" at bounding box center [553, 25] width 18 height 11
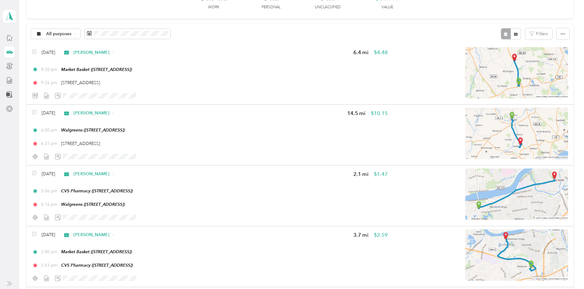
scroll to position [42, 0]
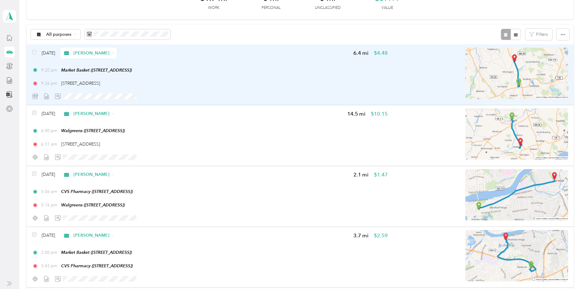
click at [393, 62] on div at bounding box center [480, 75] width 175 height 54
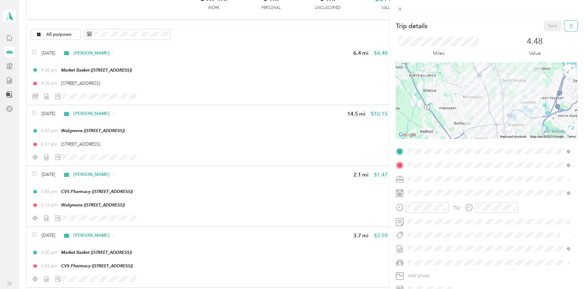
click at [566, 30] on button "button" at bounding box center [571, 25] width 13 height 11
click at [551, 38] on button "Yes" at bounding box center [548, 33] width 12 height 10
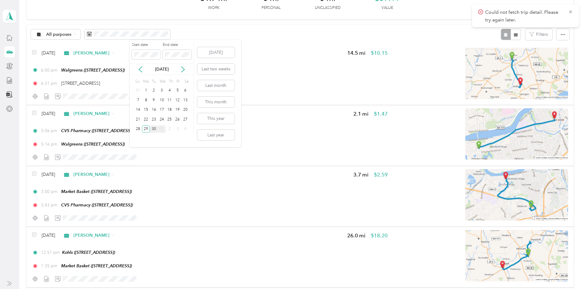
click at [153, 129] on div "30" at bounding box center [154, 129] width 8 height 8
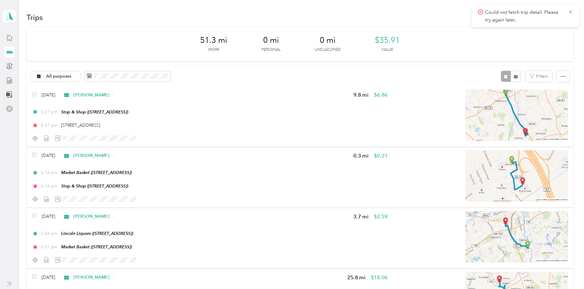
click at [61, 136] on div "51.3 mi Work 0 mi Personal 0 mi Unclassified $35.91 Value All purposes Filters …" at bounding box center [300, 231] width 547 height 408
click at [46, 153] on div "51.3 mi Work 0 mi Personal 0 mi Unclassified $35.91 Value All purposes Filters …" at bounding box center [300, 231] width 547 height 408
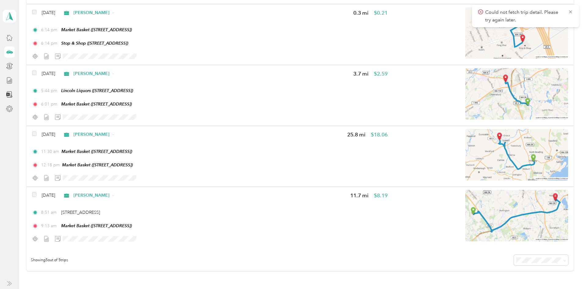
scroll to position [143, 0]
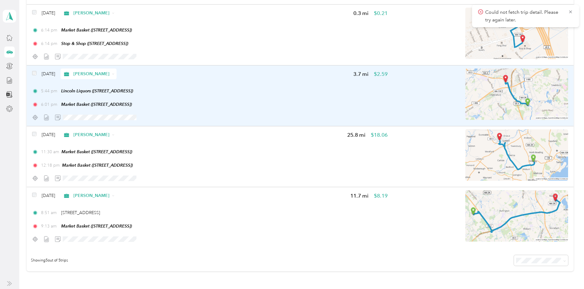
click at [265, 120] on div at bounding box center [209, 117] width 355 height 11
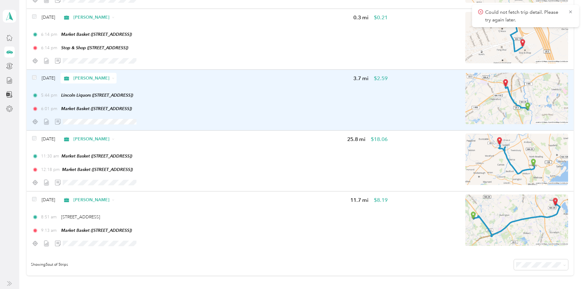
scroll to position [136, 0]
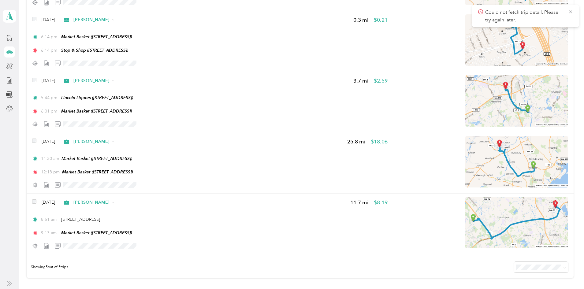
click at [39, 192] on div "51.3 mi Work 0 mi Personal 0 mi Unclassified $35.91 Value All purposes Filters …" at bounding box center [300, 95] width 547 height 408
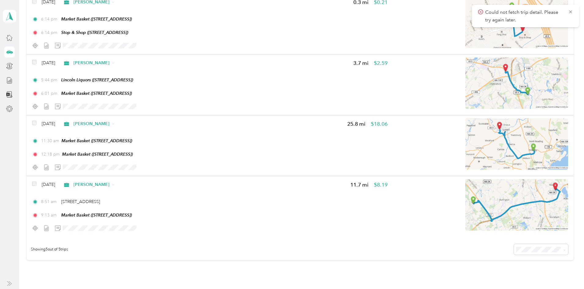
scroll to position [155, 0]
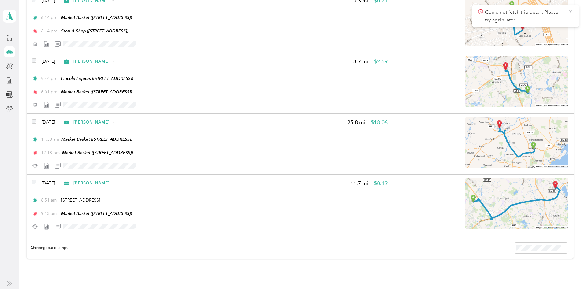
click at [39, 202] on div "51.3 mi Work 0 mi Personal 0 mi Unclassified $35.91 Value All purposes Filters …" at bounding box center [300, 76] width 547 height 408
click at [32, 218] on div "51.3 mi Work 0 mi Personal 0 mi Unclassified $35.91 Value All purposes Filters …" at bounding box center [300, 76] width 547 height 408
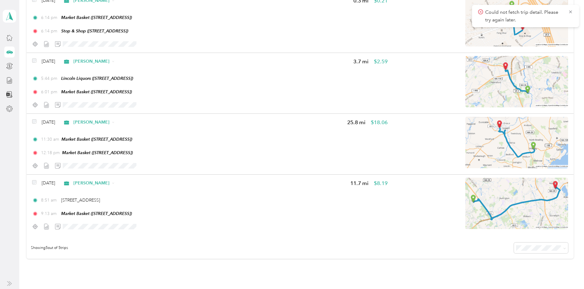
click at [32, 218] on div "51.3 mi Work 0 mi Personal 0 mi Unclassified $35.91 Value All purposes Filters …" at bounding box center [300, 76] width 547 height 408
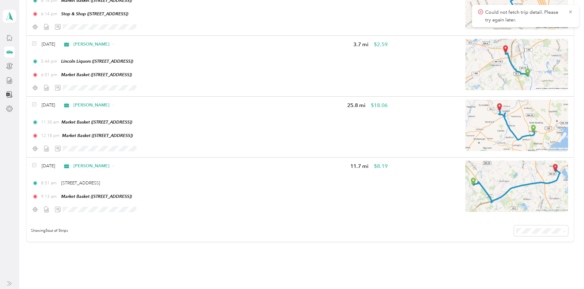
scroll to position [174, 0]
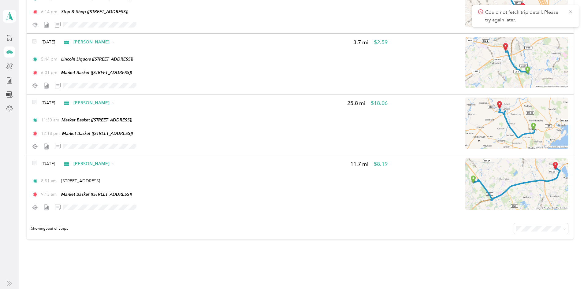
click at [32, 218] on div "51.3 mi Work 0 mi Personal 0 mi Unclassified $35.91 Value All purposes Filters …" at bounding box center [300, 57] width 547 height 408
click at [33, 218] on div "51.3 mi Work 0 mi Personal 0 mi Unclassified $35.91 Value All purposes Filters …" at bounding box center [300, 57] width 547 height 408
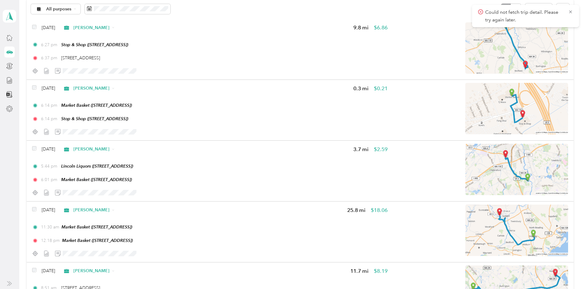
scroll to position [0, 0]
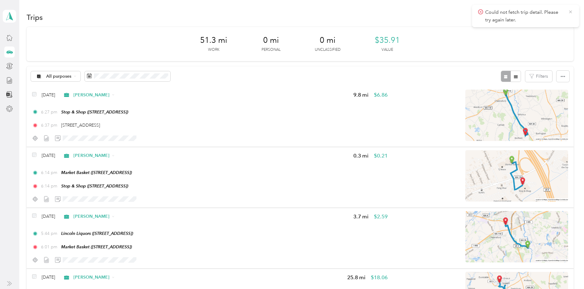
click at [572, 12] on icon at bounding box center [570, 12] width 5 height 6
click at [541, 19] on button "New trip" at bounding box center [557, 17] width 32 height 11
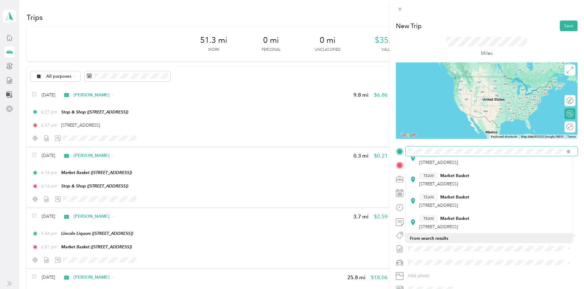
scroll to position [86, 0]
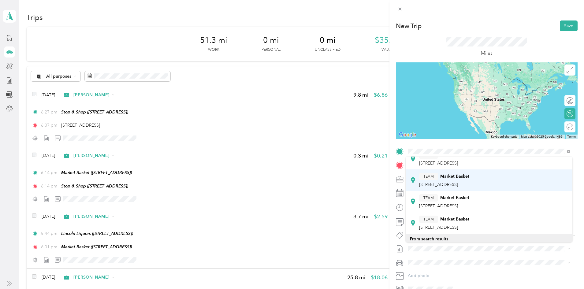
click at [469, 181] on div "TEAM Market Basket 90 Old Ferry Rd, 1854, Lowell, MA, USA" at bounding box center [444, 180] width 50 height 15
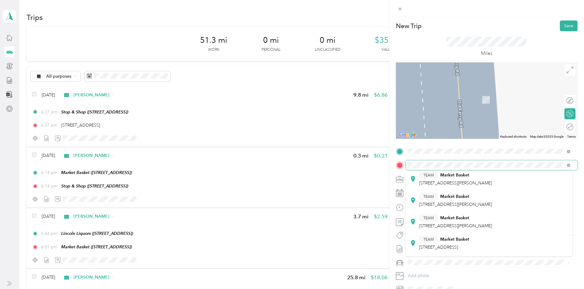
scroll to position [25, 0]
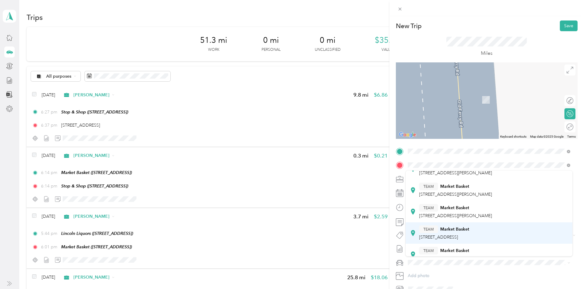
click at [458, 235] on span "[STREET_ADDRESS]" at bounding box center [438, 237] width 39 height 5
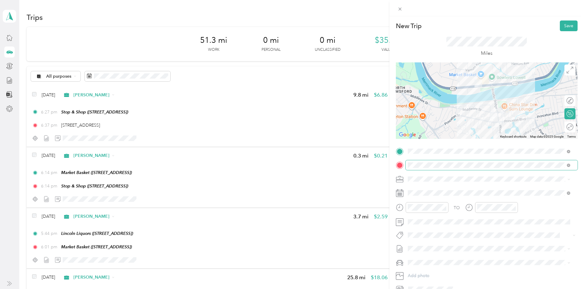
click at [527, 162] on span at bounding box center [492, 165] width 172 height 10
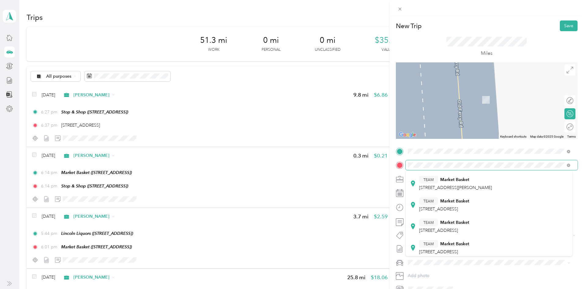
scroll to position [50, 0]
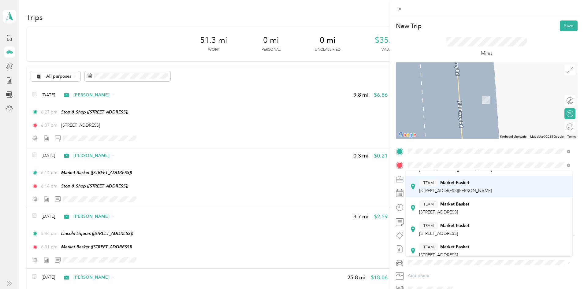
click at [491, 193] on span "331 Fletcher St, 018544152, Lowell, MA, USA" at bounding box center [455, 190] width 73 height 5
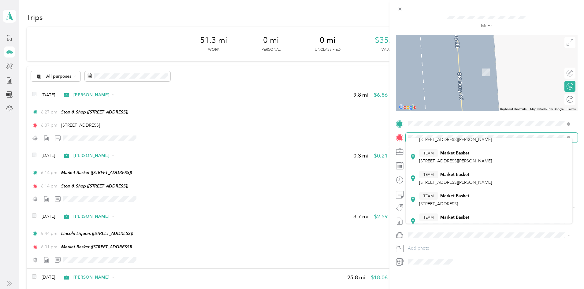
scroll to position [27, 0]
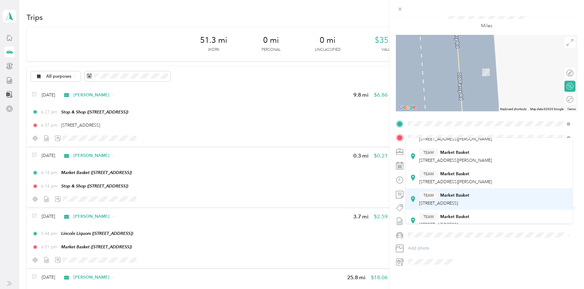
click at [458, 203] on span "[STREET_ADDRESS]" at bounding box center [438, 203] width 39 height 5
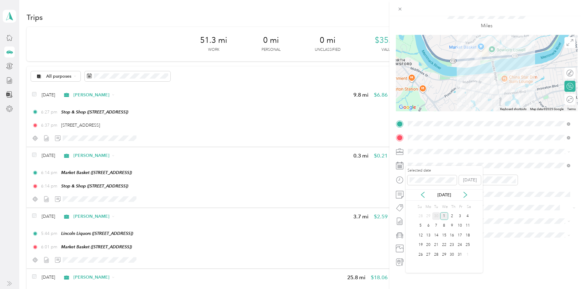
click at [436, 213] on div "30" at bounding box center [436, 216] width 8 height 8
click at [423, 185] on ul "00 01 02 03 04 05 06 07 08 09 10 11 12 13 14 15 16 17 18 19 20 21 22 23 24 25 2…" at bounding box center [431, 217] width 17 height 66
click at [415, 185] on div "04" at bounding box center [414, 185] width 15 height 9
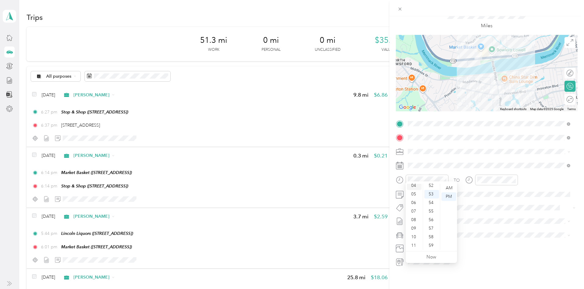
scroll to position [34, 0]
click at [415, 185] on div "04" at bounding box center [414, 188] width 15 height 9
click at [414, 195] on div "01" at bounding box center [414, 196] width 15 height 9
click at [433, 187] on div "00" at bounding box center [431, 188] width 15 height 9
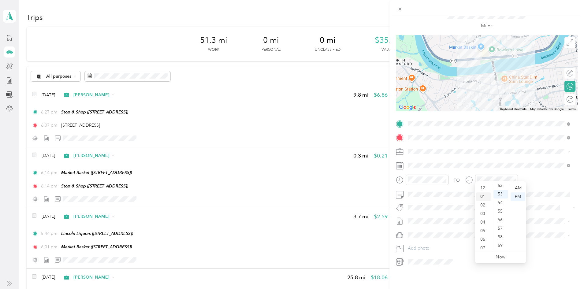
click at [486, 195] on div "01" at bounding box center [483, 196] width 15 height 9
click at [505, 184] on div "52" at bounding box center [500, 185] width 15 height 9
click at [505, 184] on ul "00 01 02 03 04 05 06 07 08 09 10 11 12 13 14 15 16 17 18 19 20 21 22 23 24 25 2…" at bounding box center [500, 217] width 17 height 66
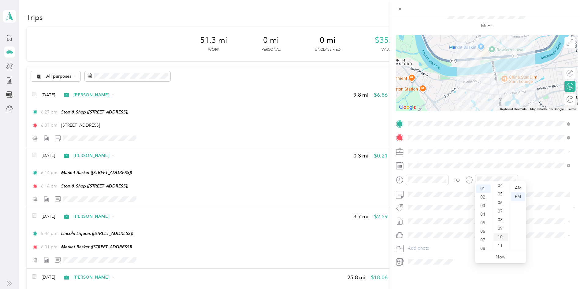
click at [503, 239] on div "10" at bounding box center [500, 237] width 15 height 9
click at [510, 20] on div "Miles" at bounding box center [486, 19] width 80 height 20
click at [511, 260] on div at bounding box center [492, 262] width 172 height 10
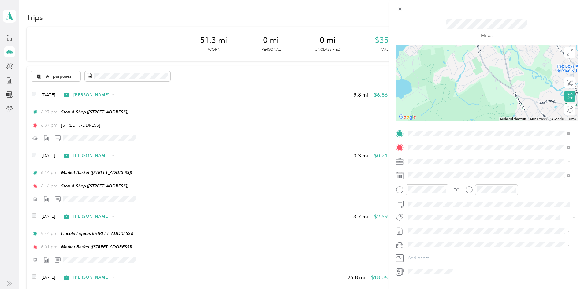
scroll to position [9, 0]
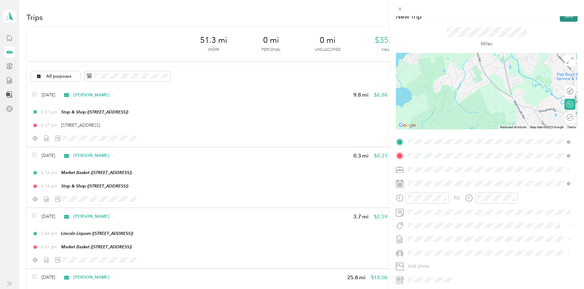
click at [564, 18] on button "Save" at bounding box center [569, 16] width 18 height 11
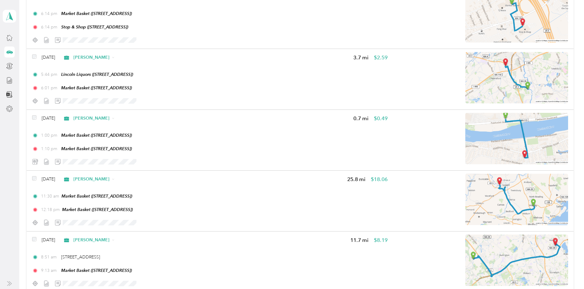
scroll to position [159, 0]
click at [544, 142] on div "51.3 mi Work 0 mi Personal 0 mi Unclassified $35.91 Value All purposes Filters …" at bounding box center [300, 102] width 547 height 469
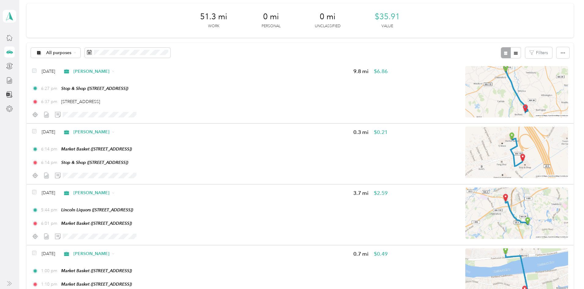
scroll to position [0, 0]
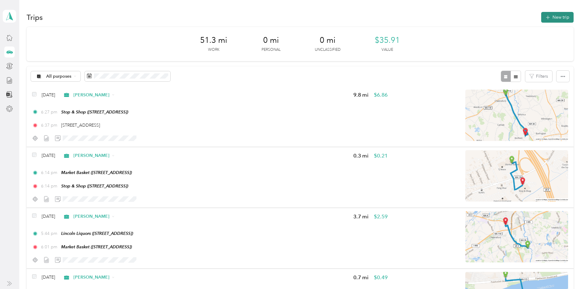
click at [541, 17] on button "New trip" at bounding box center [557, 17] width 32 height 11
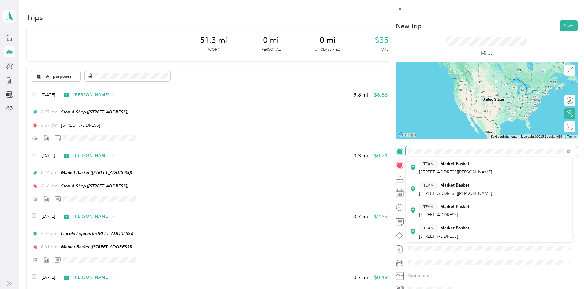
scroll to position [34, 0]
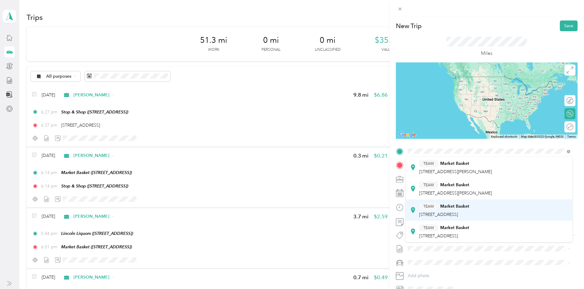
click at [458, 212] on span "[STREET_ADDRESS]" at bounding box center [438, 214] width 39 height 5
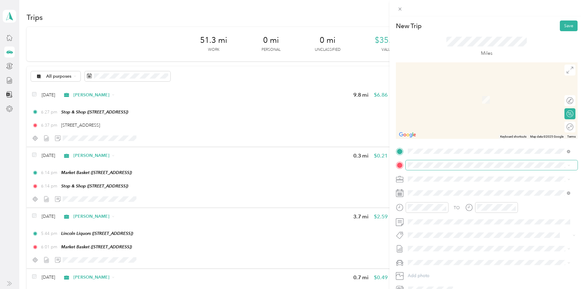
click at [470, 289] on div "New Trip Save This trip cannot be edited because it is either under review, app…" at bounding box center [290, 289] width 581 height 0
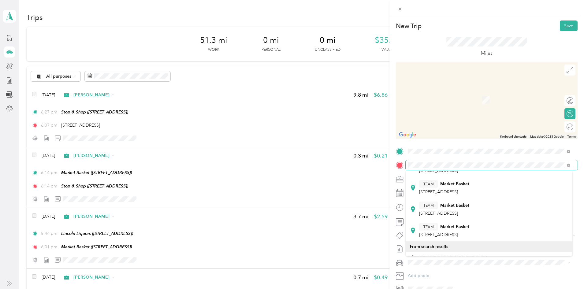
scroll to position [99, 0]
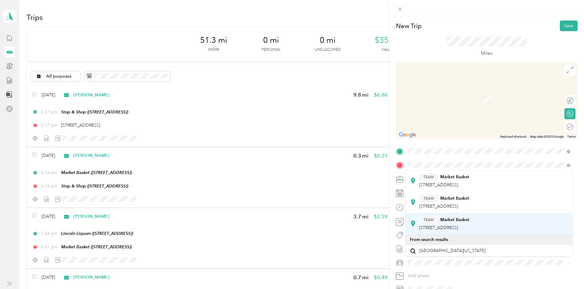
click at [458, 228] on span "1201 Bridge St Ste 9, 018501293, Lowell, MA, USA" at bounding box center [438, 227] width 39 height 5
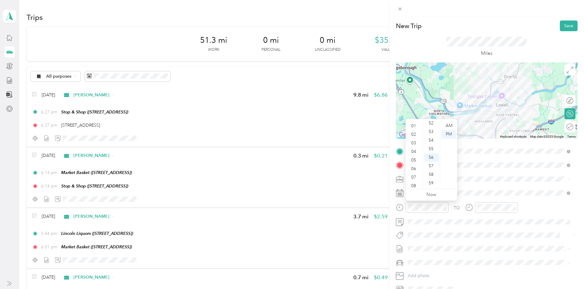
scroll to position [0, 0]
click at [416, 134] on div "01" at bounding box center [414, 134] width 15 height 9
click at [432, 141] on div "40" at bounding box center [431, 143] width 15 height 9
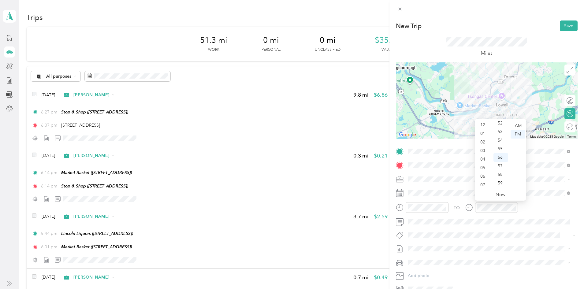
scroll to position [0, 0]
click at [484, 133] on div "01" at bounding box center [483, 134] width 15 height 9
click at [502, 128] on div "50" at bounding box center [500, 130] width 15 height 9
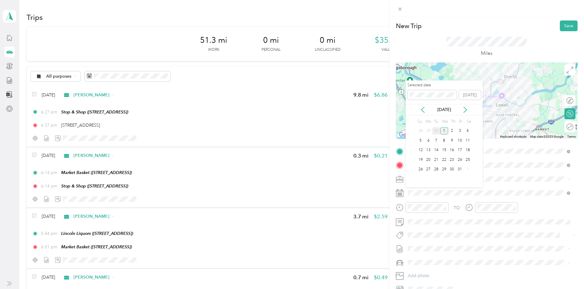
click at [435, 130] on div "30" at bounding box center [436, 131] width 8 height 8
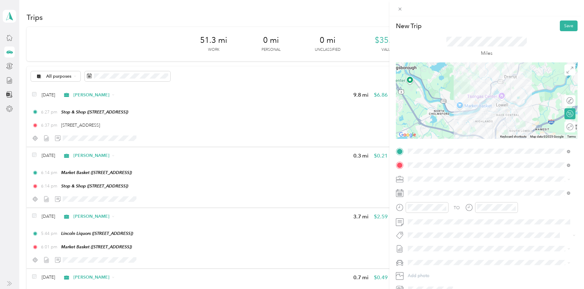
click at [435, 130] on div at bounding box center [487, 100] width 182 height 76
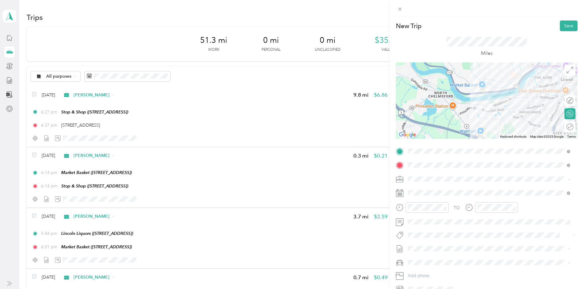
click at [435, 130] on div at bounding box center [487, 100] width 182 height 76
click at [566, 71] on icon at bounding box center [569, 70] width 7 height 7
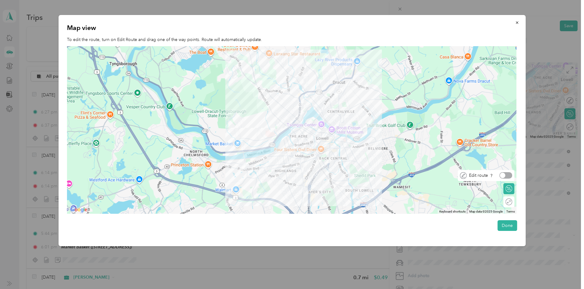
click at [510, 174] on div at bounding box center [505, 175] width 13 height 6
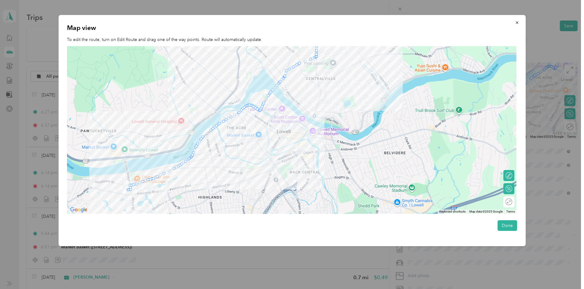
drag, startPoint x: 273, startPoint y: 90, endPoint x: 313, endPoint y: 118, distance: 49.1
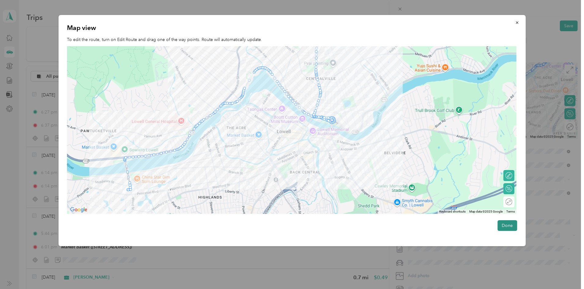
click at [515, 225] on button "Done" at bounding box center [507, 225] width 20 height 11
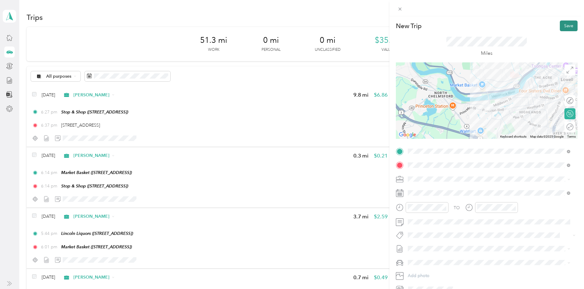
click at [564, 25] on button "Save" at bounding box center [569, 25] width 18 height 11
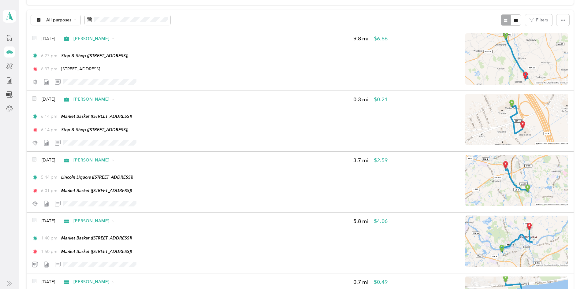
scroll to position [0, 0]
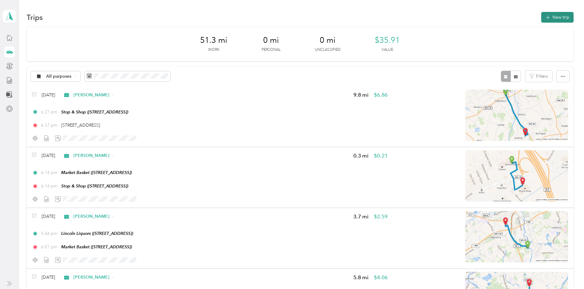
click at [541, 16] on button "New trip" at bounding box center [557, 17] width 32 height 11
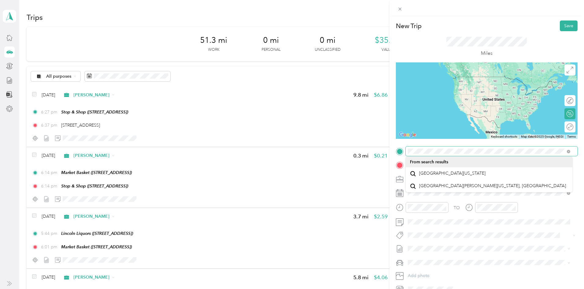
click at [454, 148] on span at bounding box center [492, 152] width 172 height 10
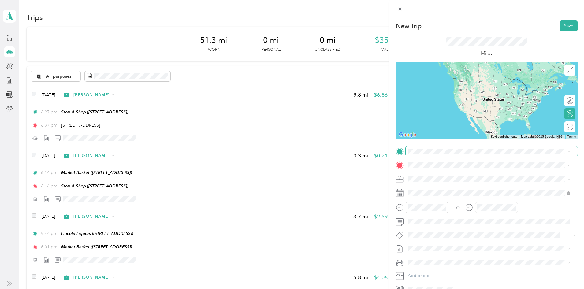
click at [454, 148] on span at bounding box center [492, 152] width 172 height 10
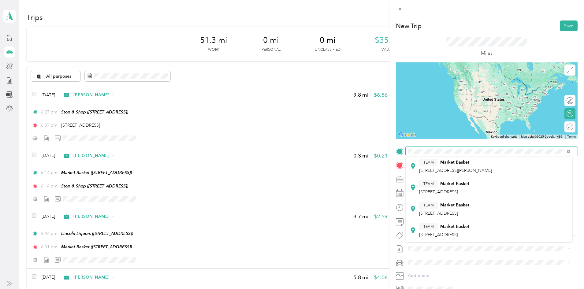
scroll to position [58, 0]
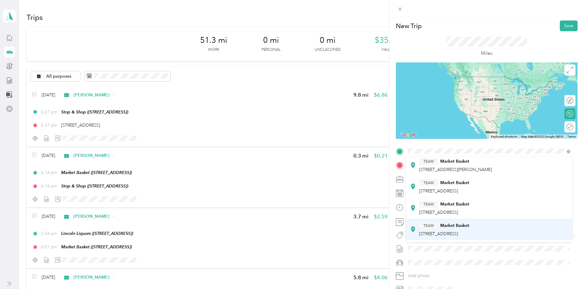
click at [469, 229] on div "TEAM Market Basket 1235 Bridge St, 18501254, Lowell, MA, USA" at bounding box center [444, 229] width 50 height 15
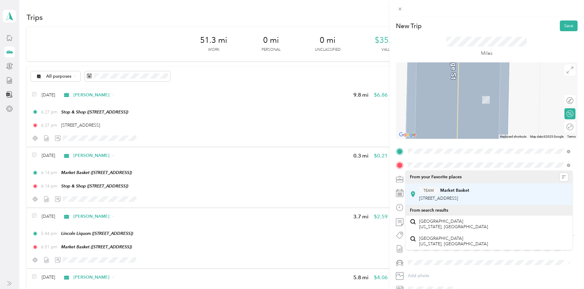
click at [458, 201] on span "[STREET_ADDRESS]" at bounding box center [438, 198] width 39 height 5
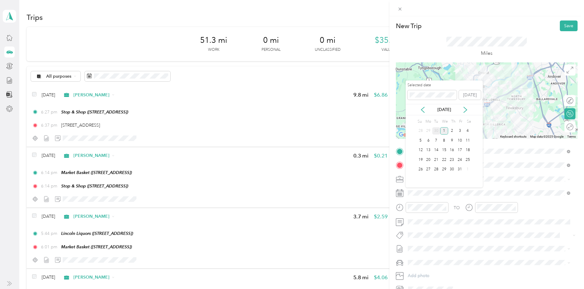
click at [433, 130] on div "30" at bounding box center [436, 131] width 8 height 8
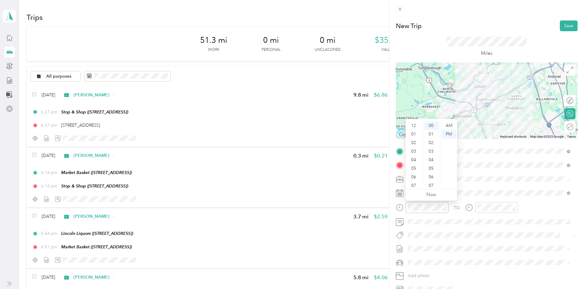
scroll to position [37, 0]
click at [414, 123] on div "04" at bounding box center [414, 123] width 15 height 9
click at [448, 125] on div "AM" at bounding box center [448, 125] width 15 height 9
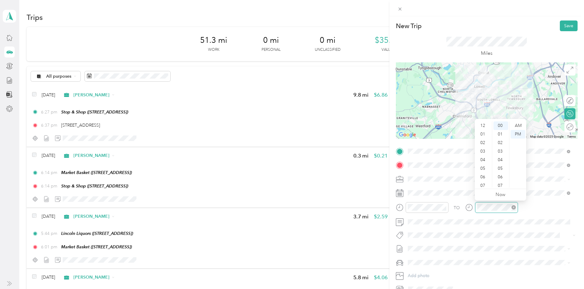
scroll to position [37, 0]
click at [484, 124] on div "04" at bounding box center [483, 123] width 15 height 9
click at [499, 187] on div "07" at bounding box center [500, 185] width 15 height 9
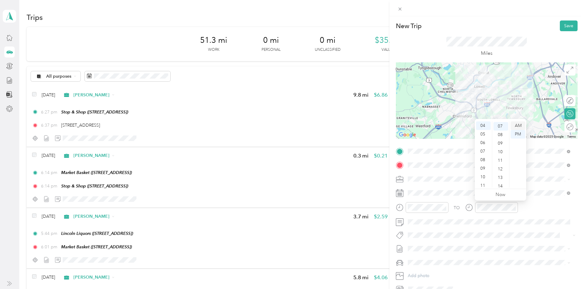
click at [517, 125] on div "AM" at bounding box center [517, 125] width 15 height 9
click at [563, 23] on button "Save" at bounding box center [569, 25] width 18 height 11
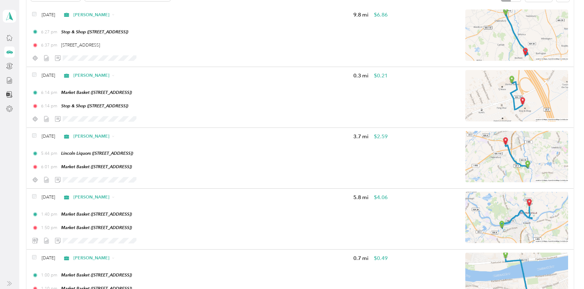
scroll to position [80, 0]
click at [62, 186] on div "51.3 mi Work 0 mi Personal 0 mi Unclassified $35.91 Value All purposes Filters …" at bounding box center [300, 242] width 547 height 591
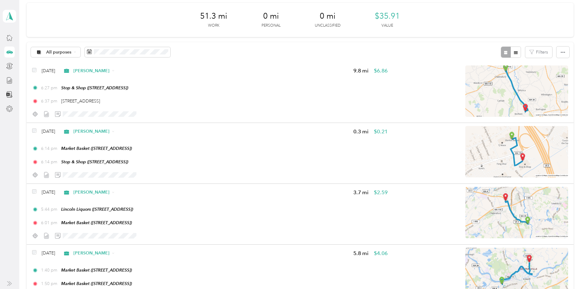
scroll to position [0, 0]
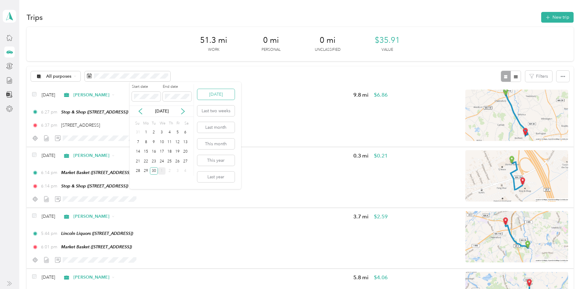
click at [226, 96] on button "[DATE]" at bounding box center [215, 94] width 37 height 11
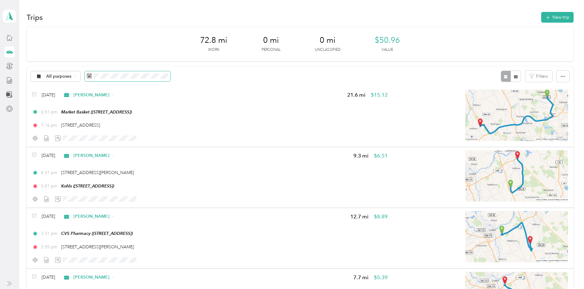
click at [170, 73] on span at bounding box center [128, 76] width 86 height 10
click at [152, 132] on div "30" at bounding box center [154, 133] width 8 height 8
click at [154, 172] on div "30" at bounding box center [154, 171] width 8 height 8
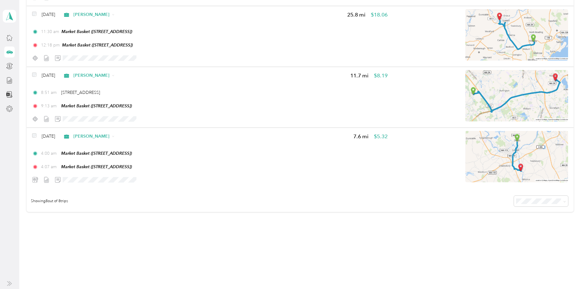
scroll to position [392, 0]
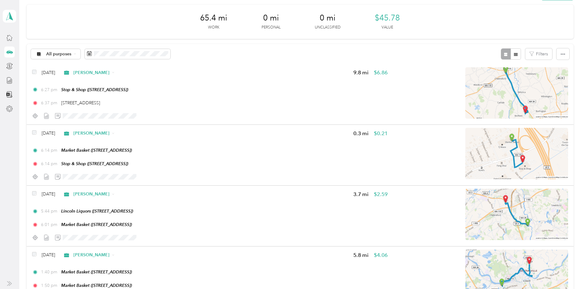
scroll to position [0, 0]
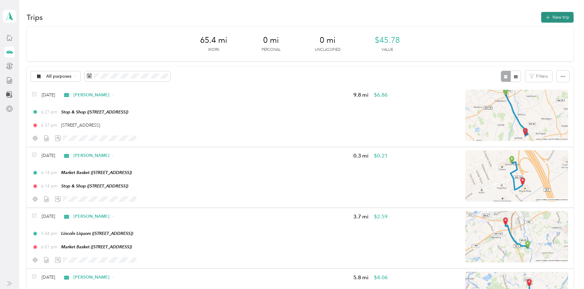
click at [541, 12] on button "New trip" at bounding box center [557, 17] width 32 height 11
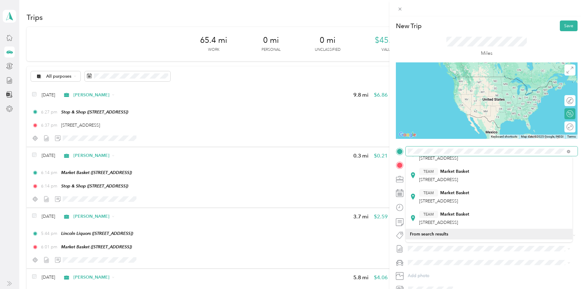
scroll to position [95, 0]
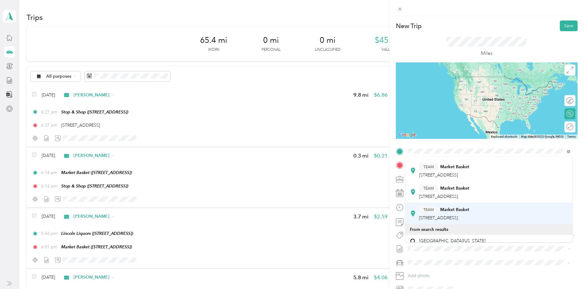
click at [469, 214] on div "TEAM Market Basket 1201 Bridge St Ste 9, 018501293, Lowell, MA, USA" at bounding box center [444, 213] width 50 height 15
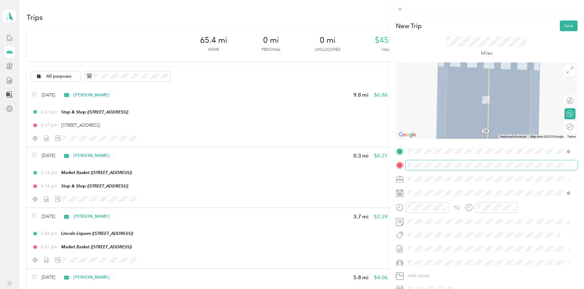
click at [440, 161] on span at bounding box center [492, 165] width 172 height 10
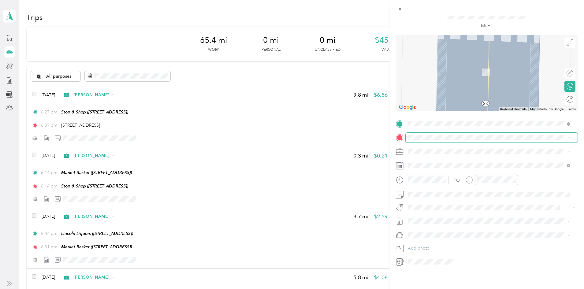
scroll to position [33, 0]
click at [458, 165] on span "[STREET_ADDRESS]" at bounding box center [438, 163] width 39 height 5
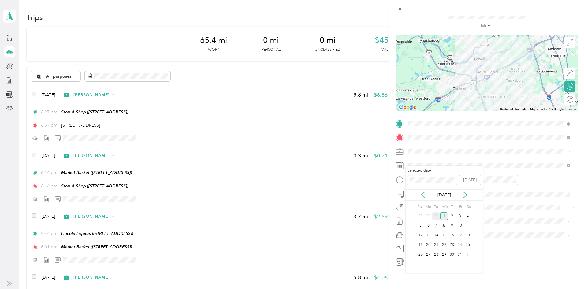
click at [436, 220] on div "30" at bounding box center [436, 216] width 8 height 8
click at [417, 213] on div "03" at bounding box center [414, 214] width 15 height 9
click at [432, 199] on div "05" at bounding box center [431, 197] width 15 height 9
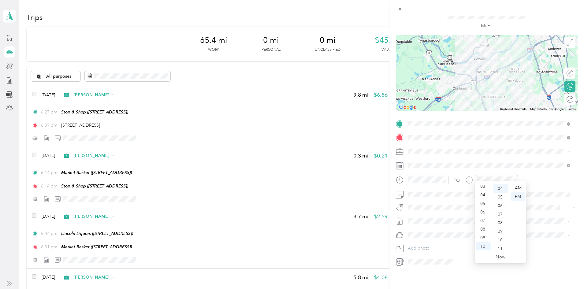
scroll to position [24, 0]
click at [485, 187] on div "03" at bounding box center [483, 189] width 15 height 9
click at [501, 239] on div "10" at bounding box center [500, 240] width 15 height 9
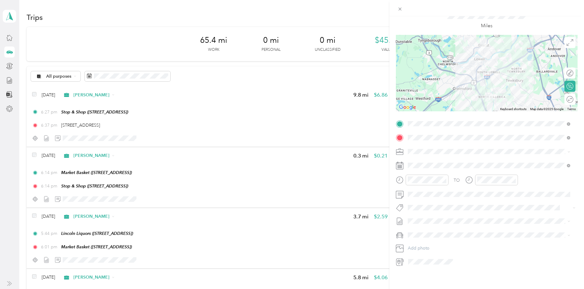
click at [548, 21] on div "Miles" at bounding box center [487, 19] width 182 height 31
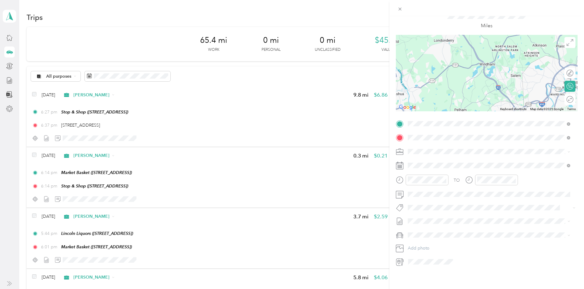
scroll to position [0, 0]
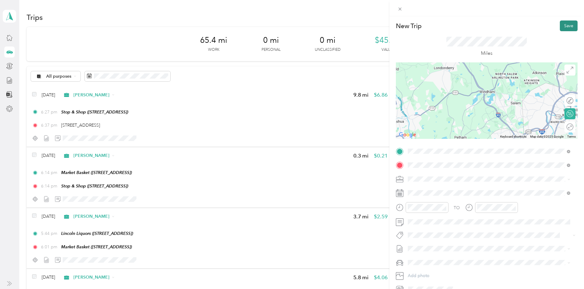
click at [564, 24] on button "Save" at bounding box center [569, 25] width 18 height 11
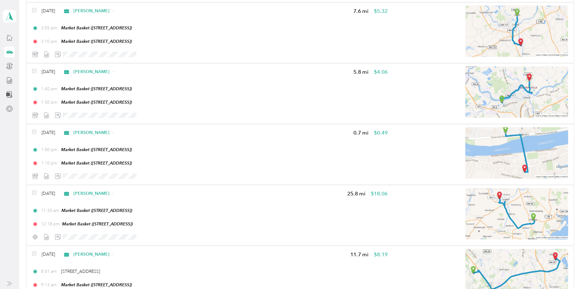
scroll to position [266, 0]
click at [555, 215] on div "65.4 mi Work 0 mi Personal 0 mi Unclassified $45.78 Value All purposes Filters …" at bounding box center [300, 87] width 547 height 652
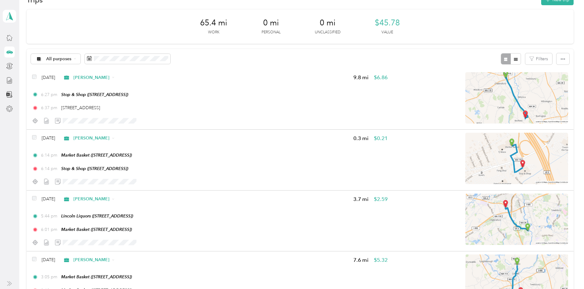
scroll to position [0, 0]
